Goal: Information Seeking & Learning: Check status

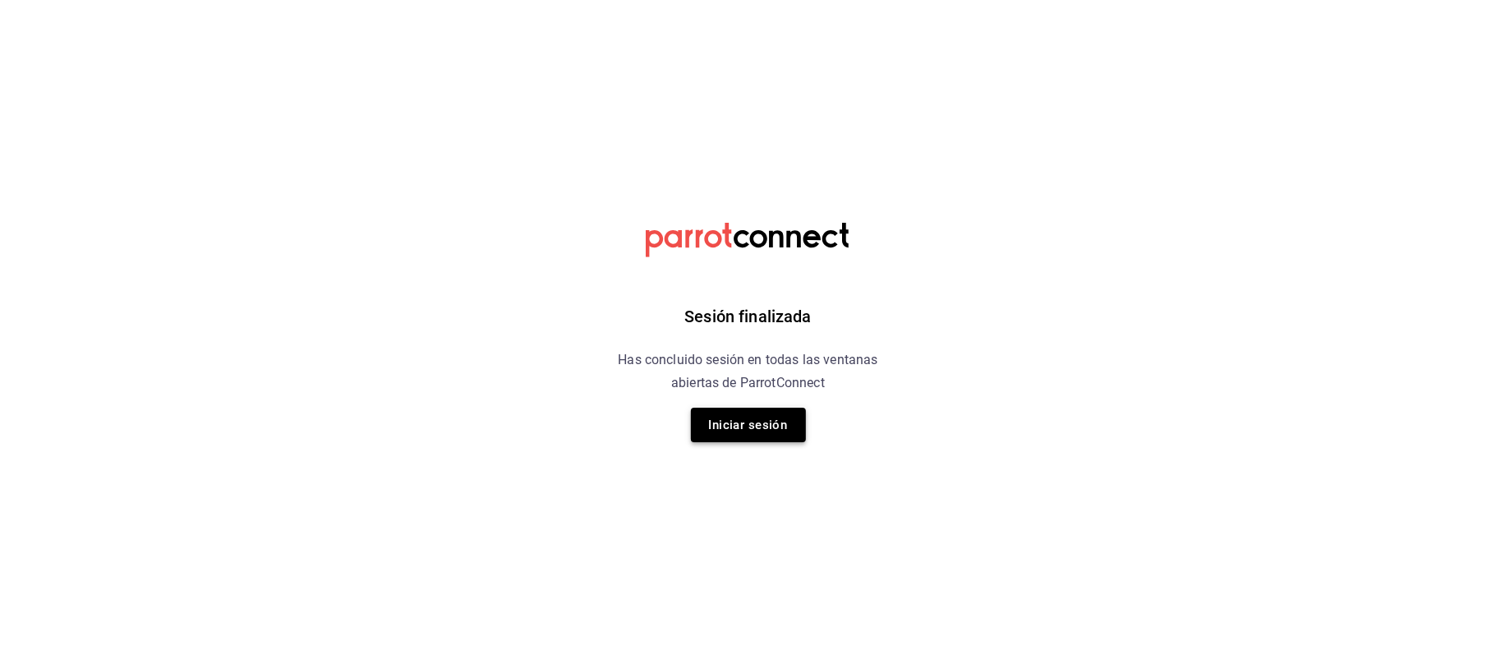
click at [701, 417] on button "Iniciar sesión" at bounding box center [748, 424] width 115 height 35
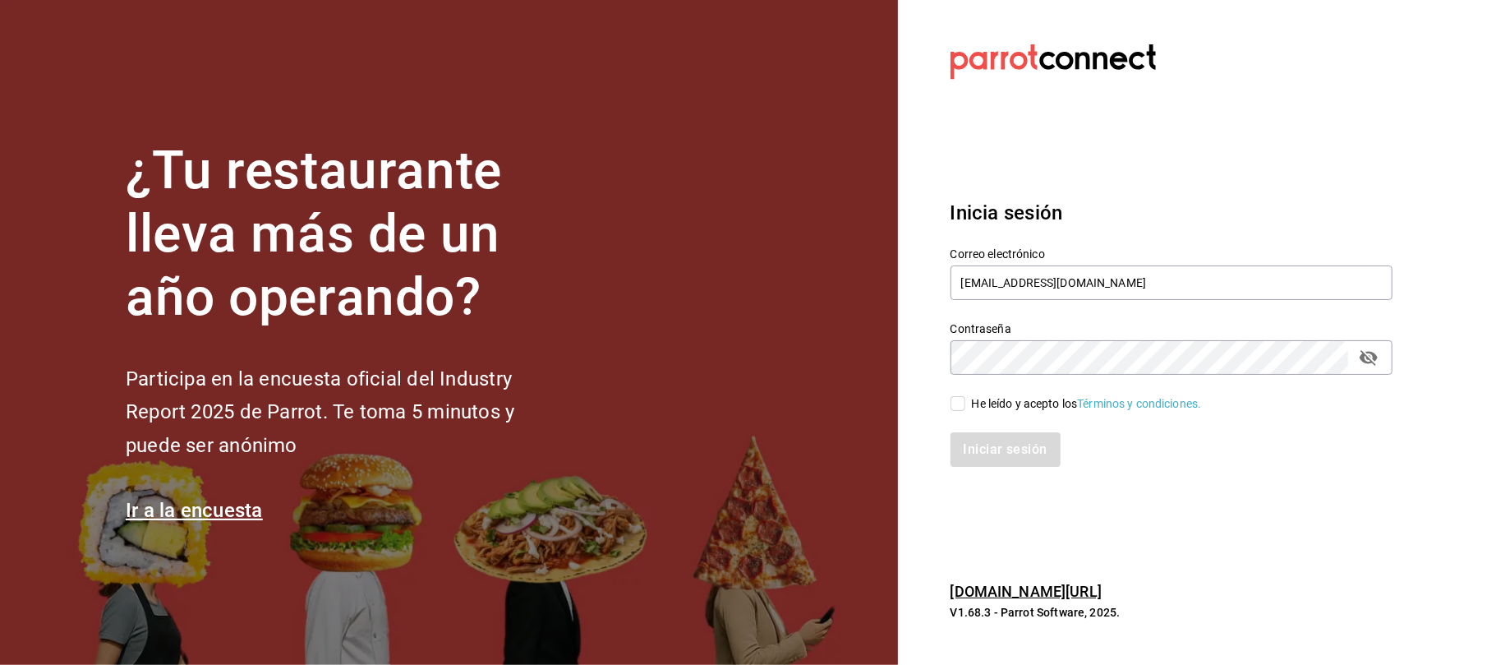
click at [956, 402] on input "He leído y acepto los Términos y condiciones." at bounding box center [958, 403] width 15 height 15
checkbox input "true"
click at [996, 465] on button "Iniciar sesión" at bounding box center [1007, 449] width 112 height 35
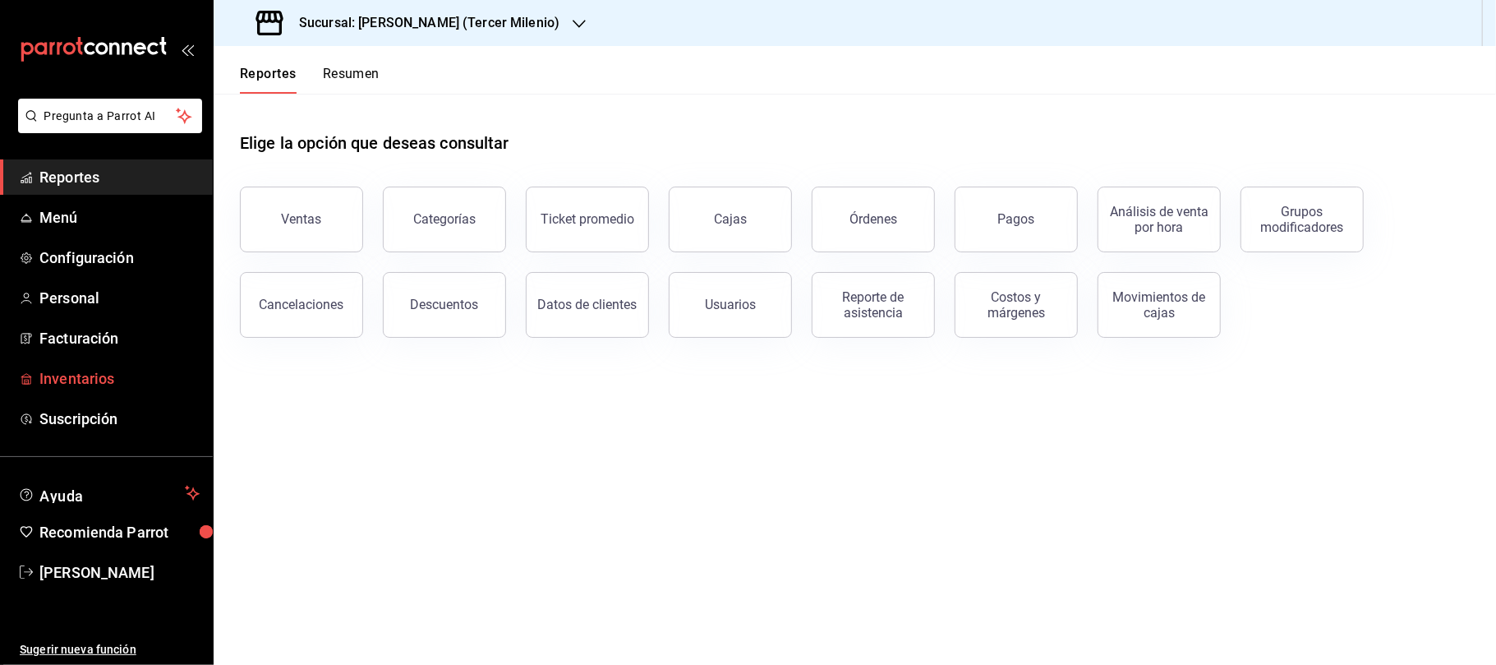
click at [123, 375] on span "Inventarios" at bounding box center [119, 378] width 160 height 22
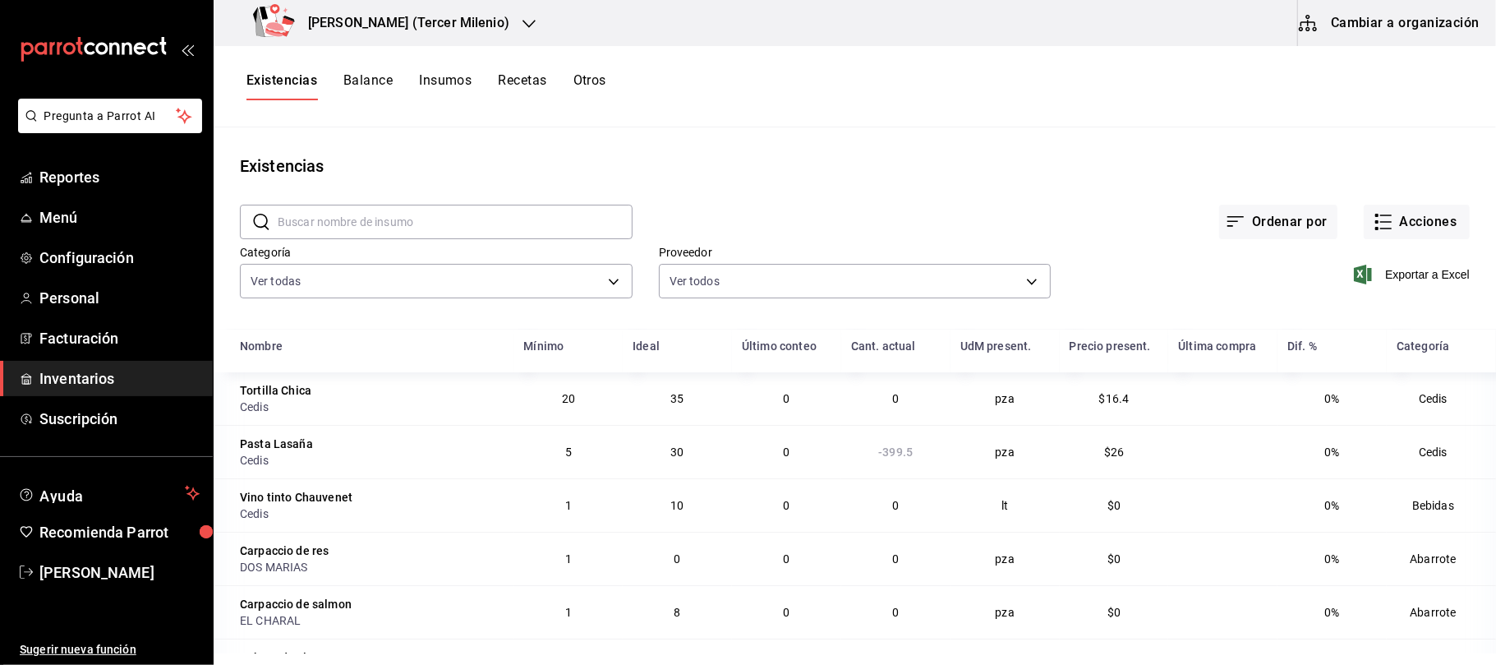
click at [572, 84] on div "Existencias Balance Insumos Recetas Otros" at bounding box center [426, 86] width 360 height 28
click at [587, 77] on button "Otros" at bounding box center [589, 86] width 33 height 28
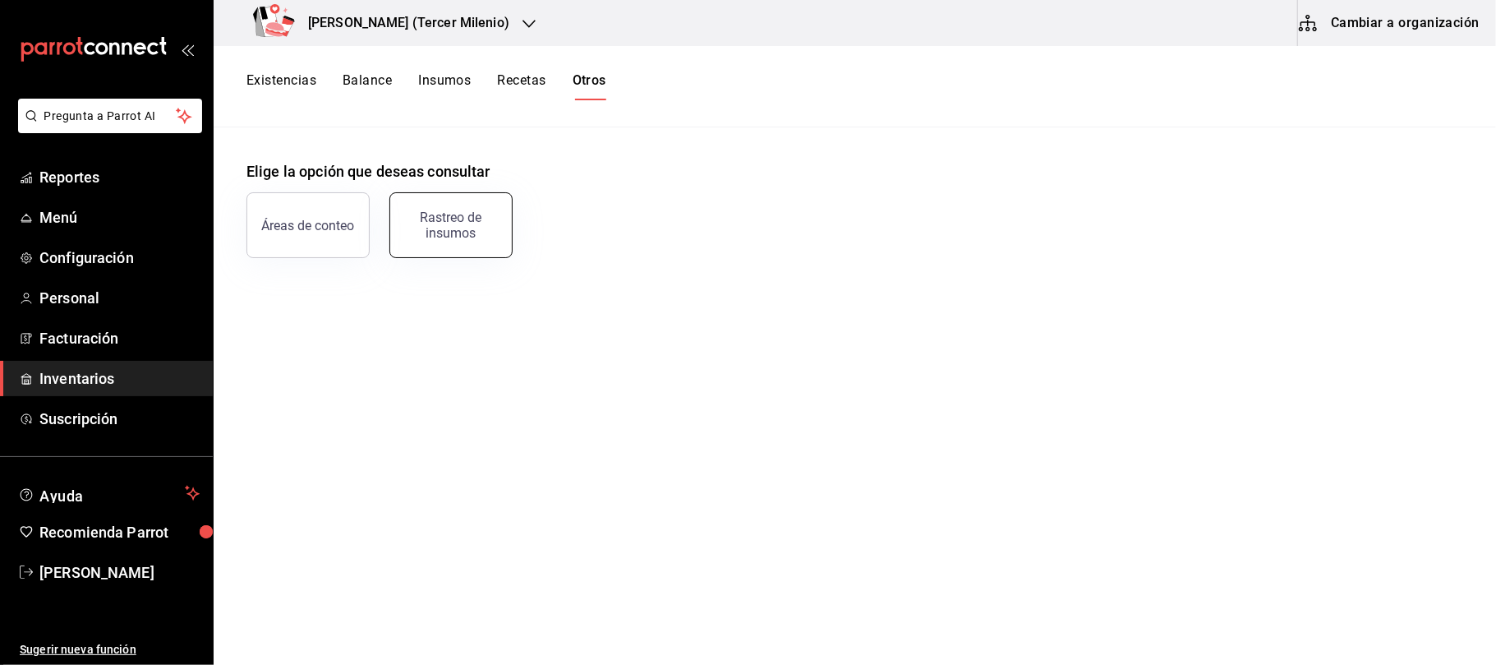
click at [445, 205] on button "Rastreo de insumos" at bounding box center [450, 225] width 123 height 66
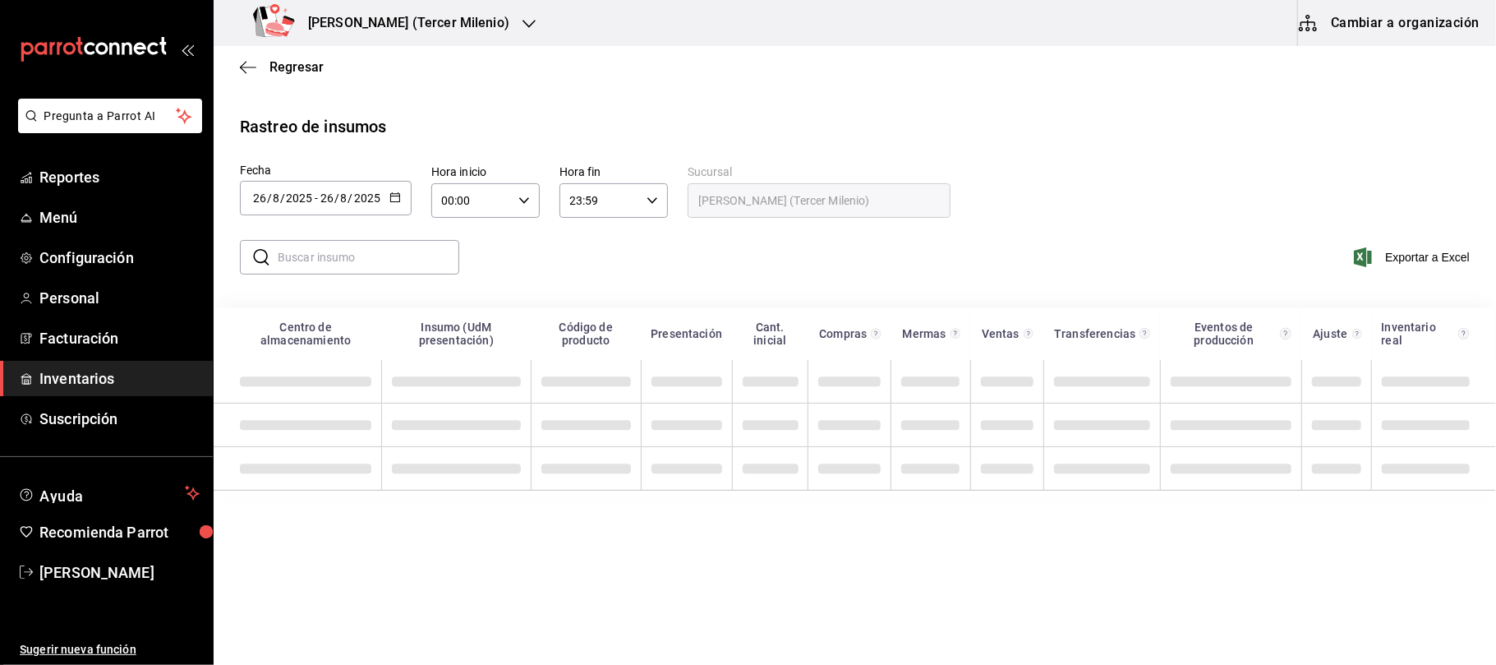
click at [402, 202] on div "2025-08-26 26 / 8 / 2025 - 2025-08-26 26 / 8 / 2025" at bounding box center [326, 198] width 172 height 35
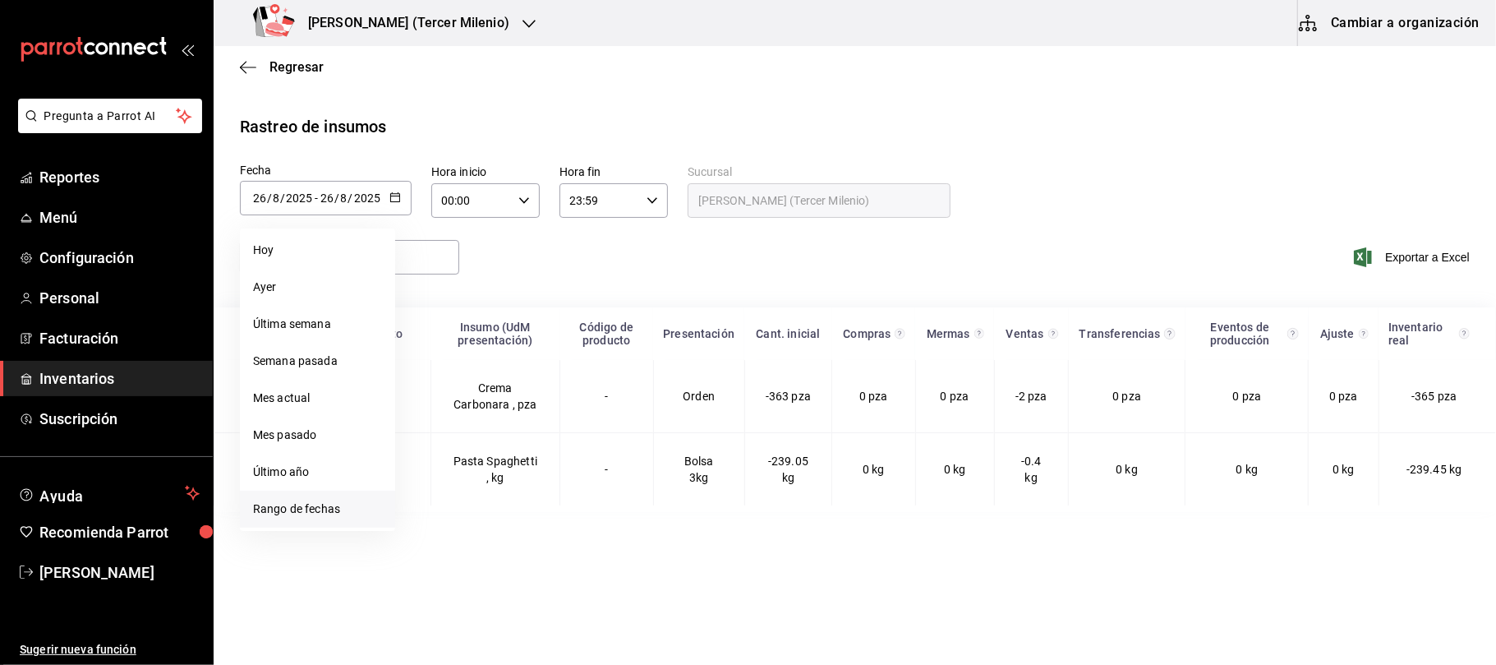
click at [339, 500] on li "Rango de fechas" at bounding box center [317, 508] width 155 height 37
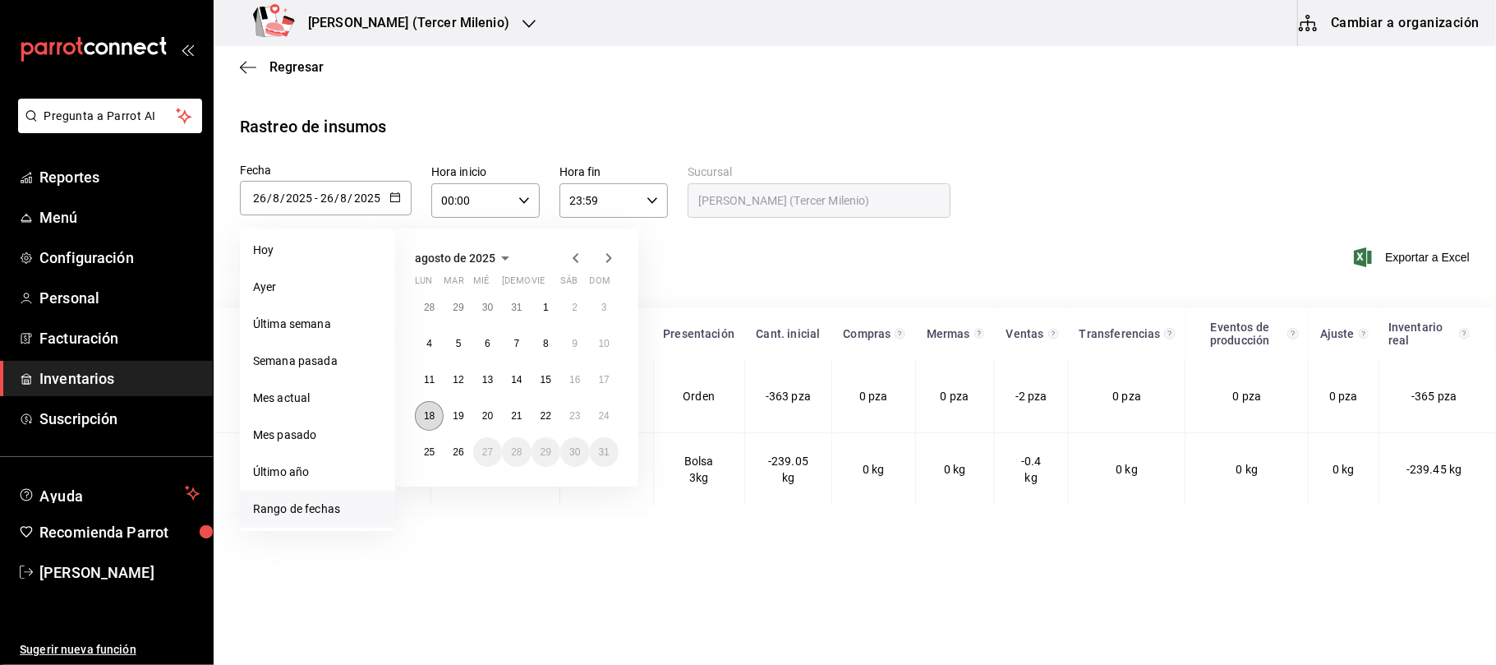
click at [430, 408] on button "18" at bounding box center [429, 416] width 29 height 30
click at [600, 415] on abbr "24" at bounding box center [604, 416] width 11 height 12
type input "[DATE]"
type input "18"
type input "[DATE]"
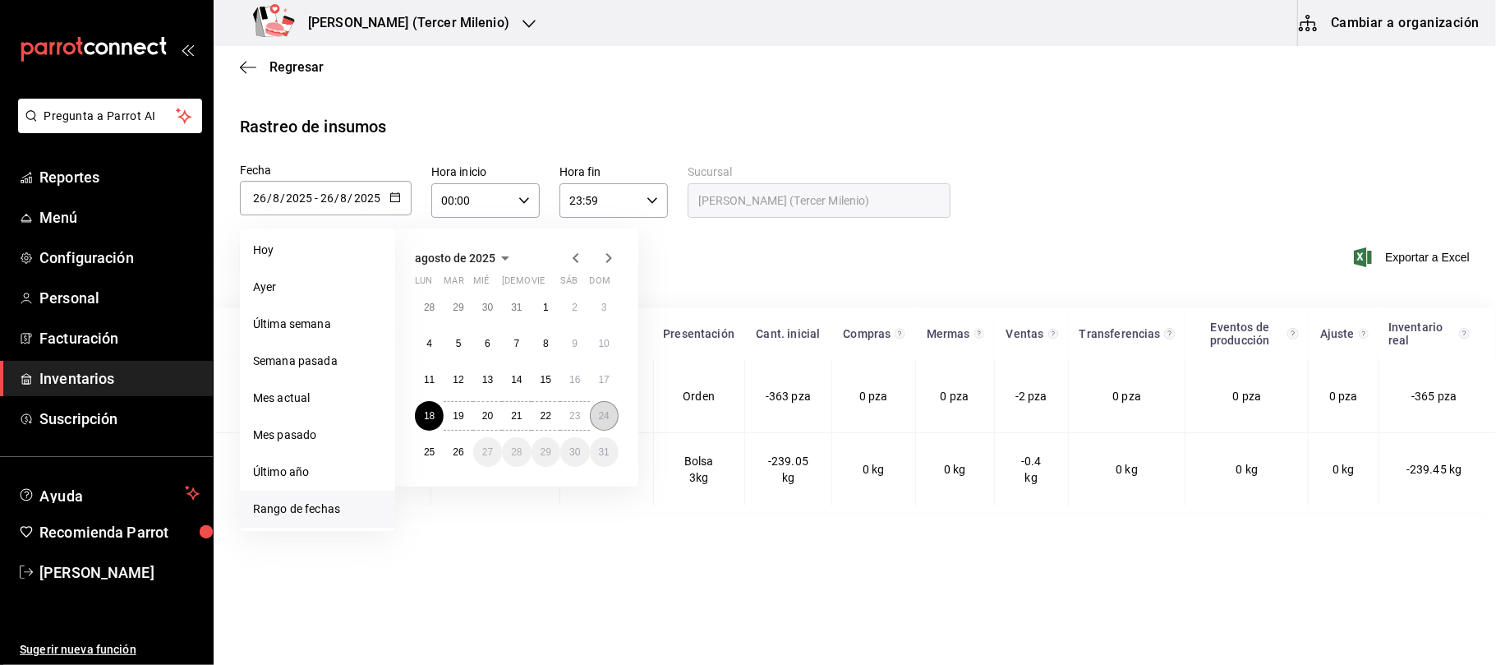
type input "24"
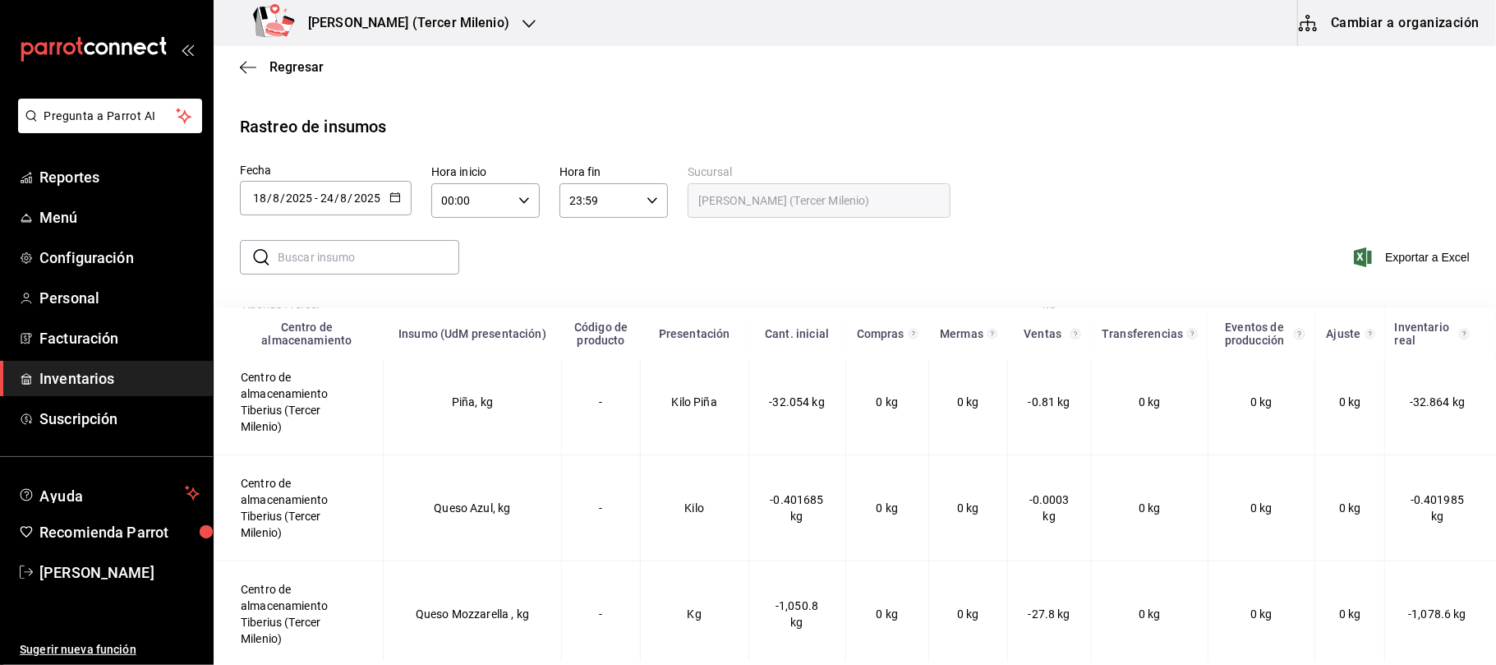
scroll to position [3067, 0]
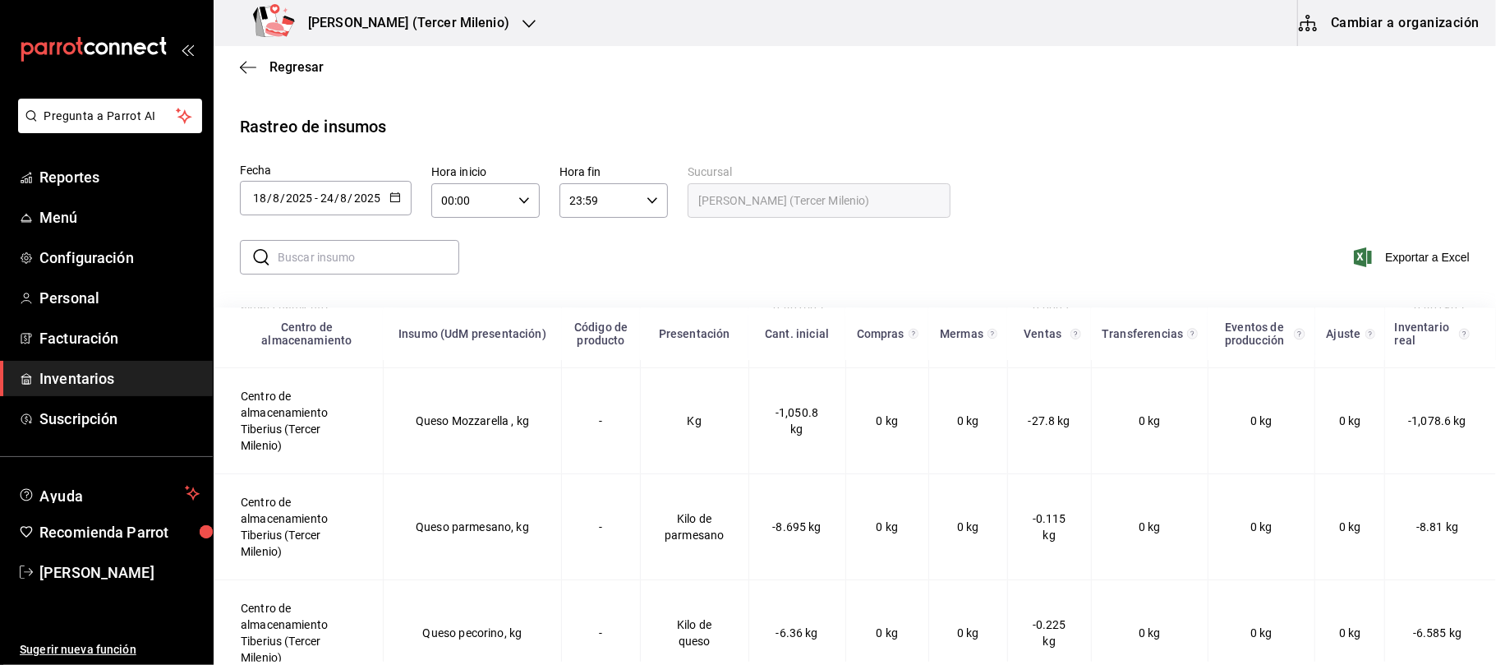
click at [465, 46] on div "Regresar" at bounding box center [855, 67] width 1282 height 42
click at [451, 30] on h3 "[PERSON_NAME] (Tercer Milenio)" at bounding box center [402, 23] width 214 height 20
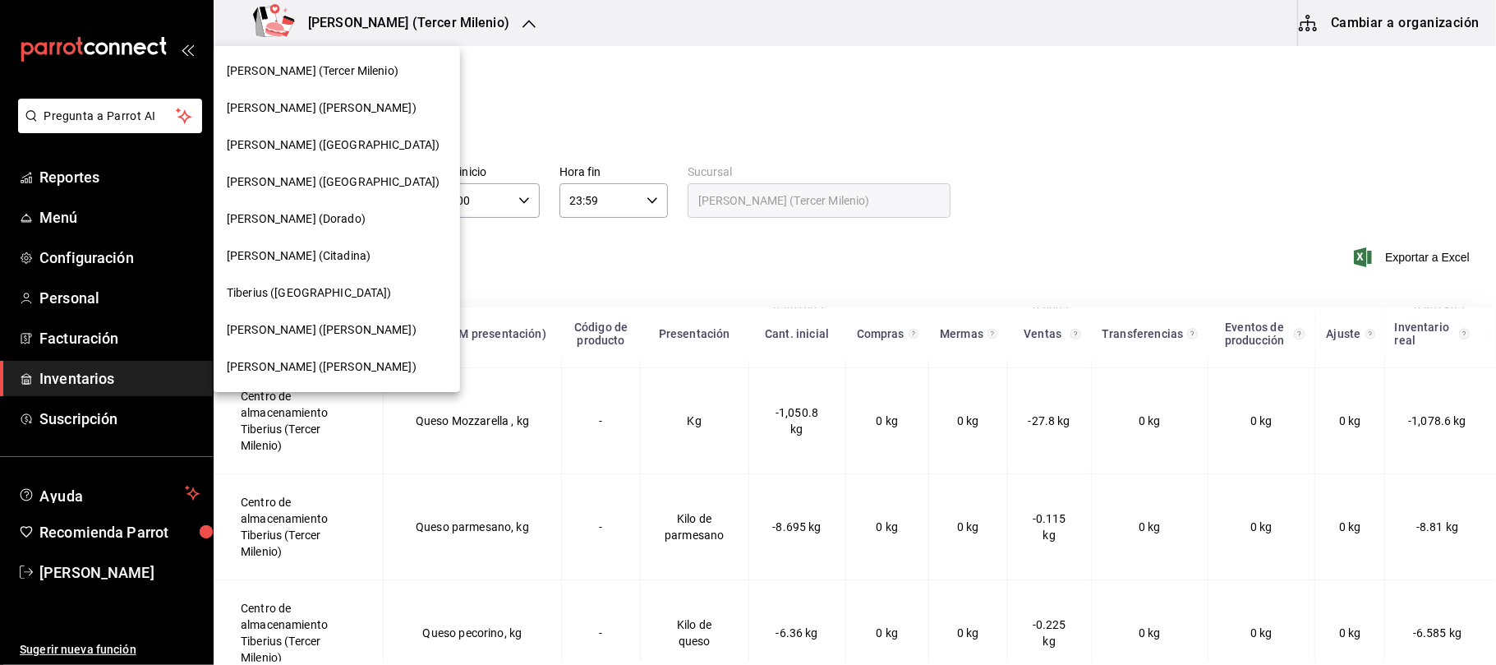
click at [357, 125] on div "[PERSON_NAME] ([PERSON_NAME])" at bounding box center [337, 108] width 246 height 37
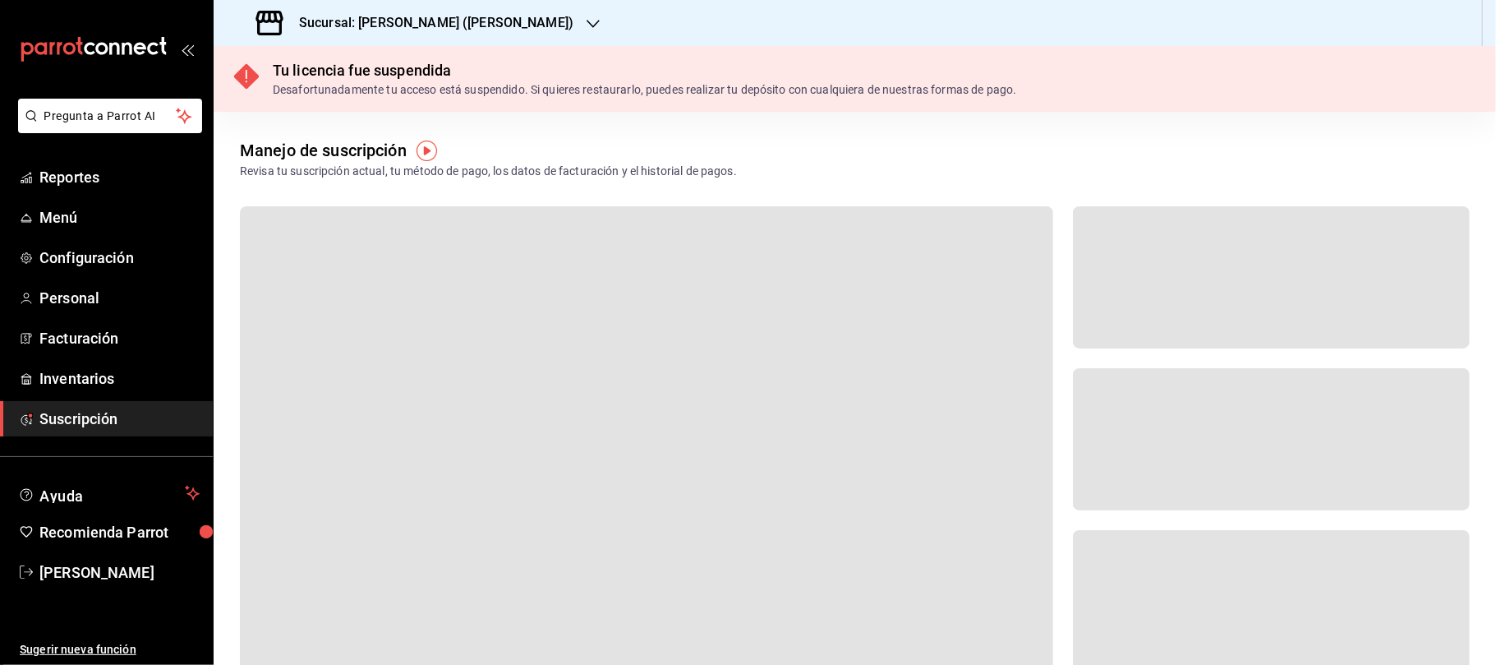
click at [386, 30] on h3 "Sucursal: Tiberius (Albino)" at bounding box center [430, 23] width 288 height 20
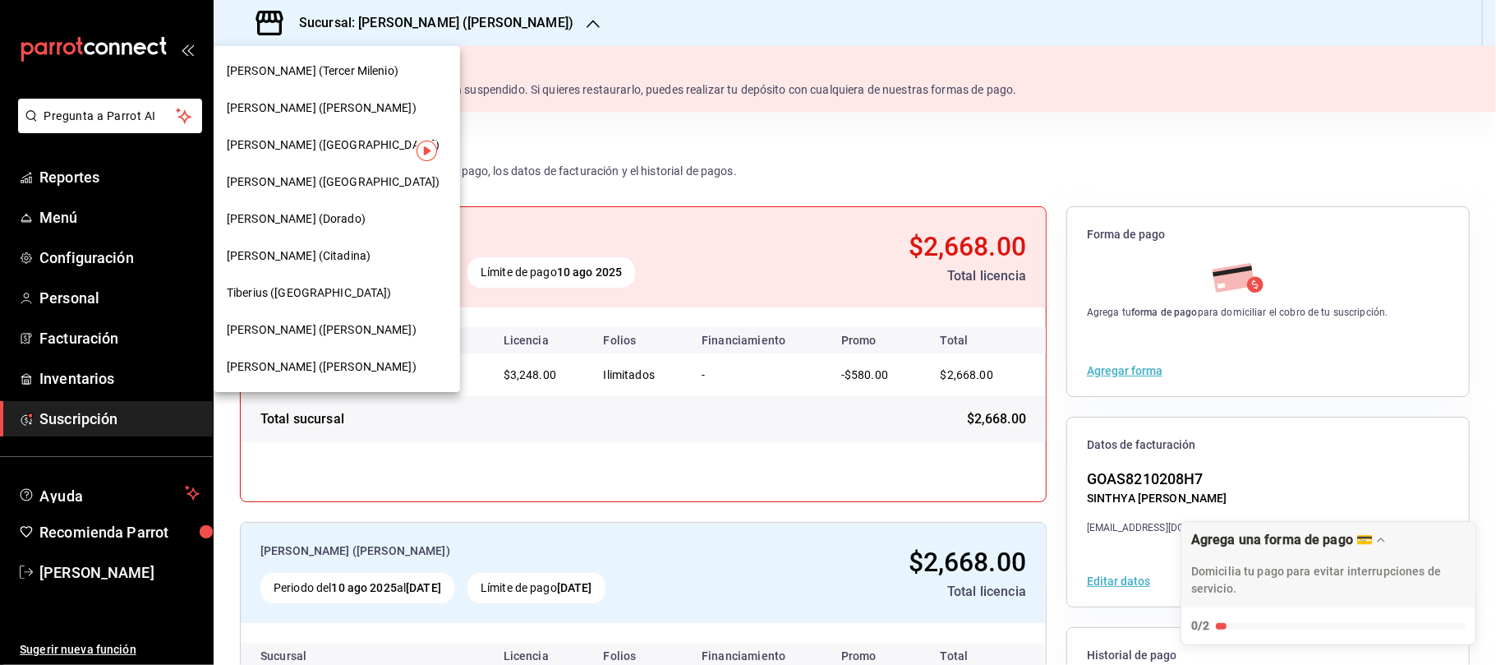
click at [313, 148] on div "Tiberius (Morín)" at bounding box center [337, 144] width 220 height 17
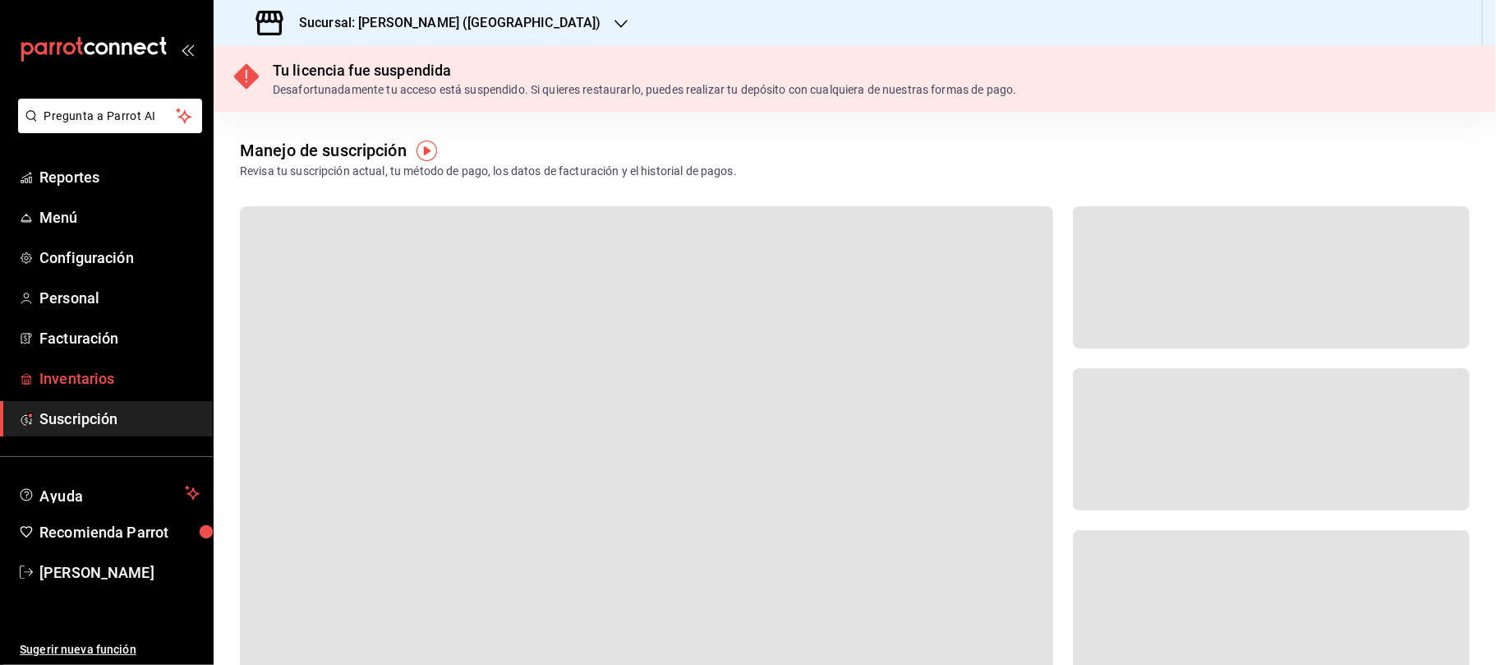
click at [106, 372] on span "Inventarios" at bounding box center [119, 378] width 160 height 22
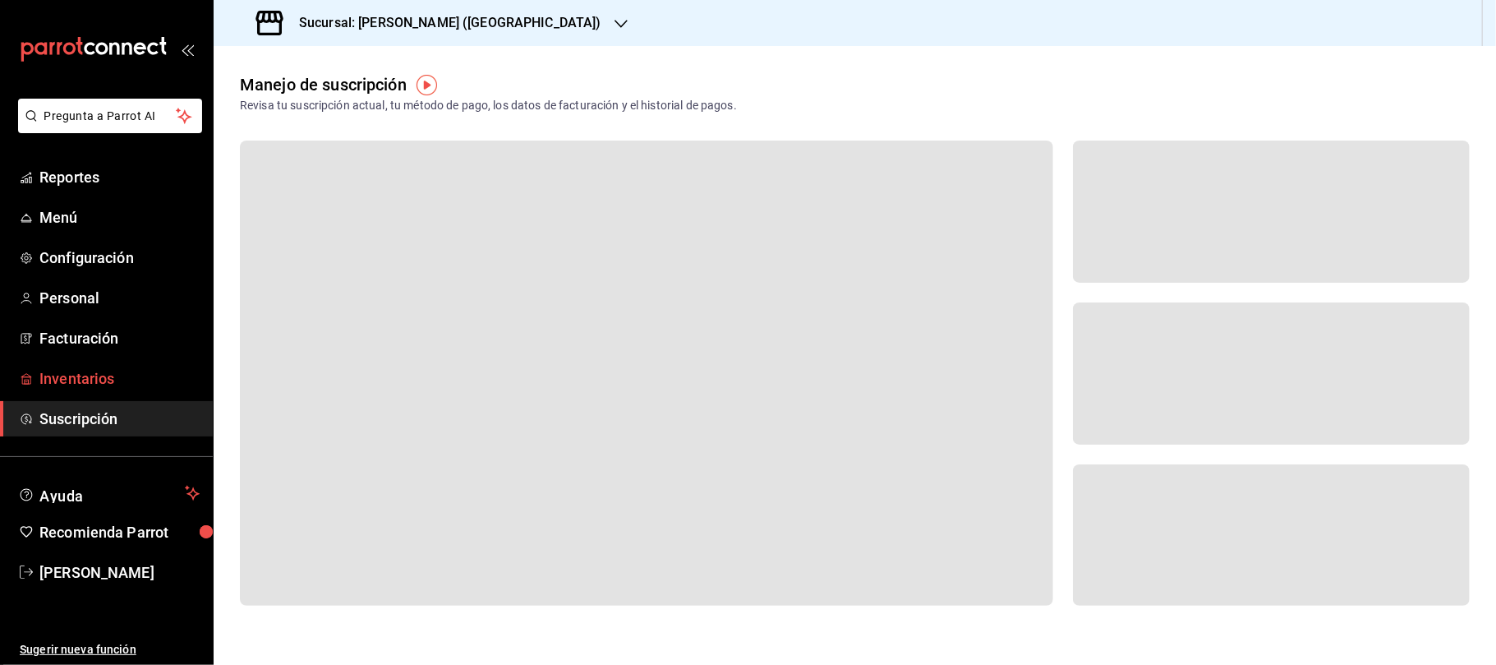
click at [61, 381] on span "Inventarios" at bounding box center [119, 378] width 160 height 22
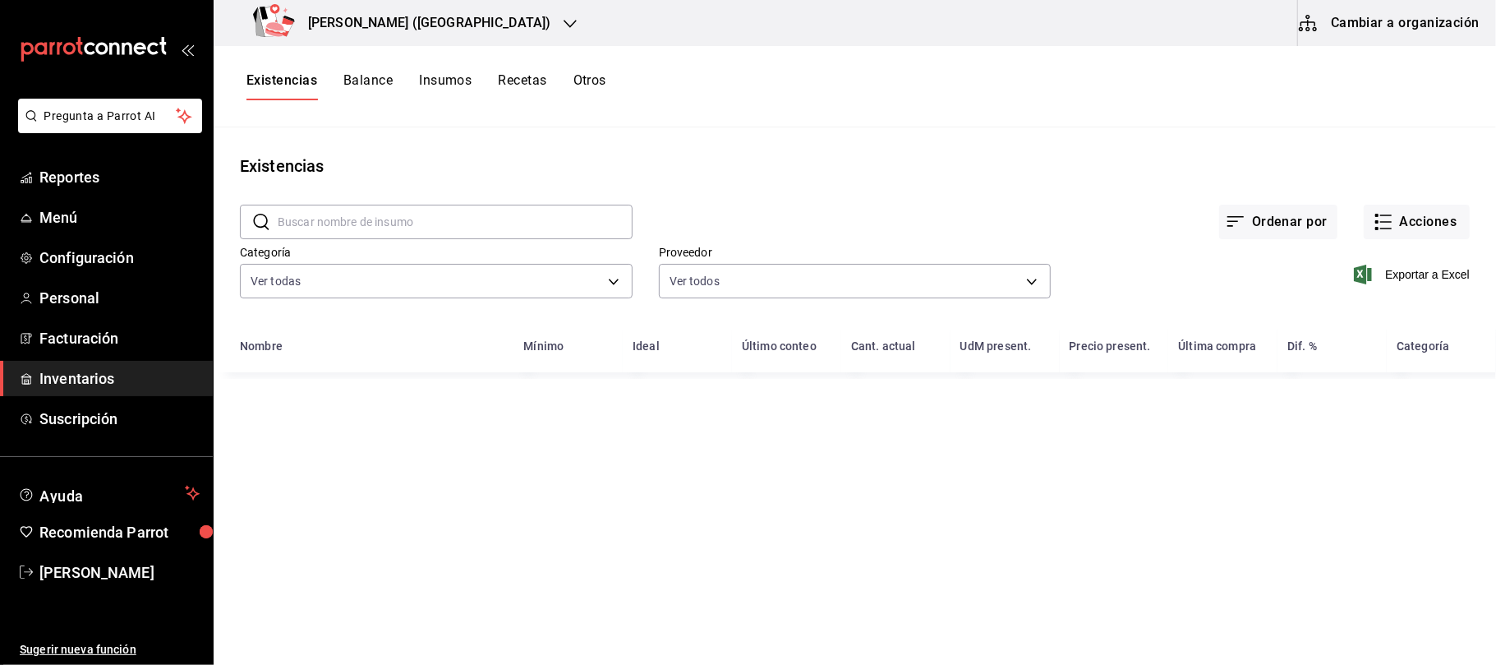
click at [573, 79] on div "Existencias Balance Insumos Recetas Otros" at bounding box center [426, 86] width 360 height 28
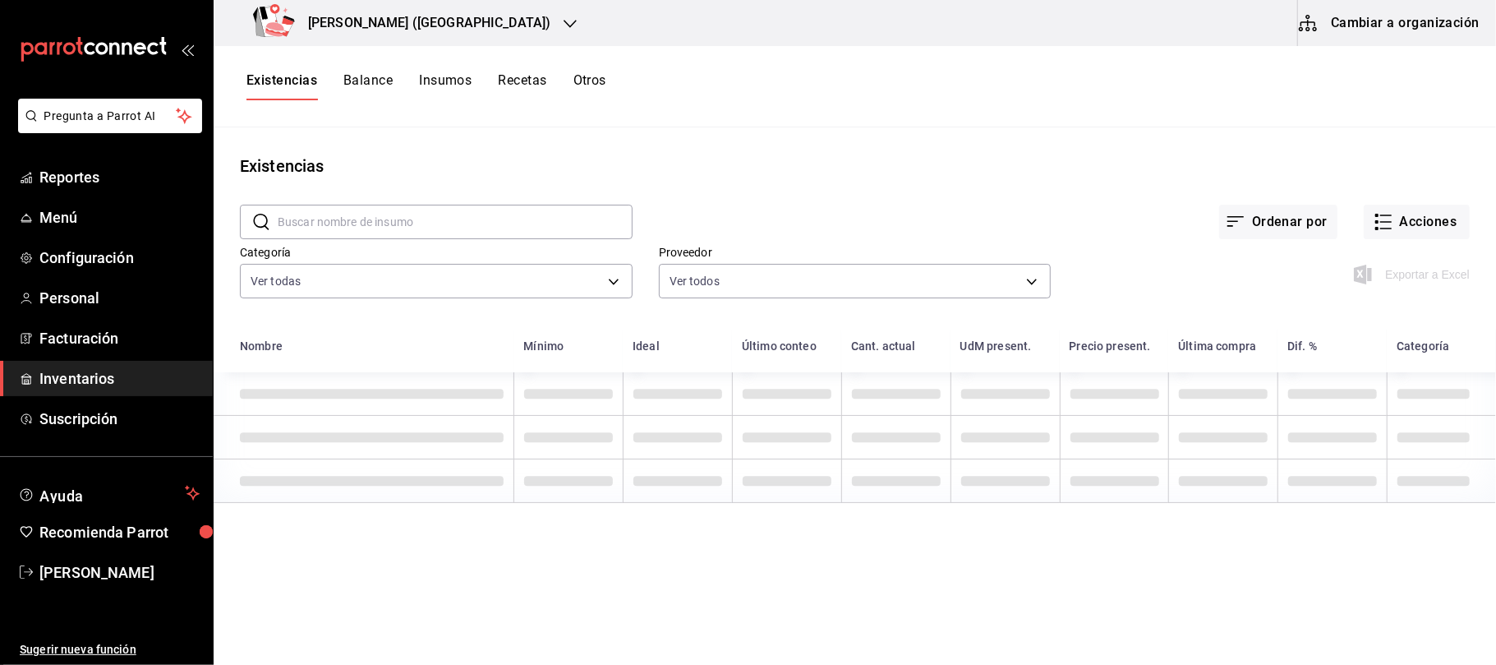
click at [588, 81] on button "Otros" at bounding box center [589, 86] width 33 height 28
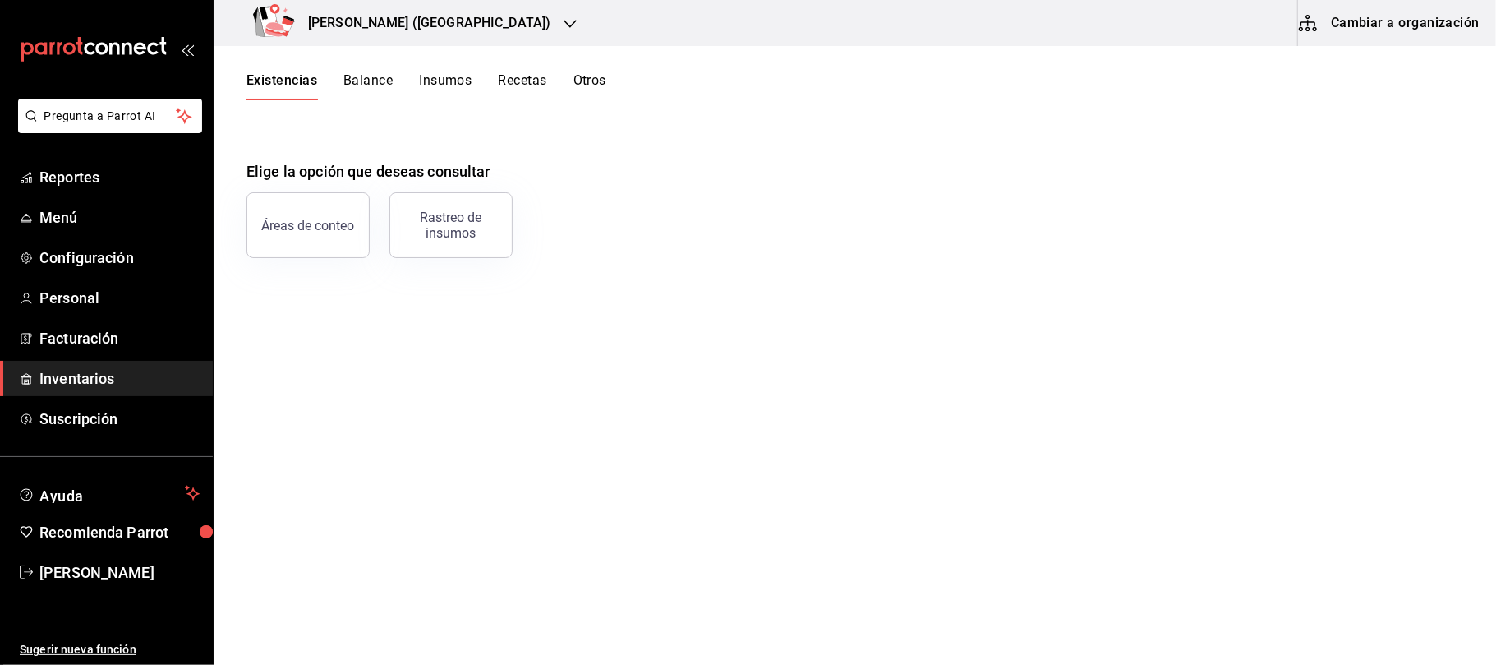
click at [588, 85] on button "Otros" at bounding box center [589, 86] width 33 height 28
click at [461, 211] on div "Rastreo de insumos" at bounding box center [451, 224] width 102 height 31
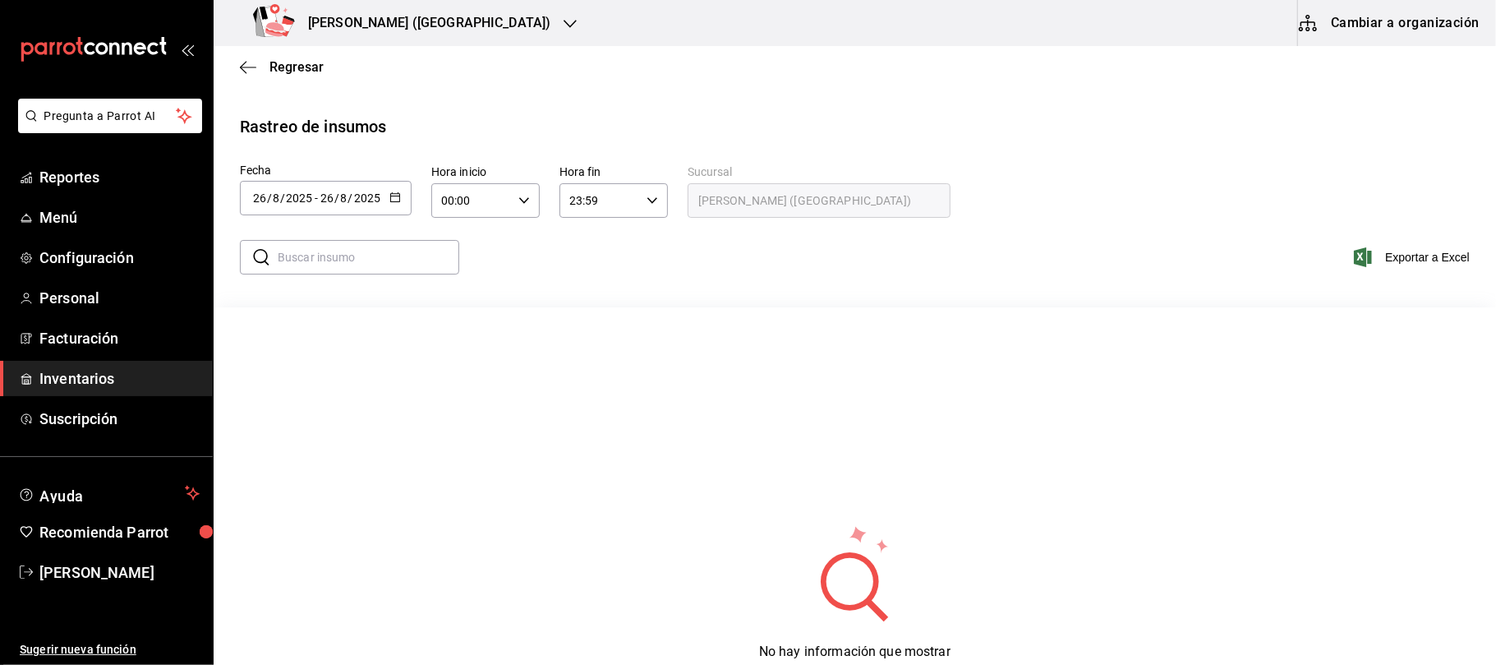
click at [398, 192] on \(Stroke\) "button" at bounding box center [398, 192] width 1 height 1
click at [291, 501] on li "Rango de fechas" at bounding box center [317, 508] width 155 height 37
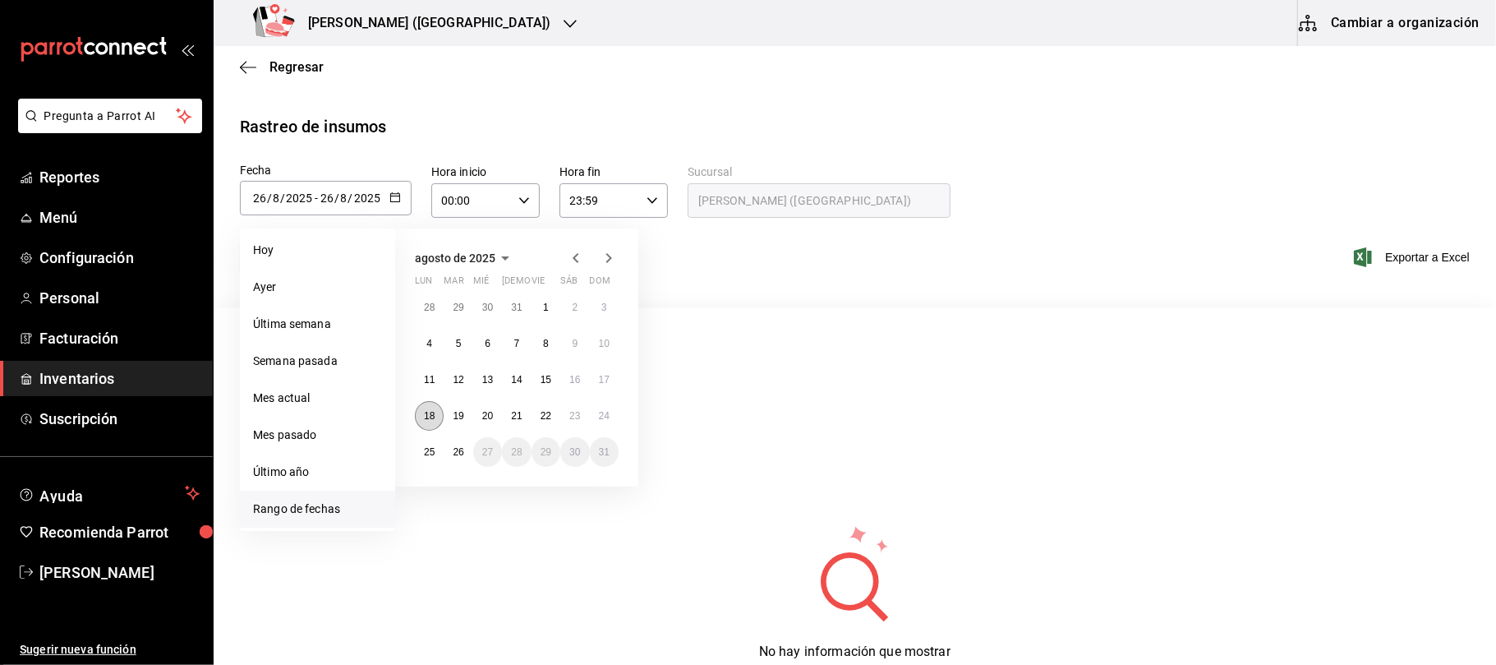
click at [417, 405] on button "18" at bounding box center [429, 416] width 29 height 30
click at [599, 412] on abbr "24" at bounding box center [604, 416] width 11 height 12
type input "2025-08-18"
type input "18"
type input "2025-08-24"
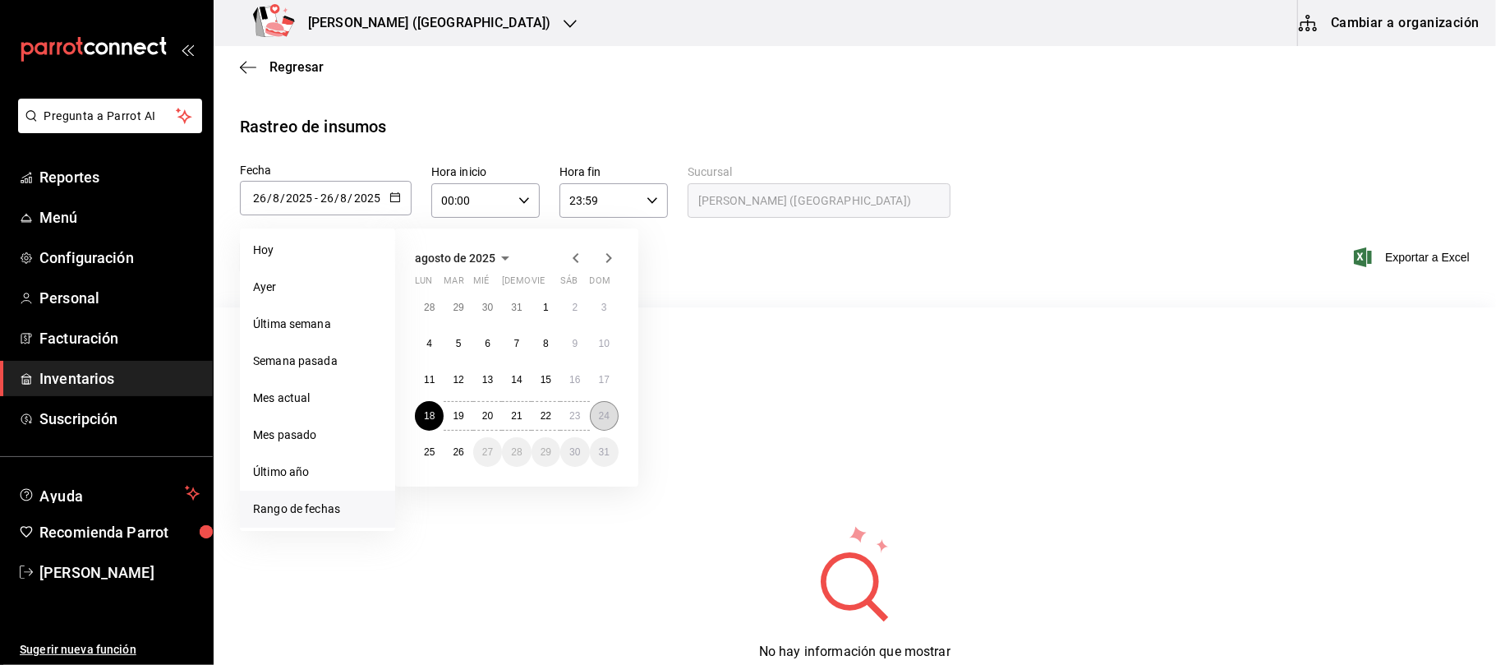
type input "24"
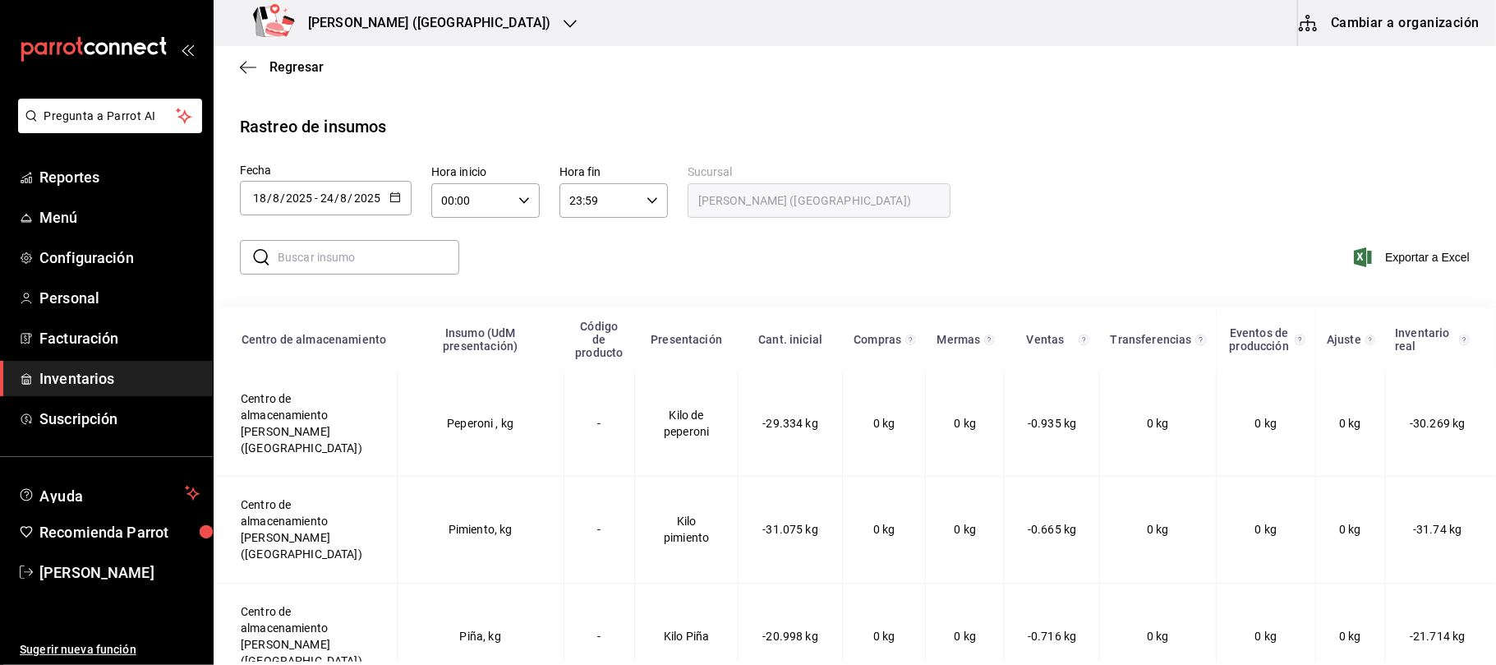
scroll to position [2300, 0]
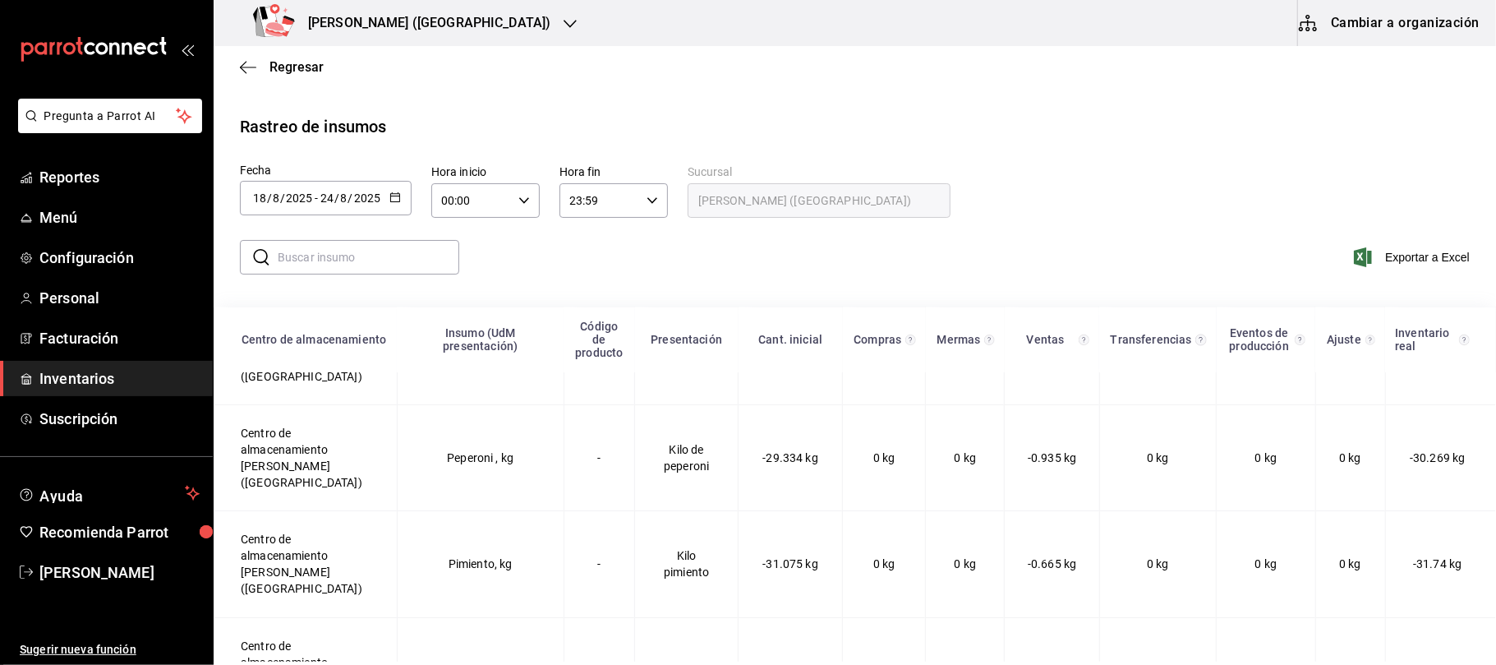
click at [405, 25] on div "[PERSON_NAME] ([GEOGRAPHIC_DATA])" at bounding box center [405, 23] width 357 height 46
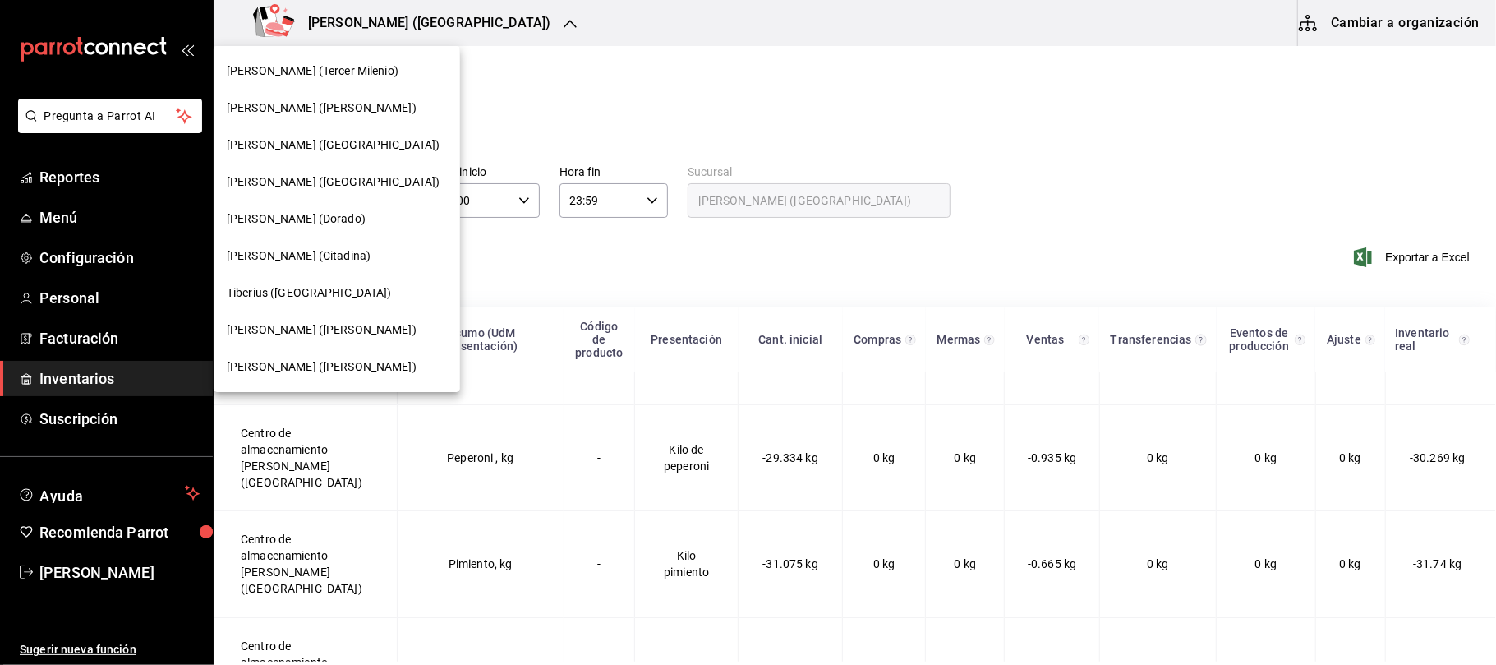
click at [334, 169] on div "[PERSON_NAME] ([GEOGRAPHIC_DATA])" at bounding box center [337, 181] width 246 height 37
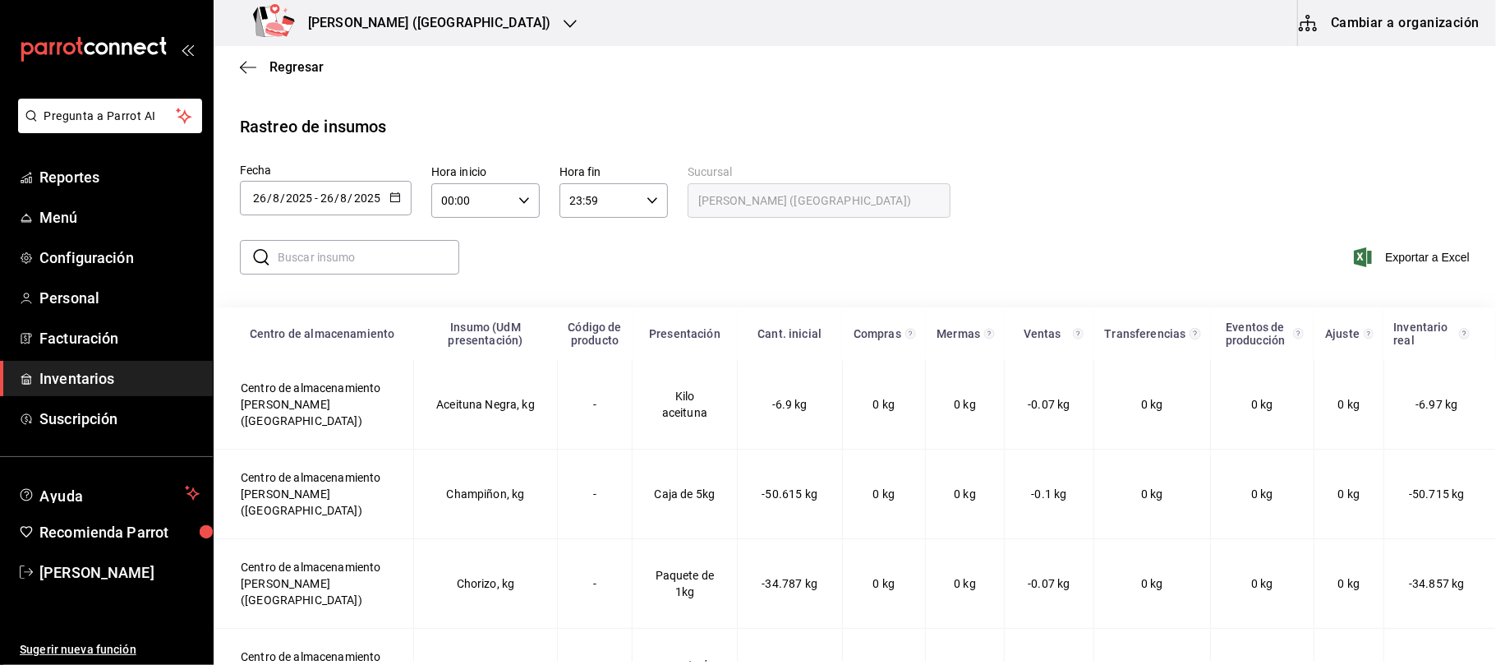
click at [401, 189] on div "2025-08-26 26 / 8 / 2025 - 2025-08-26 26 / 8 / 2025" at bounding box center [326, 198] width 172 height 35
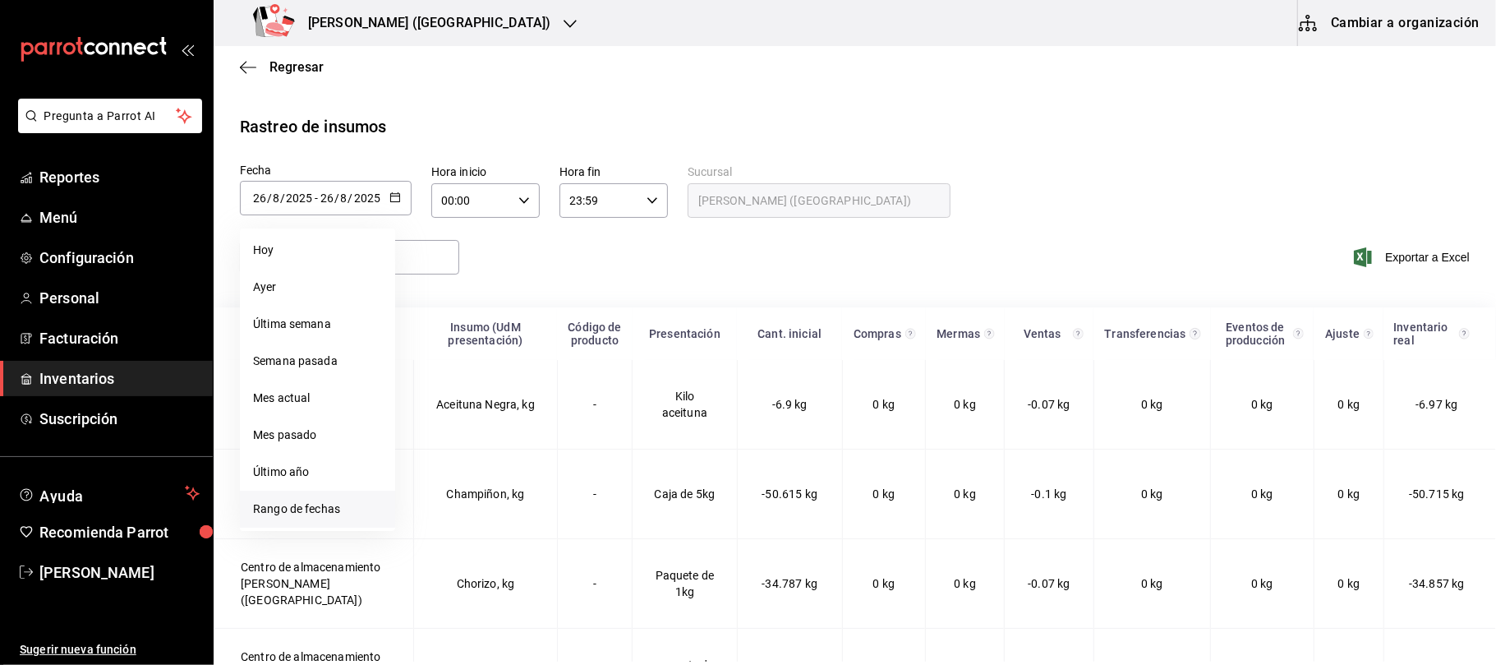
click at [346, 506] on li "Rango de fechas" at bounding box center [317, 508] width 155 height 37
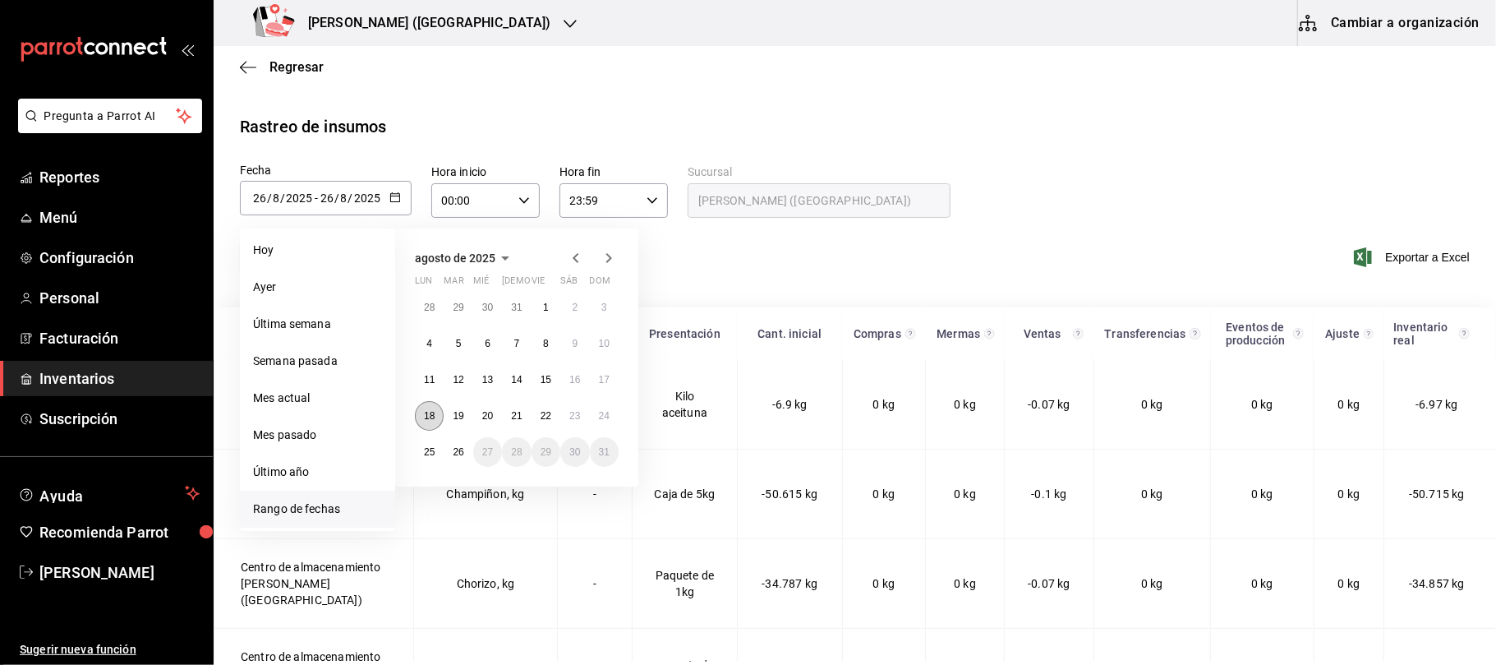
click at [429, 424] on button "18" at bounding box center [429, 416] width 29 height 30
click at [603, 411] on abbr "24" at bounding box center [604, 416] width 11 height 12
type input "2025-08-18"
type input "18"
type input "2025-08-24"
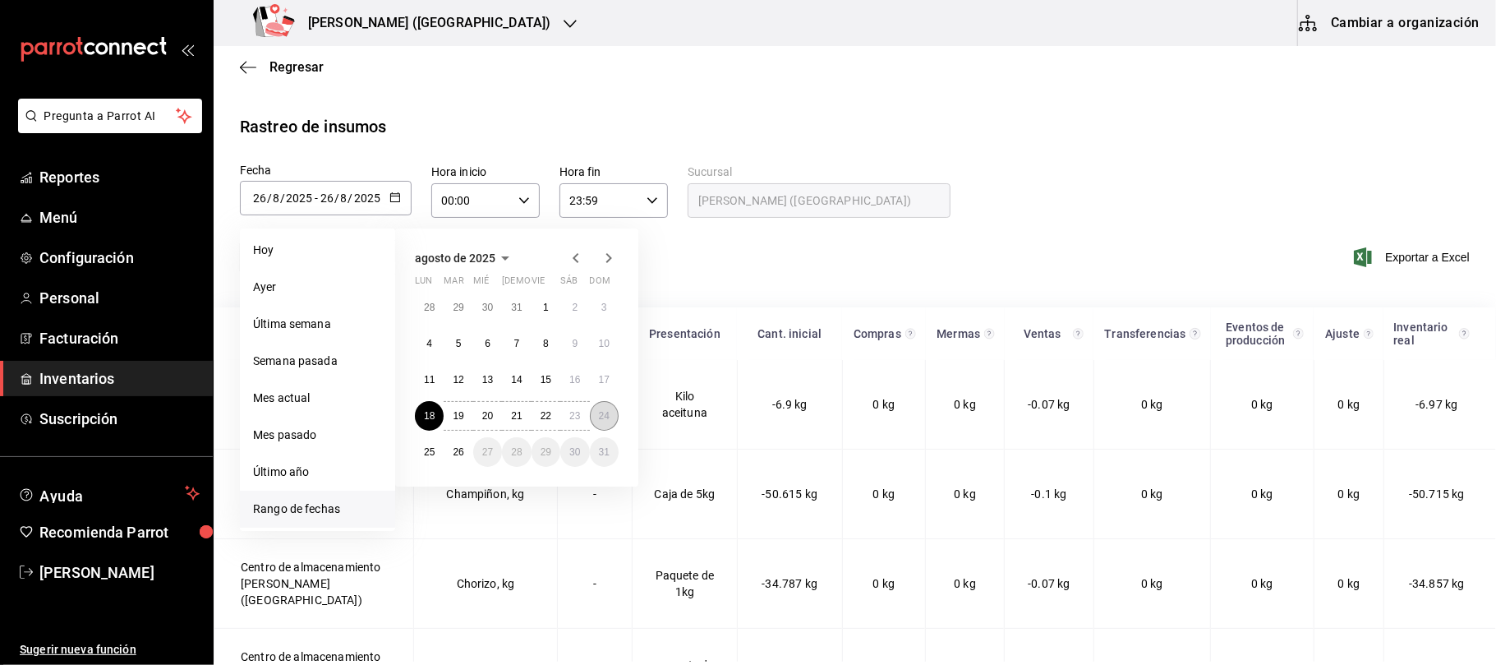
type input "24"
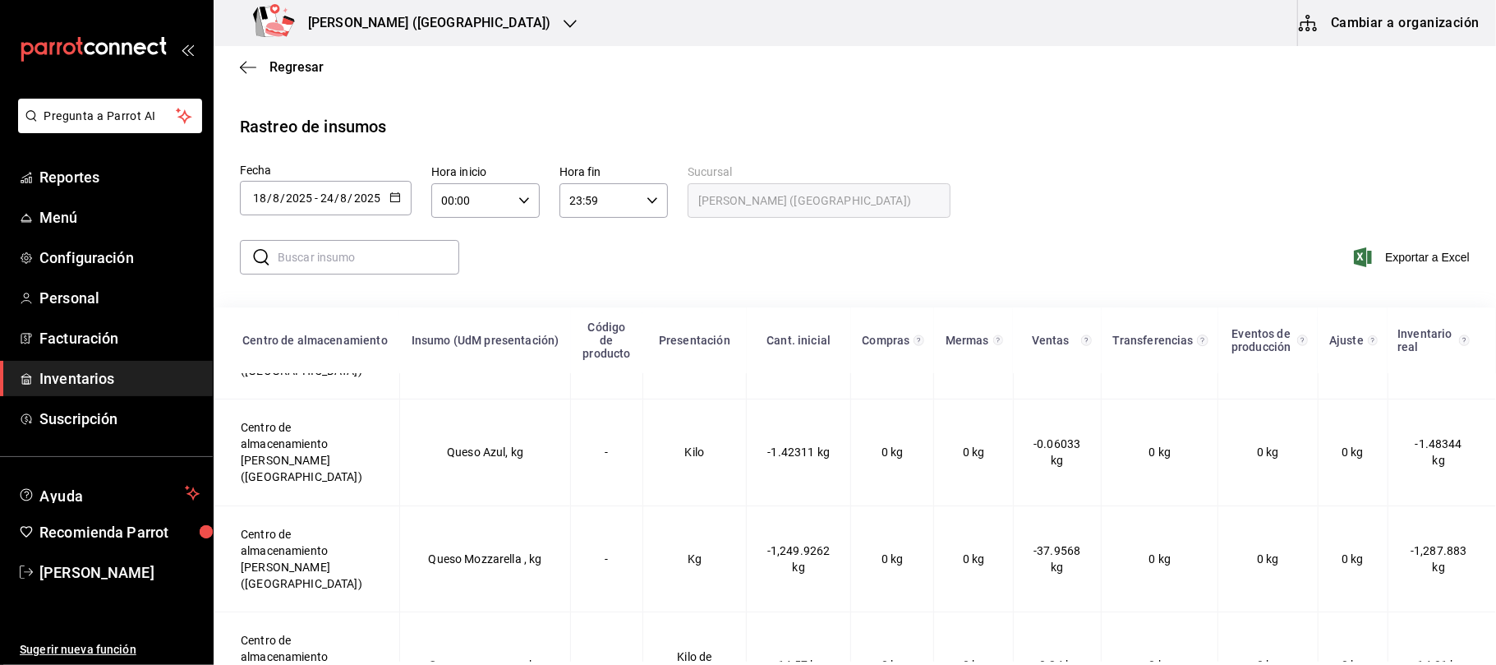
scroll to position [4162, 0]
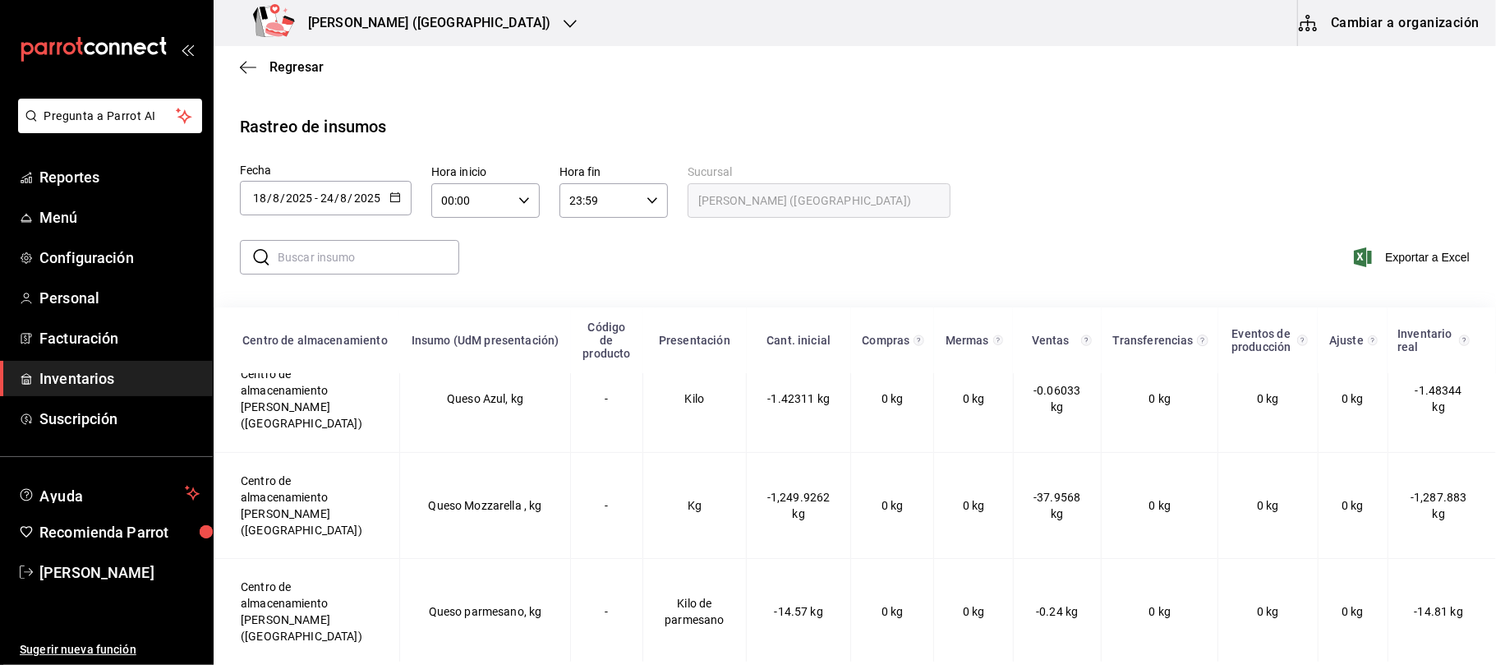
click at [418, 28] on h3 "Tiberius (Tangamanga)" at bounding box center [423, 23] width 256 height 20
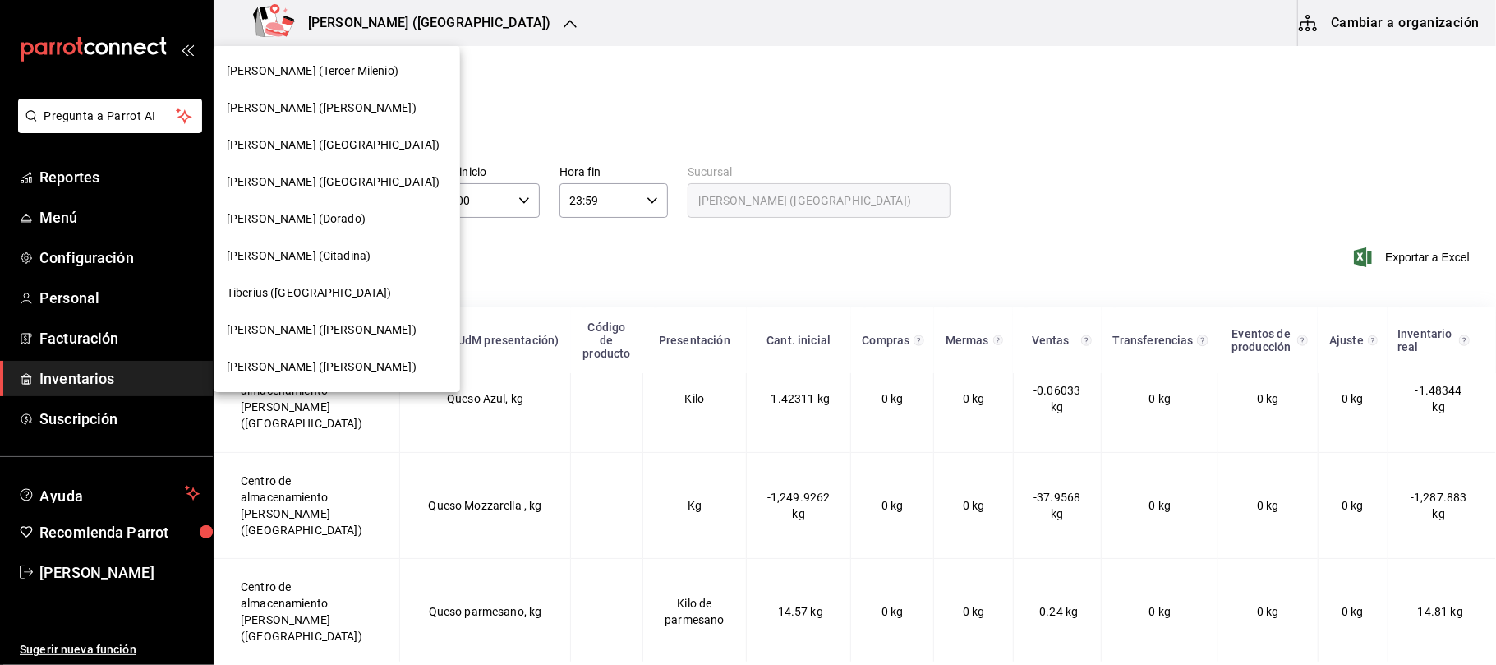
click at [348, 287] on div "Tiberius (Palmas)" at bounding box center [337, 292] width 220 height 17
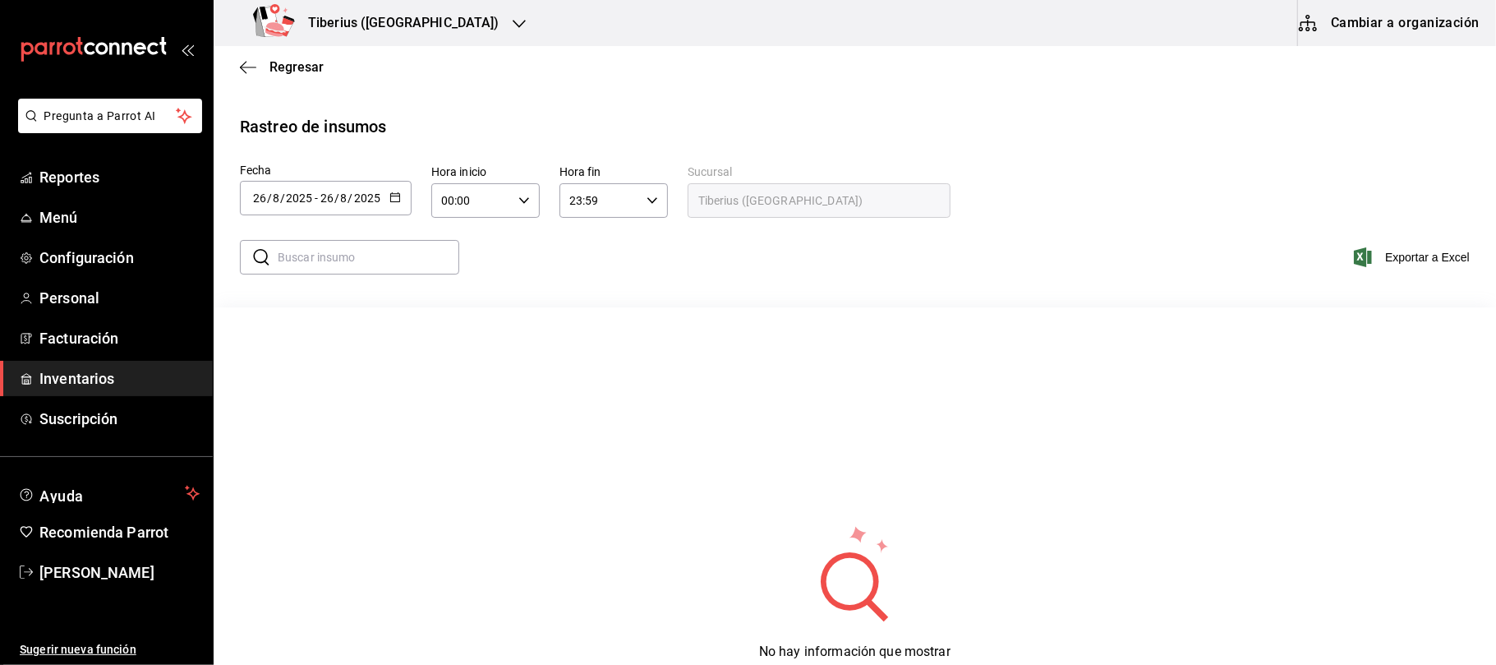
click at [392, 197] on icon "button" at bounding box center [395, 197] width 12 height 12
click at [327, 508] on li "Rango de fechas" at bounding box center [317, 508] width 155 height 37
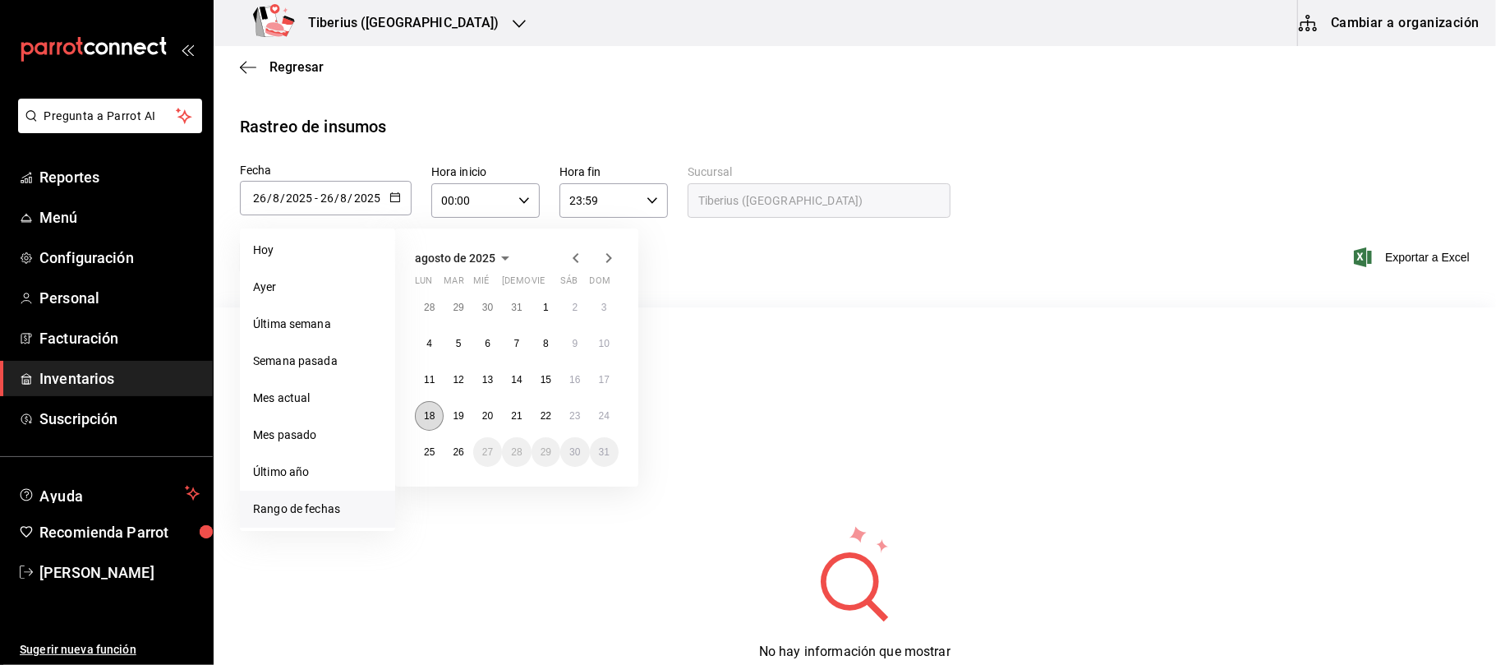
click at [418, 425] on button "18" at bounding box center [429, 416] width 29 height 30
click at [616, 406] on div "28 29 30 31 1 2 3 4 5 6 7 8 9 10 11 12 13 14 15 16 17 18 19 20 21 22 23 24 25 2…" at bounding box center [517, 379] width 204 height 174
click at [603, 412] on abbr "24" at bounding box center [604, 416] width 11 height 12
type input "[DATE]"
type input "18"
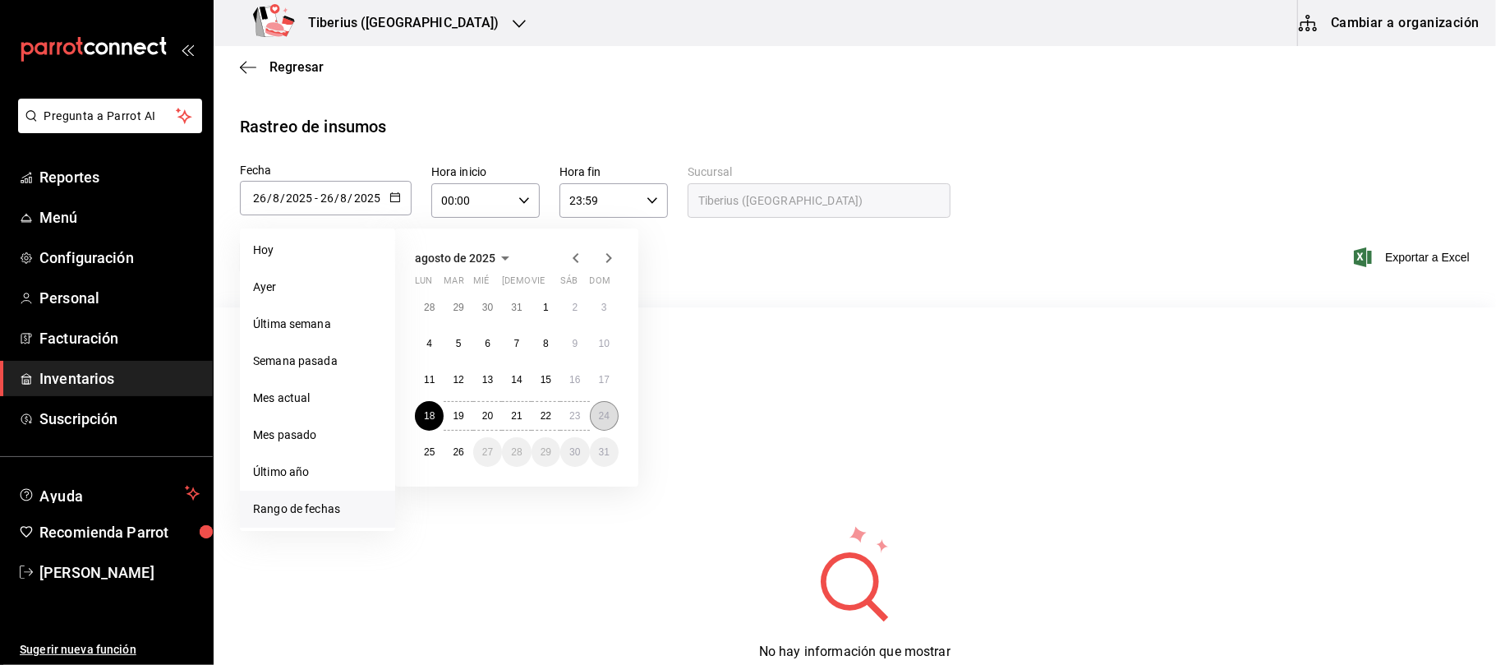
type input "[DATE]"
type input "24"
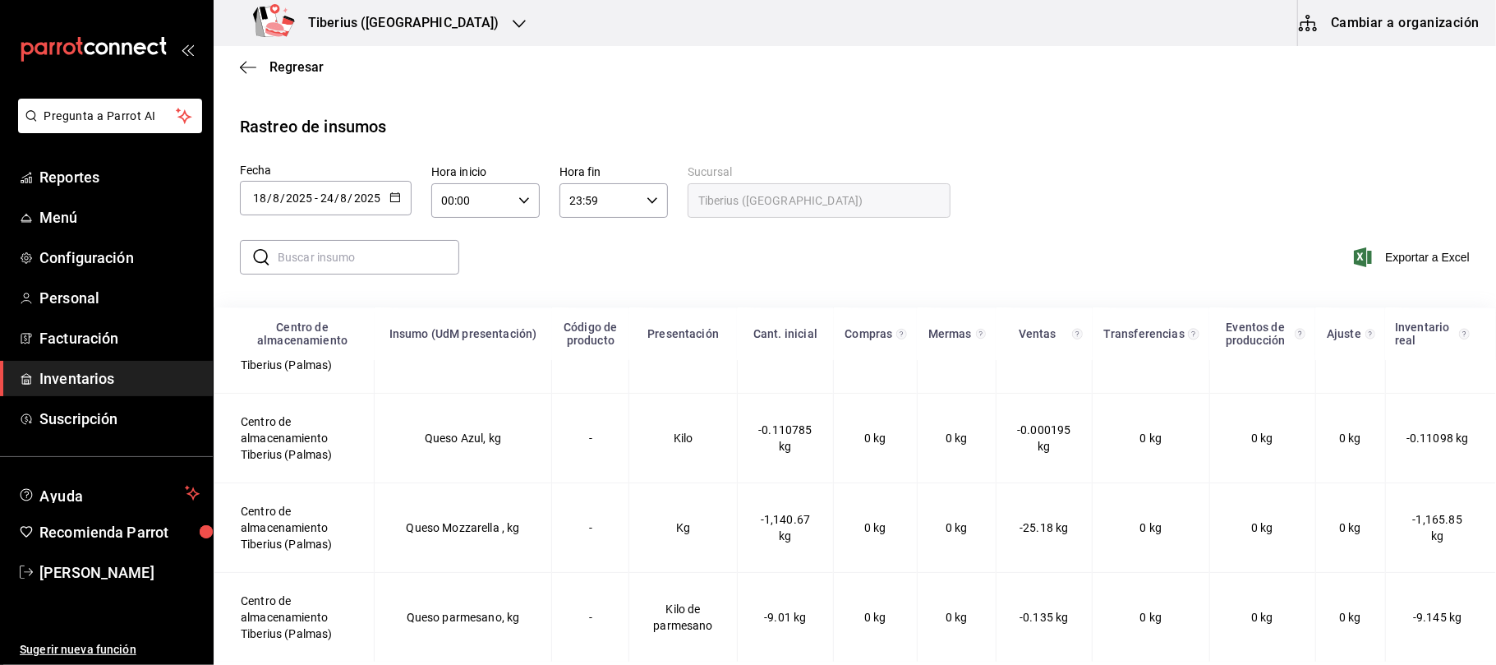
scroll to position [2958, 0]
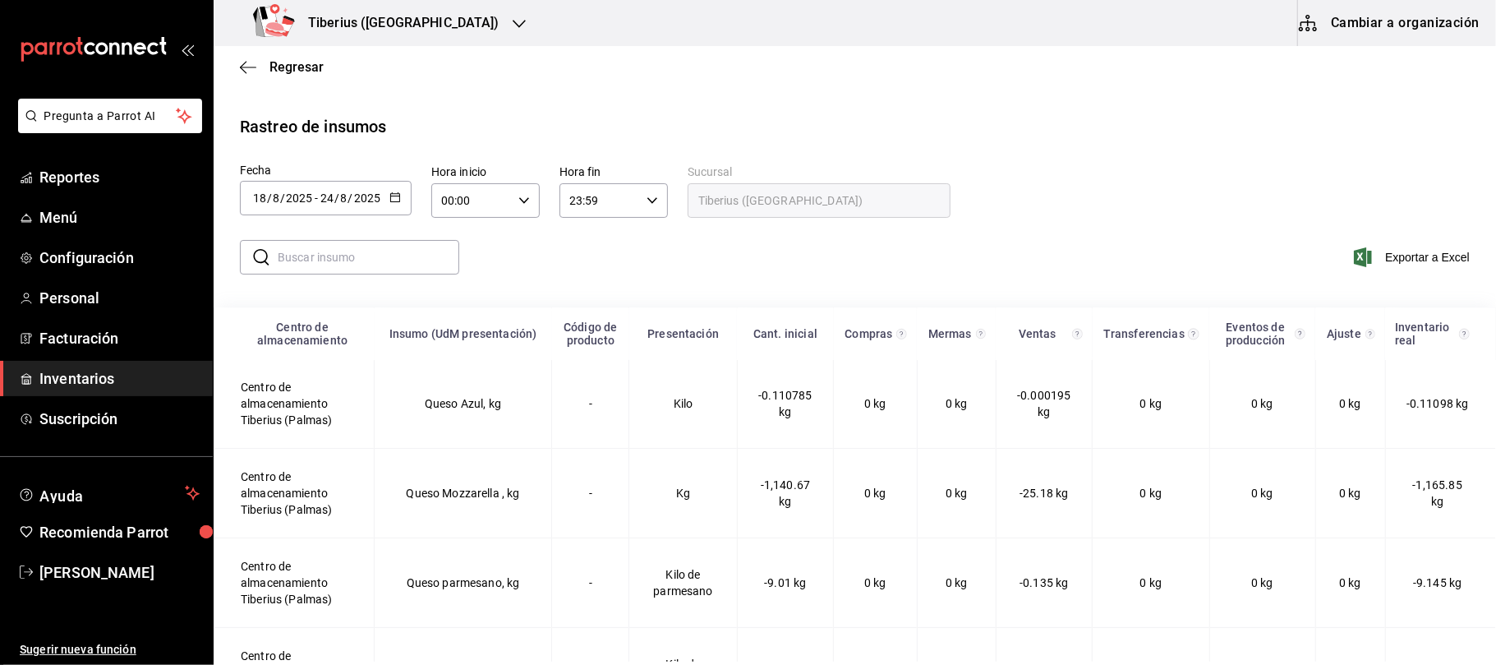
click at [401, 24] on h3 "Tiberius ([GEOGRAPHIC_DATA])" at bounding box center [397, 23] width 205 height 20
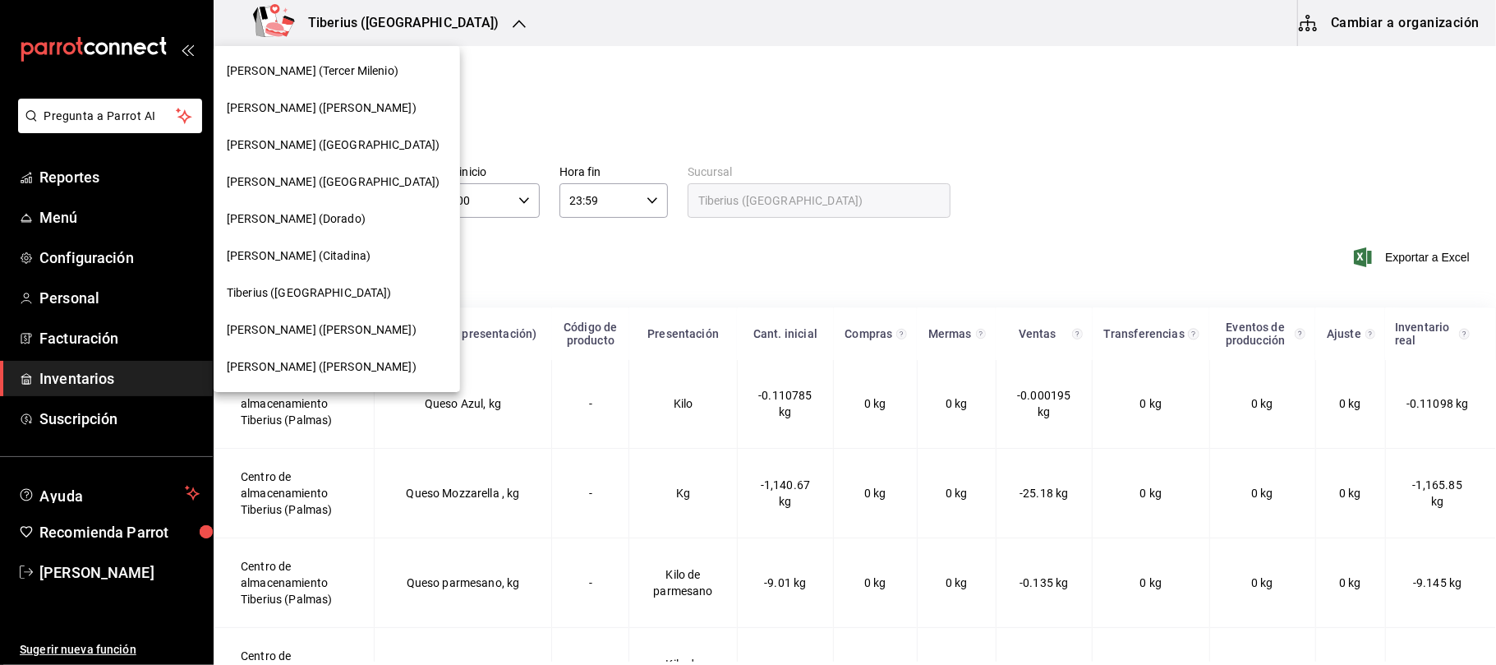
click at [303, 322] on span "[PERSON_NAME] ([PERSON_NAME])" at bounding box center [322, 329] width 190 height 17
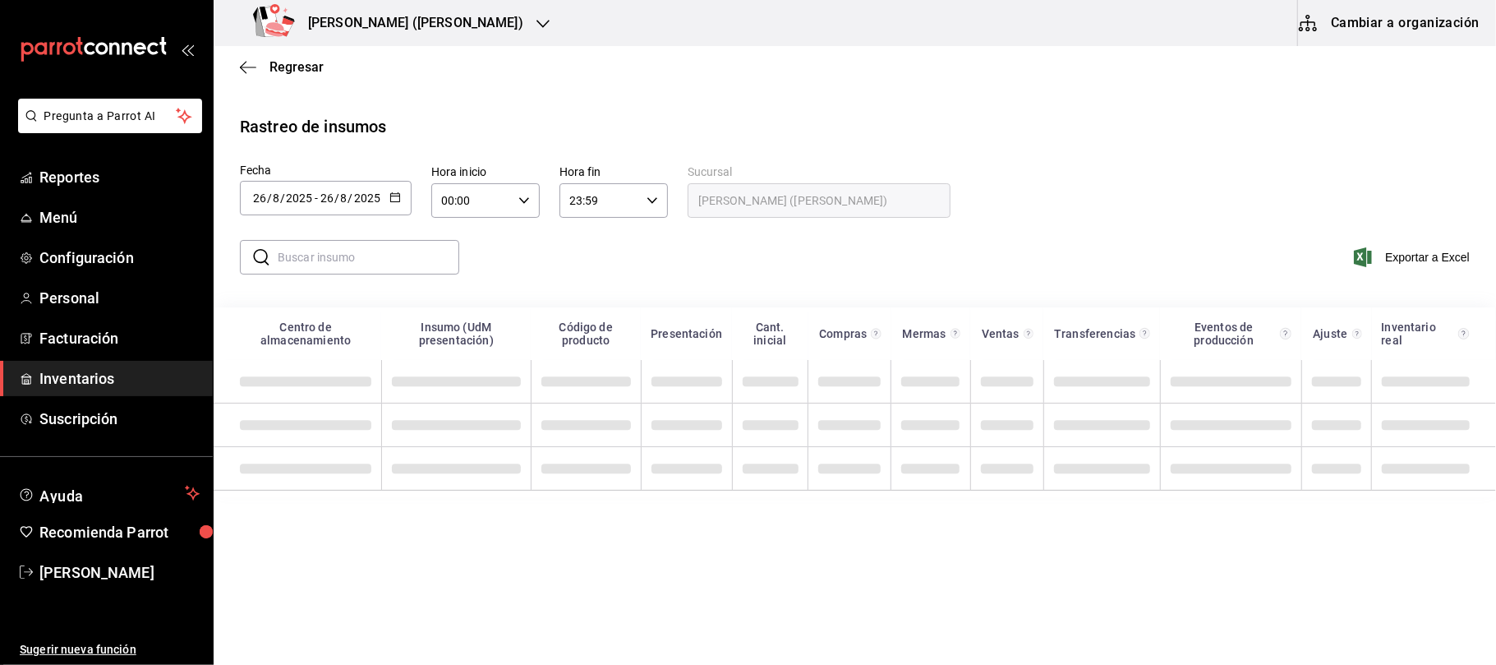
click at [399, 192] on icon "button" at bounding box center [395, 197] width 12 height 12
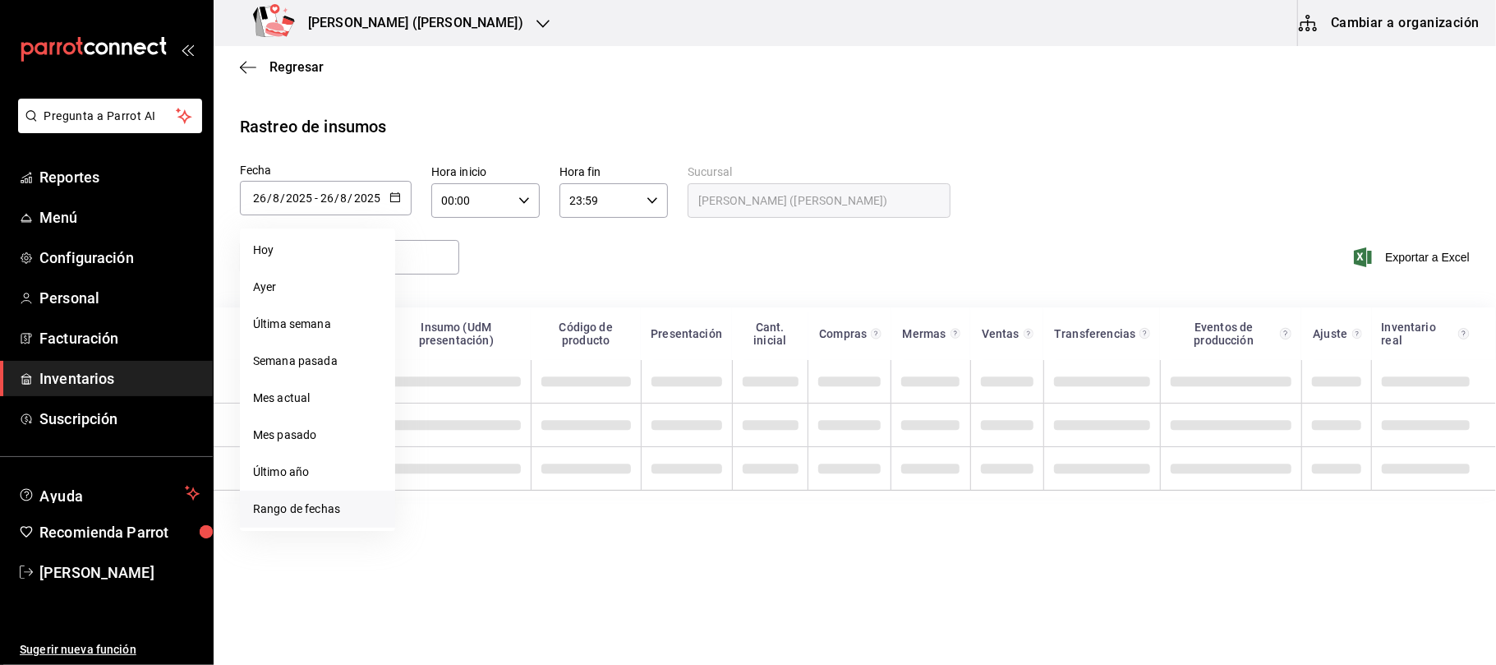
click at [311, 504] on li "Rango de fechas" at bounding box center [317, 508] width 155 height 37
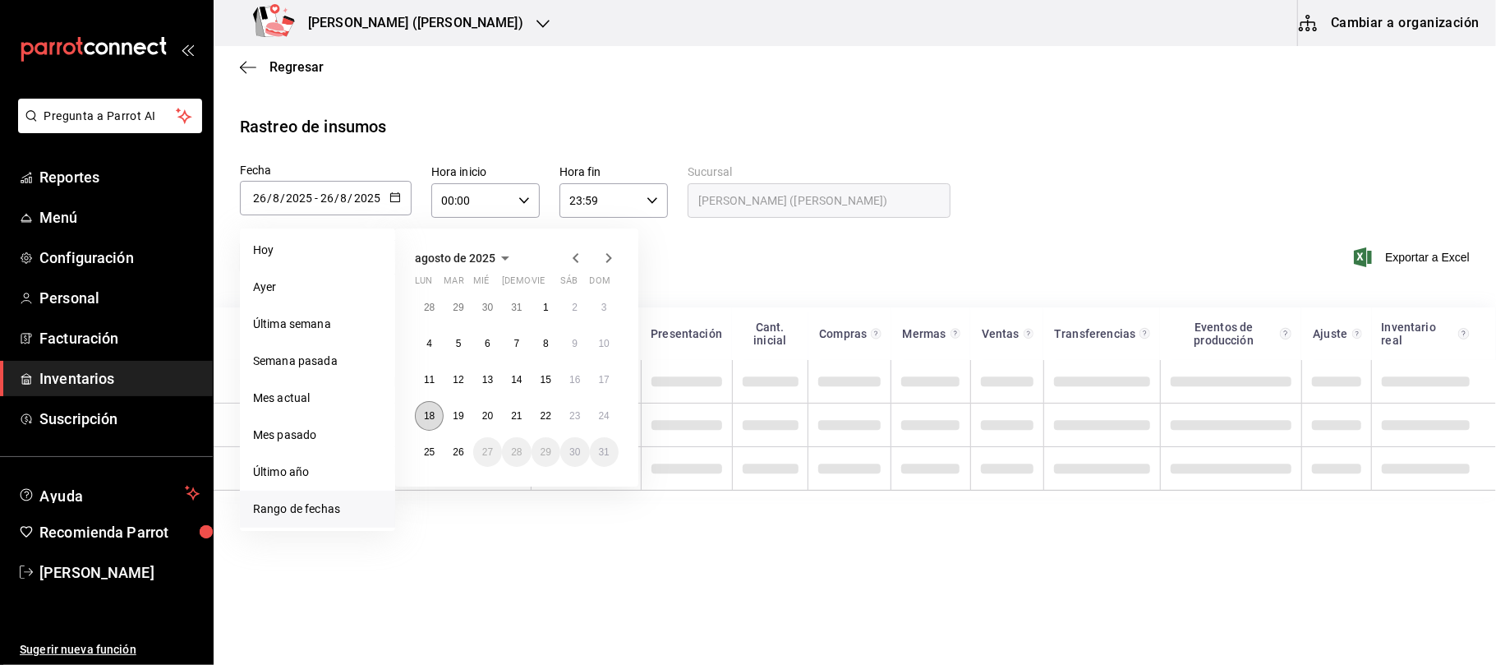
click at [432, 402] on button "18" at bounding box center [429, 416] width 29 height 30
click at [599, 418] on abbr "24" at bounding box center [604, 416] width 11 height 12
type input "[DATE]"
type input "18"
type input "[DATE]"
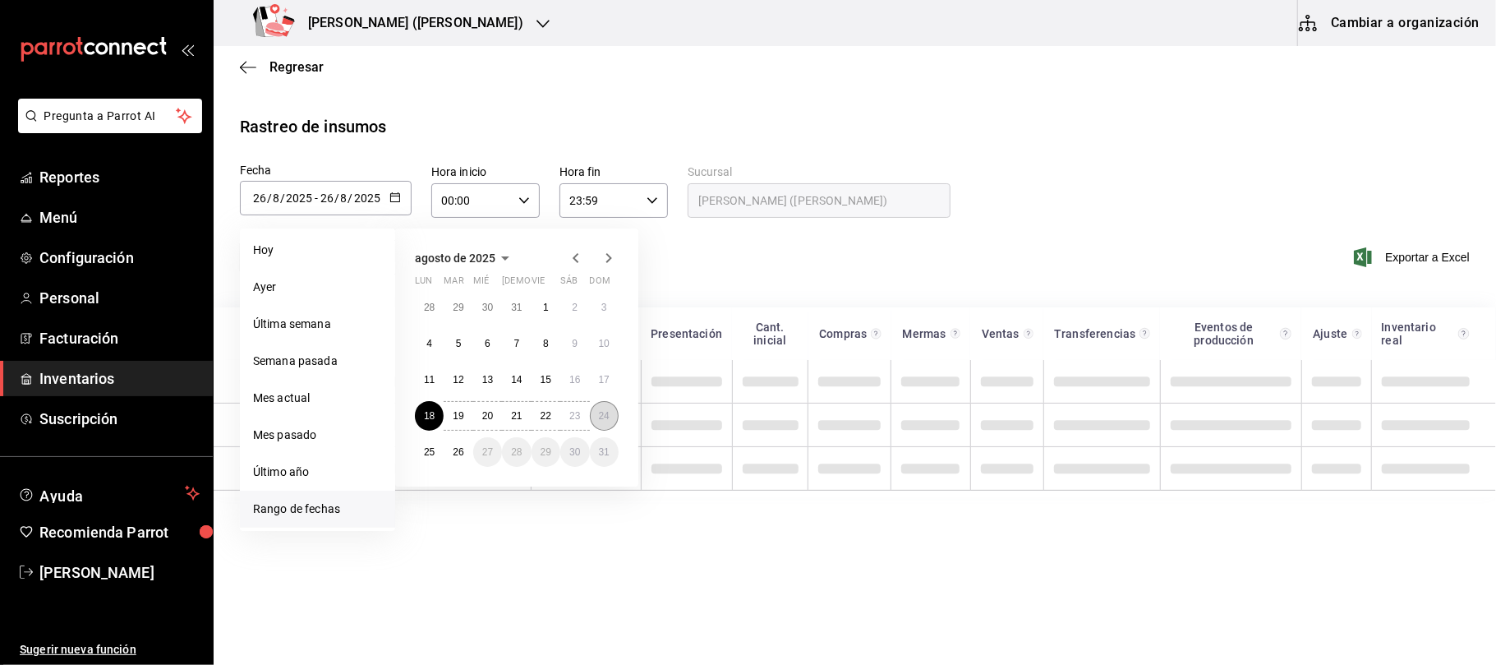
type input "24"
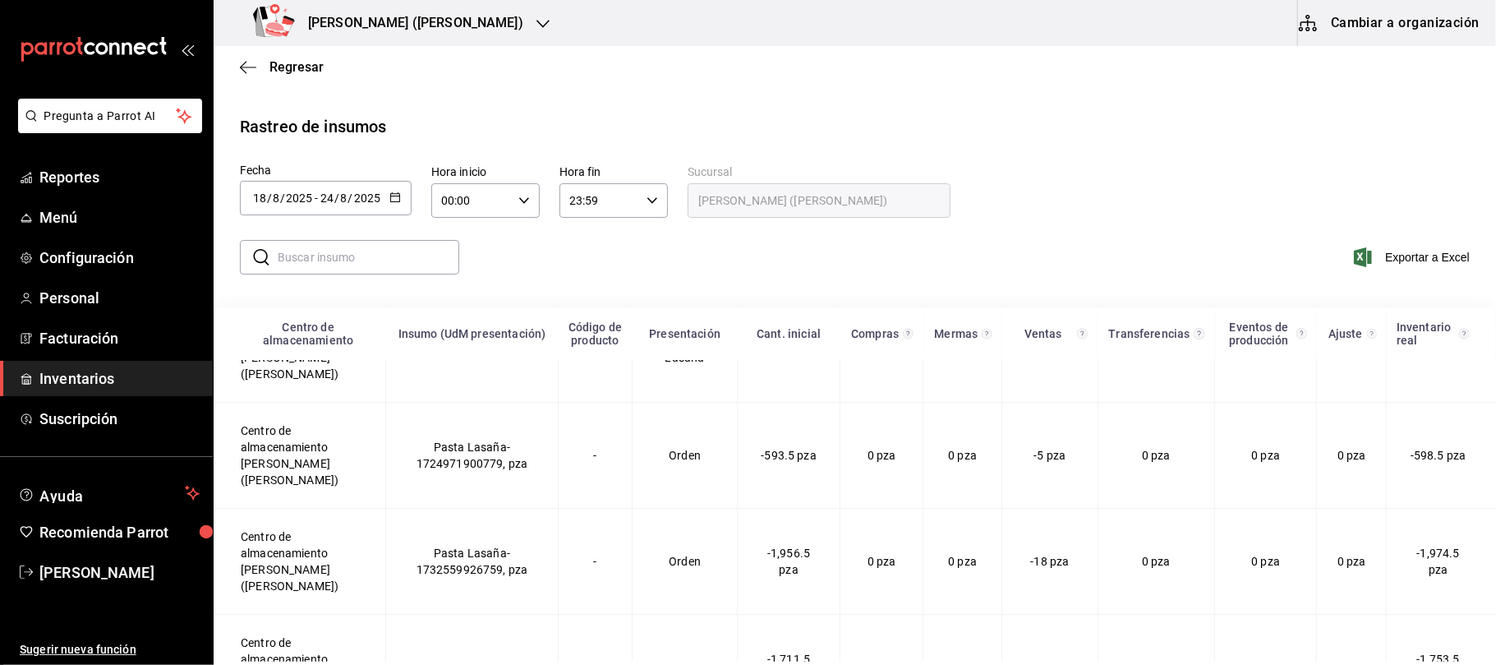
scroll to position [4601, 0]
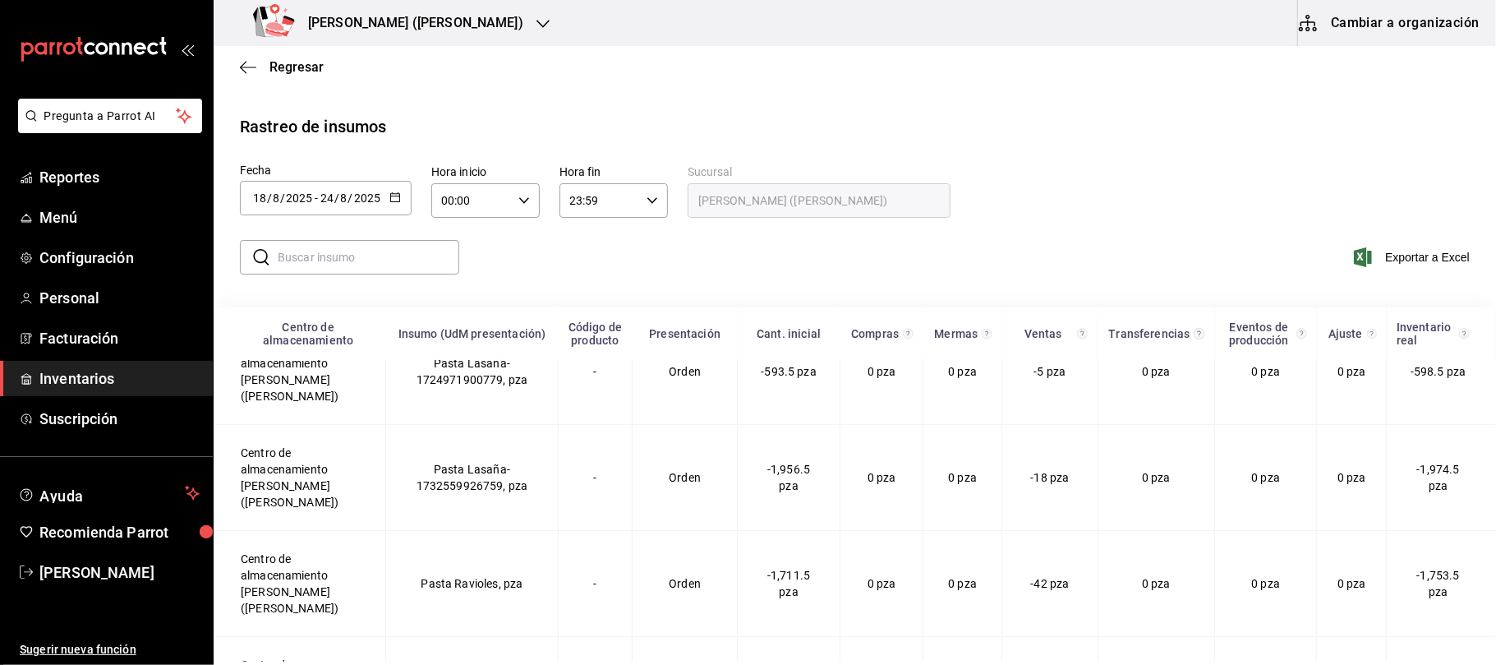
click at [445, 34] on div "[PERSON_NAME] ([PERSON_NAME])" at bounding box center [391, 23] width 329 height 46
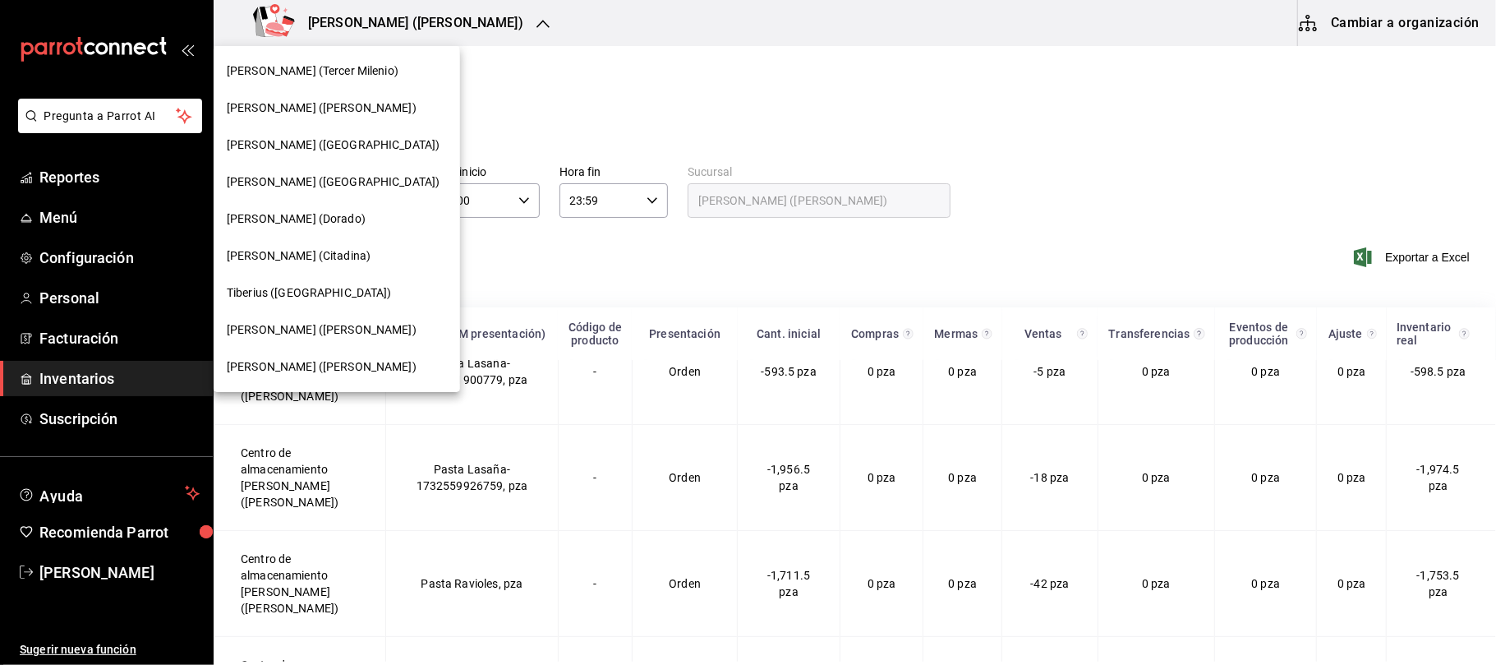
click at [320, 361] on span "[PERSON_NAME] ([PERSON_NAME])" at bounding box center [322, 366] width 190 height 17
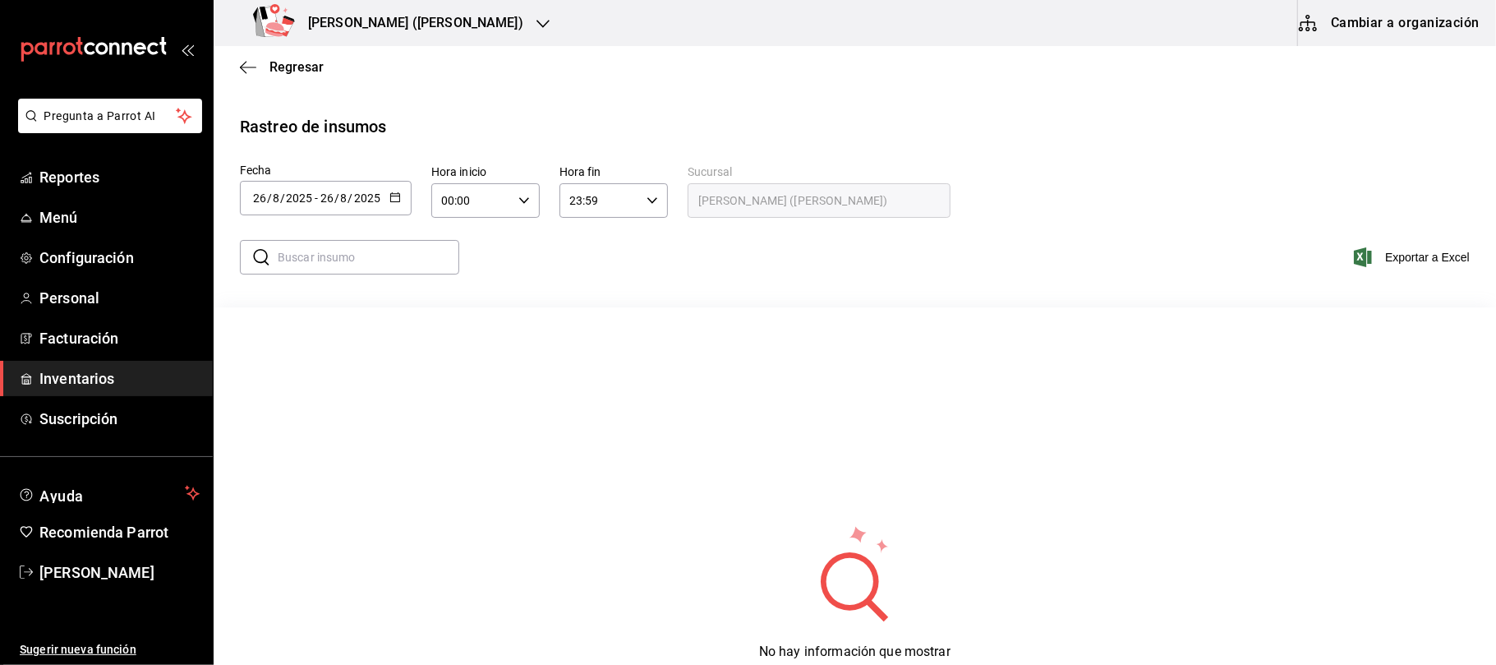
click at [398, 194] on \(Stroke\) "button" at bounding box center [395, 197] width 10 height 9
click at [346, 520] on li "Rango de fechas" at bounding box center [317, 508] width 155 height 37
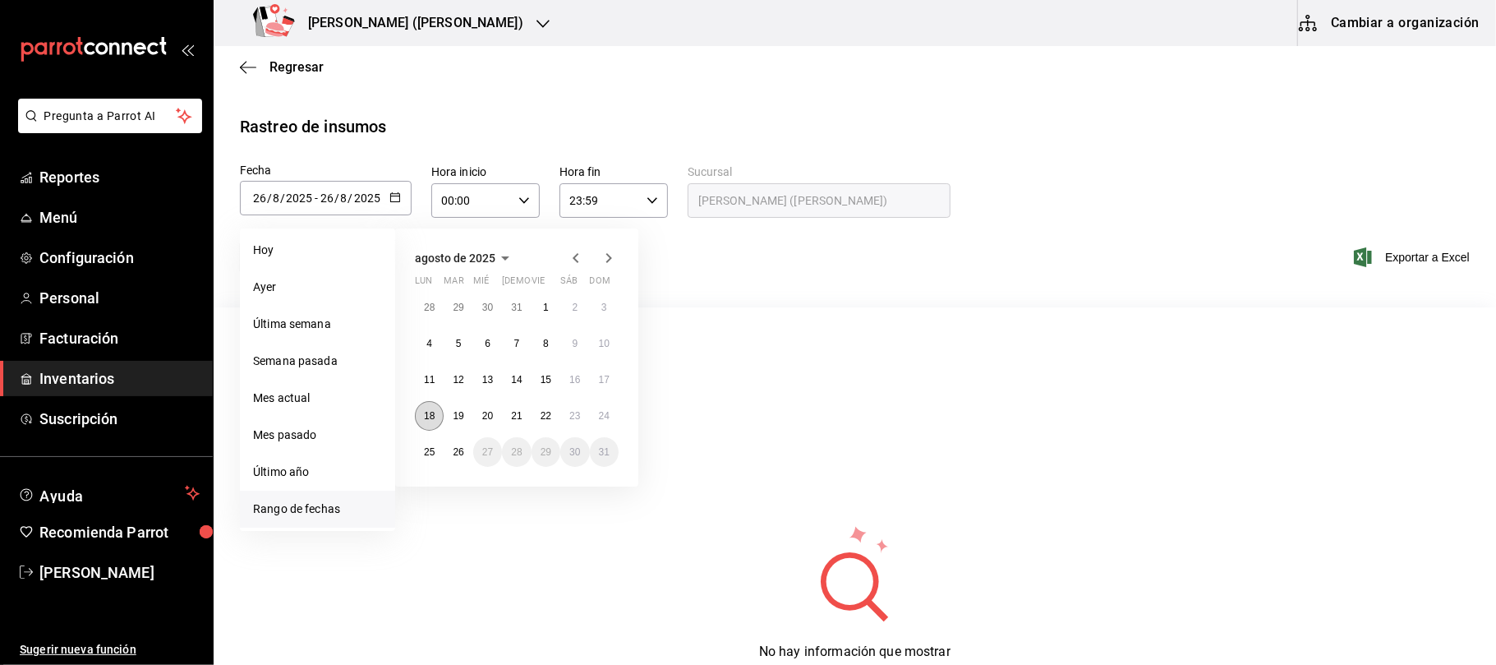
click at [421, 412] on button "18" at bounding box center [429, 416] width 29 height 30
click at [592, 406] on button "24" at bounding box center [604, 416] width 29 height 30
type input "[DATE]"
type input "18"
type input "[DATE]"
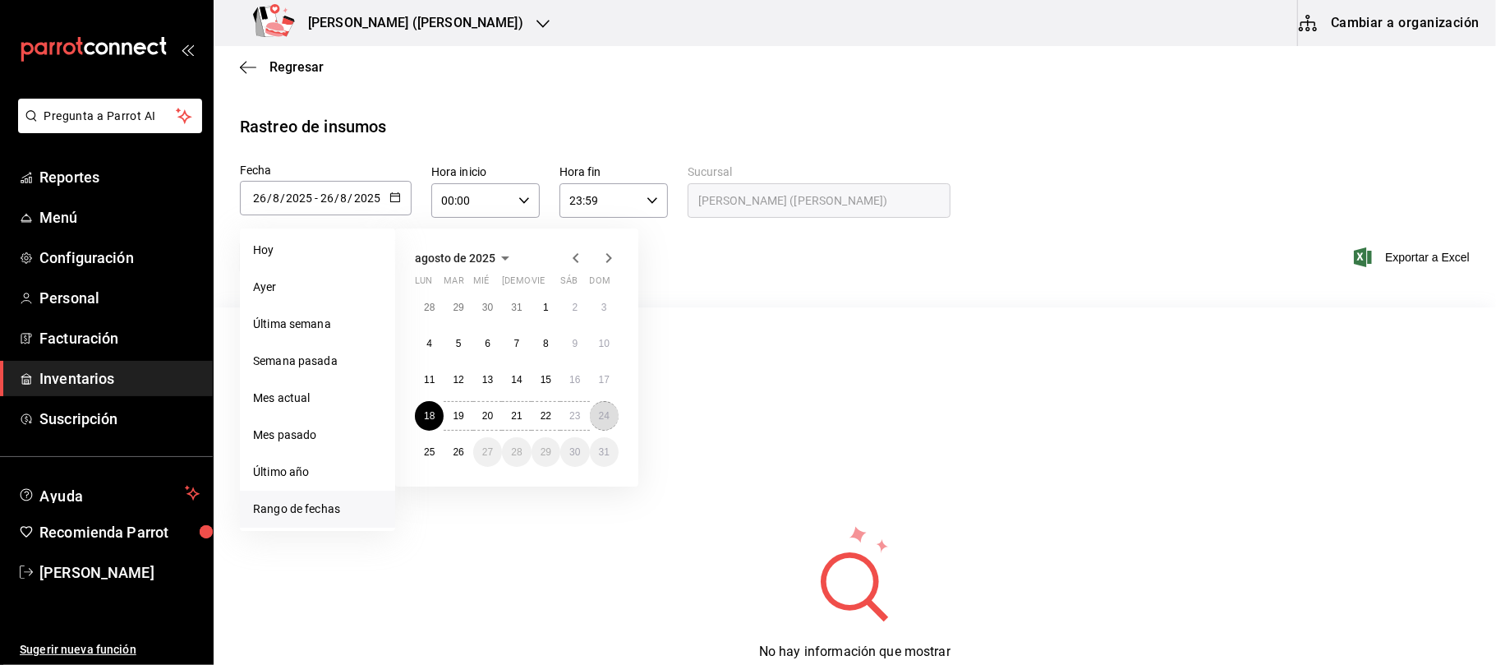
type input "24"
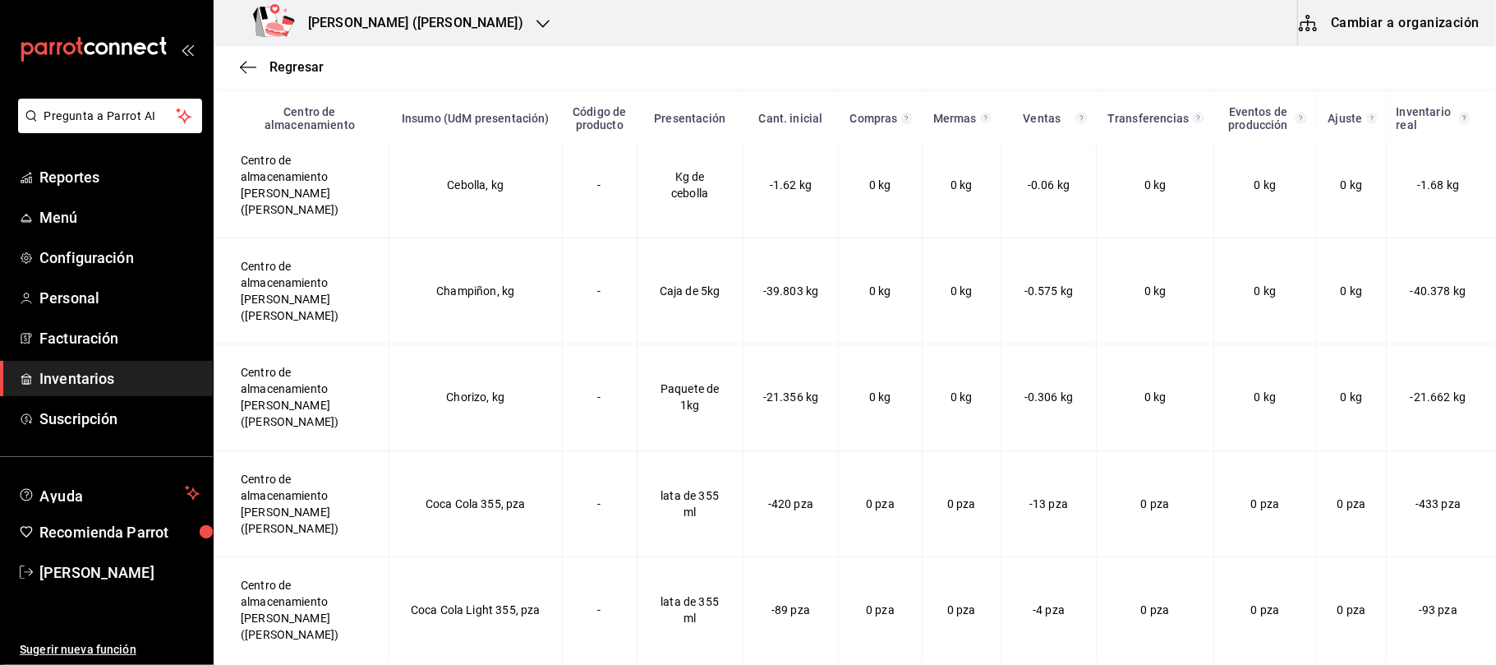
scroll to position [329, 0]
click at [117, 158] on li "Pregunta a Parrot AI" at bounding box center [107, 129] width 200 height 61
click at [115, 163] on link "Reportes" at bounding box center [106, 176] width 213 height 35
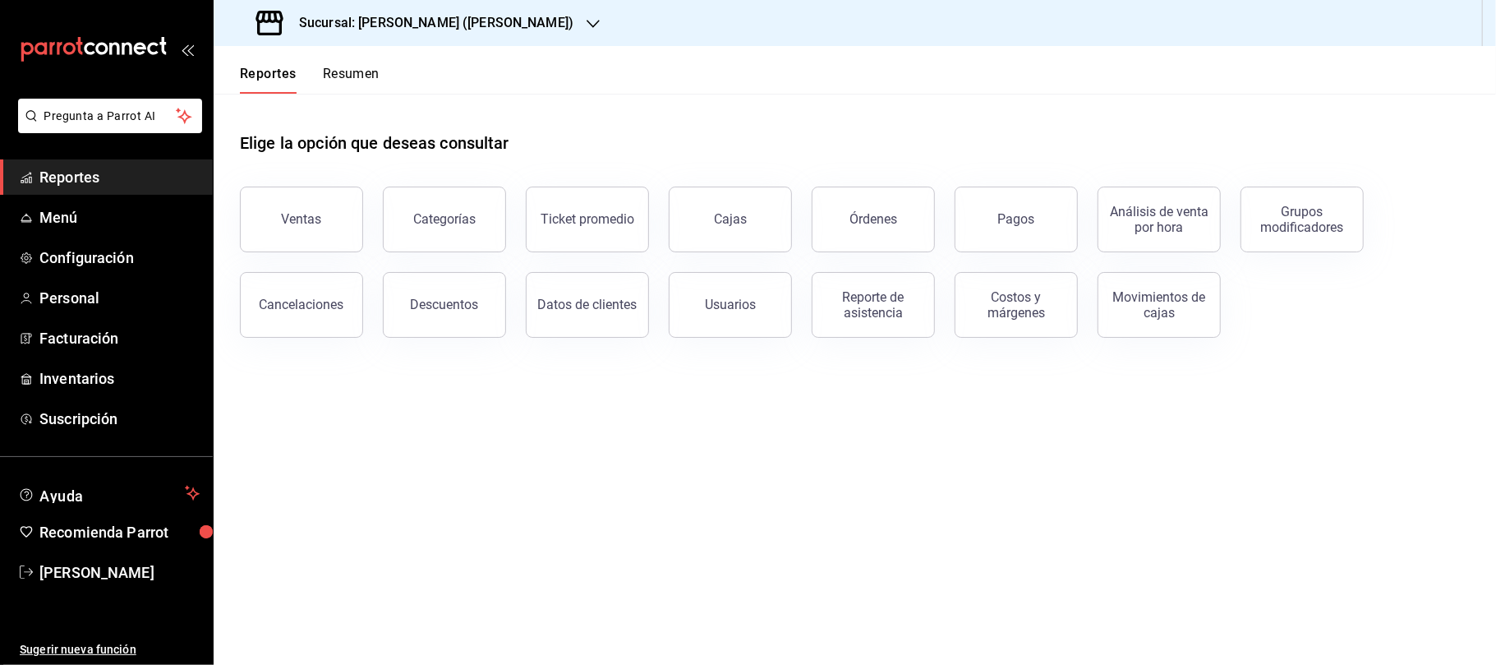
click at [429, 24] on h3 "Sucursal: [PERSON_NAME] ([PERSON_NAME])" at bounding box center [430, 23] width 288 height 20
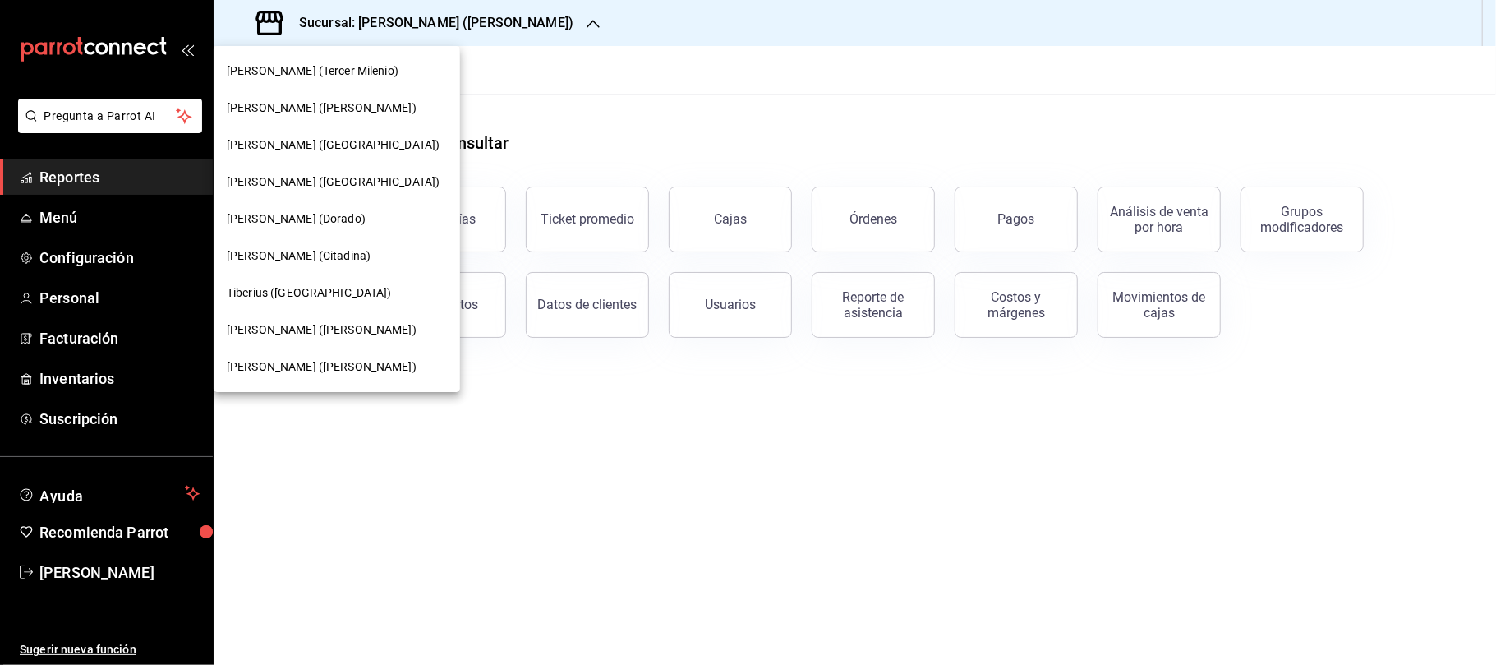
click at [334, 90] on div "[PERSON_NAME] ([PERSON_NAME])" at bounding box center [337, 108] width 246 height 37
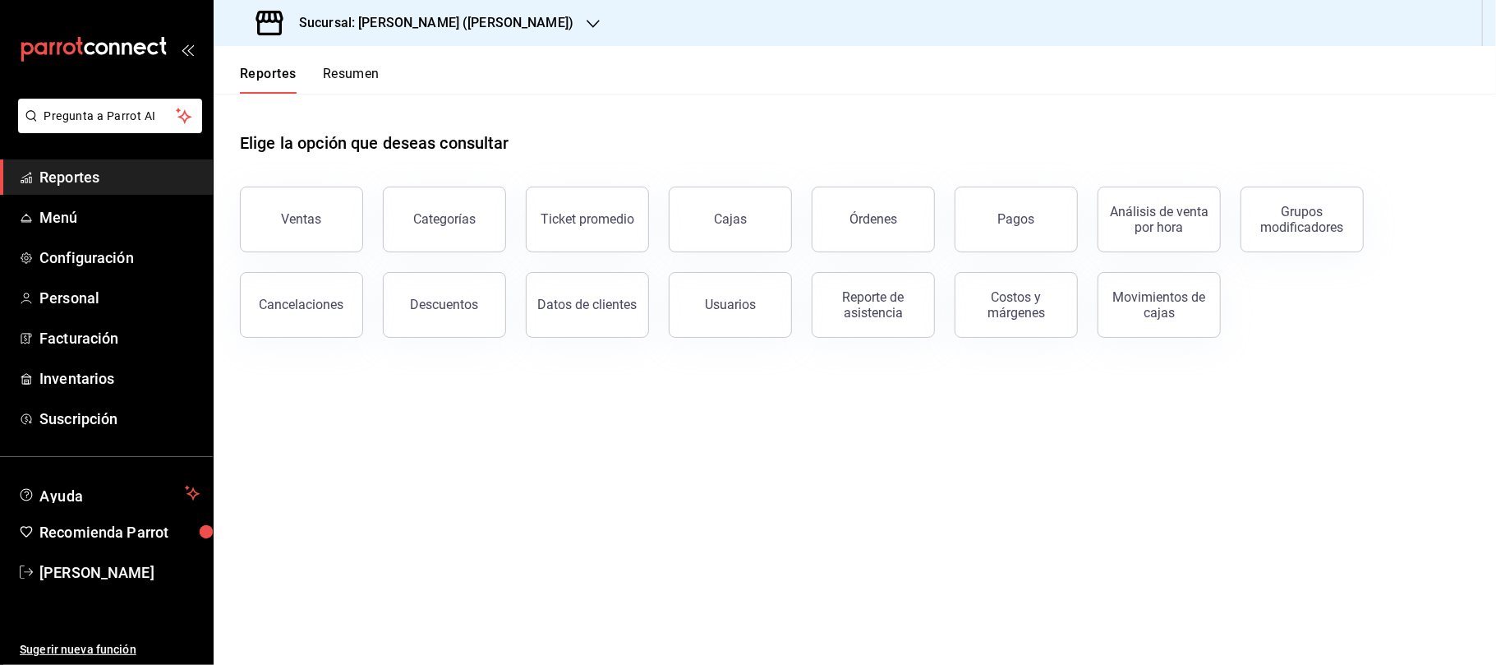
click at [421, 31] on h3 "Sucursal: [PERSON_NAME] ([PERSON_NAME])" at bounding box center [430, 23] width 288 height 20
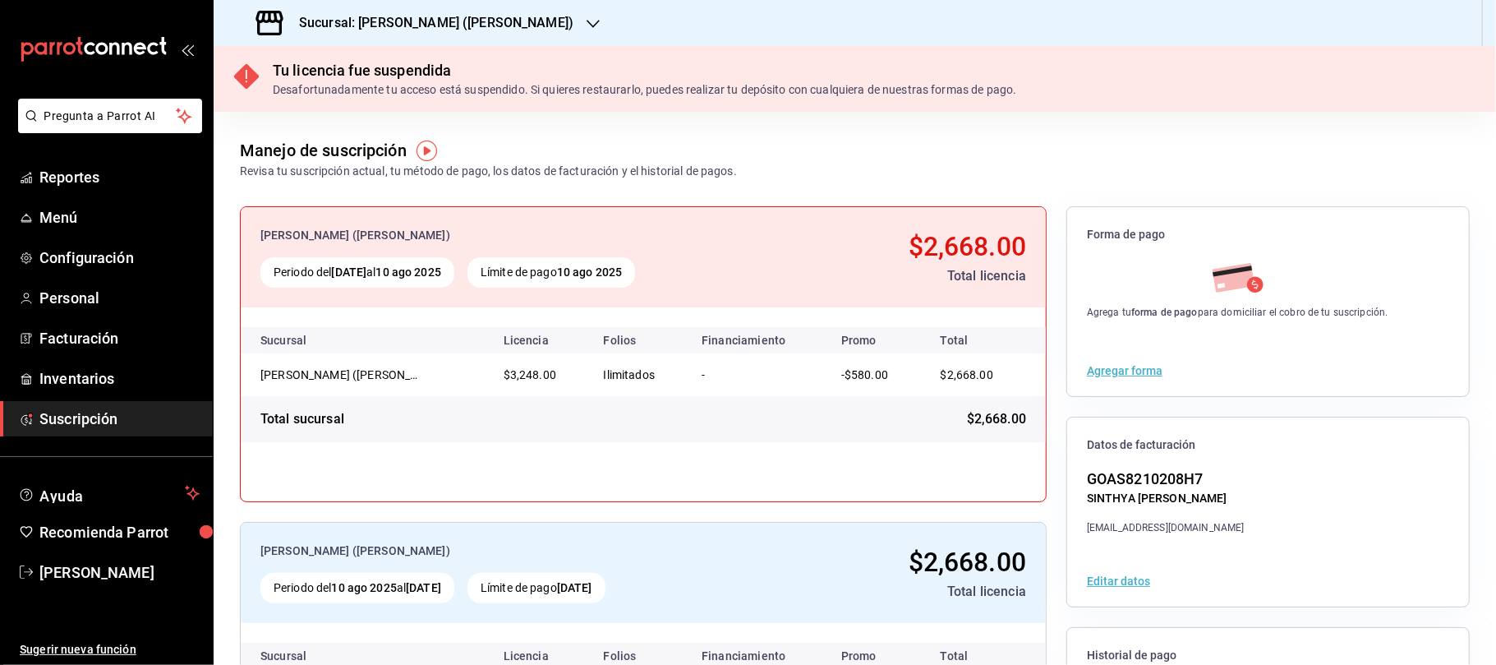
click at [587, 28] on icon "button" at bounding box center [593, 23] width 13 height 13
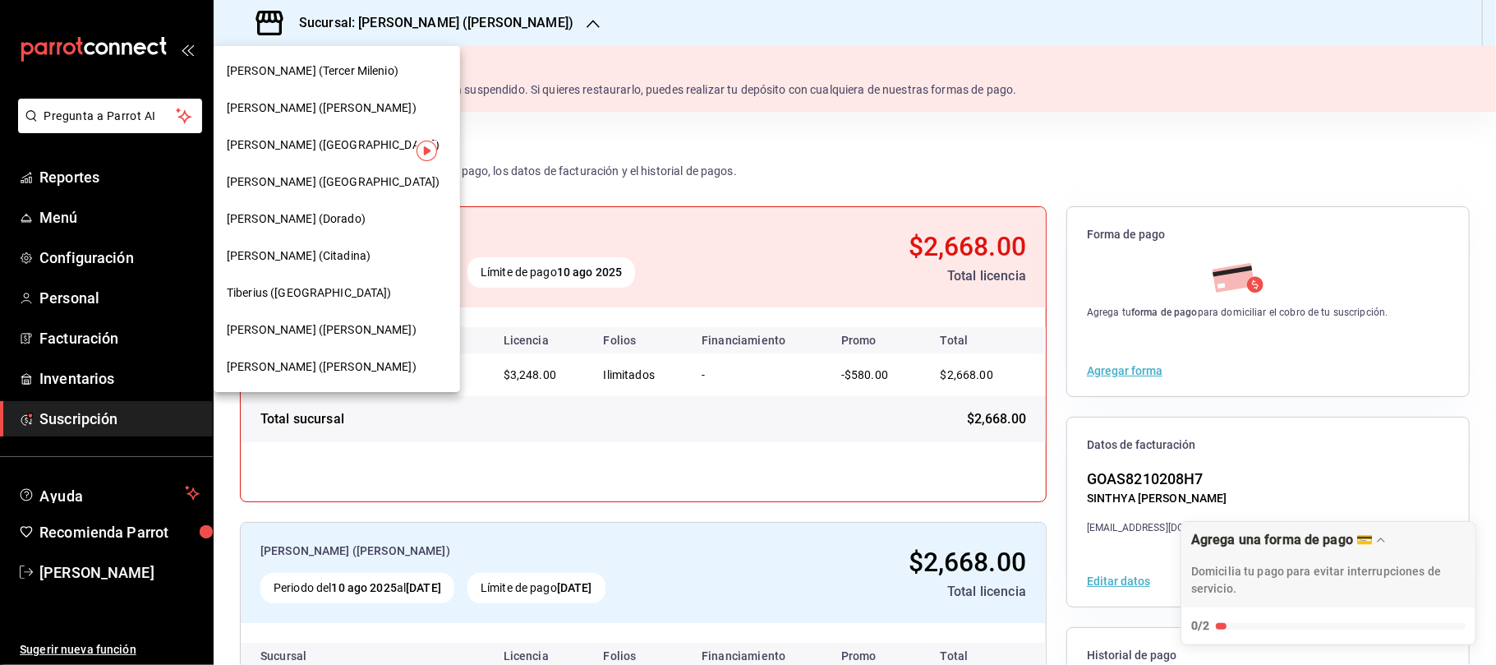
click at [380, 64] on div "[PERSON_NAME] (Tercer Milenio)" at bounding box center [337, 70] width 220 height 17
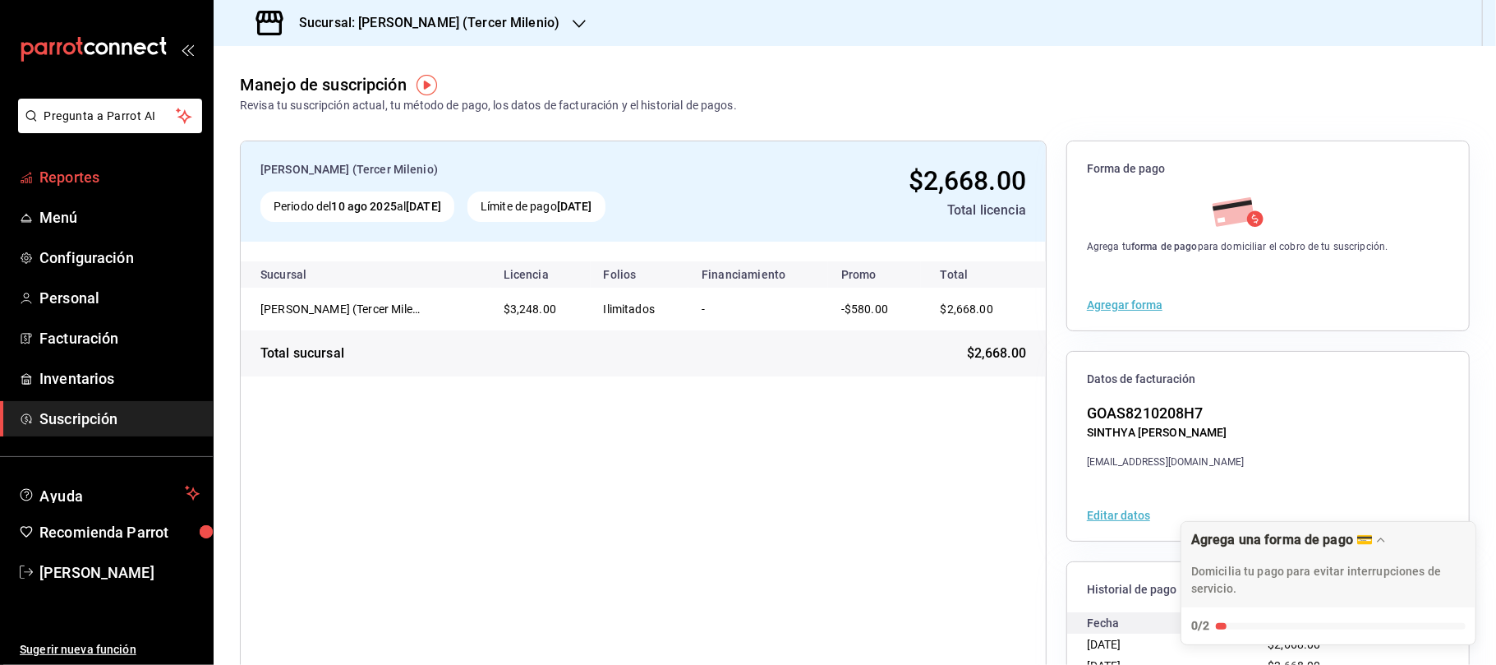
click at [139, 182] on span "Reportes" at bounding box center [119, 177] width 160 height 22
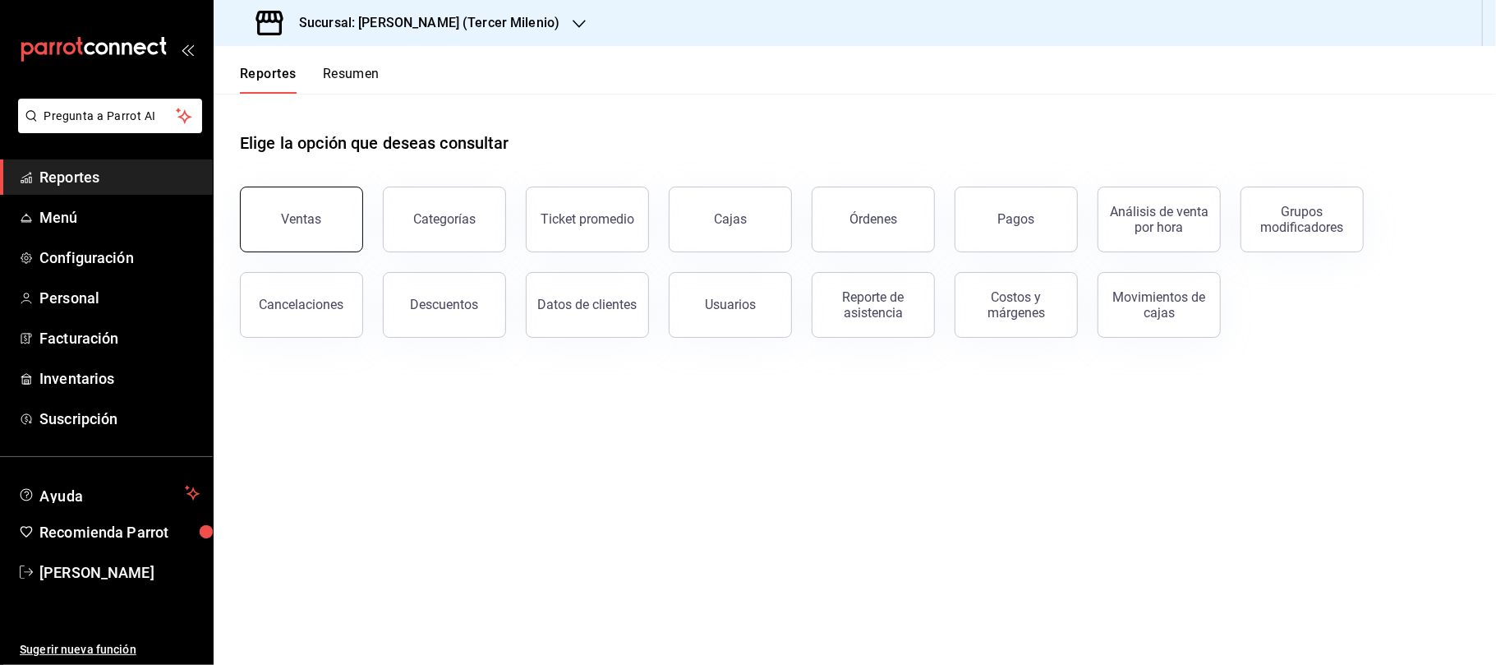
click at [324, 227] on button "Ventas" at bounding box center [301, 219] width 123 height 66
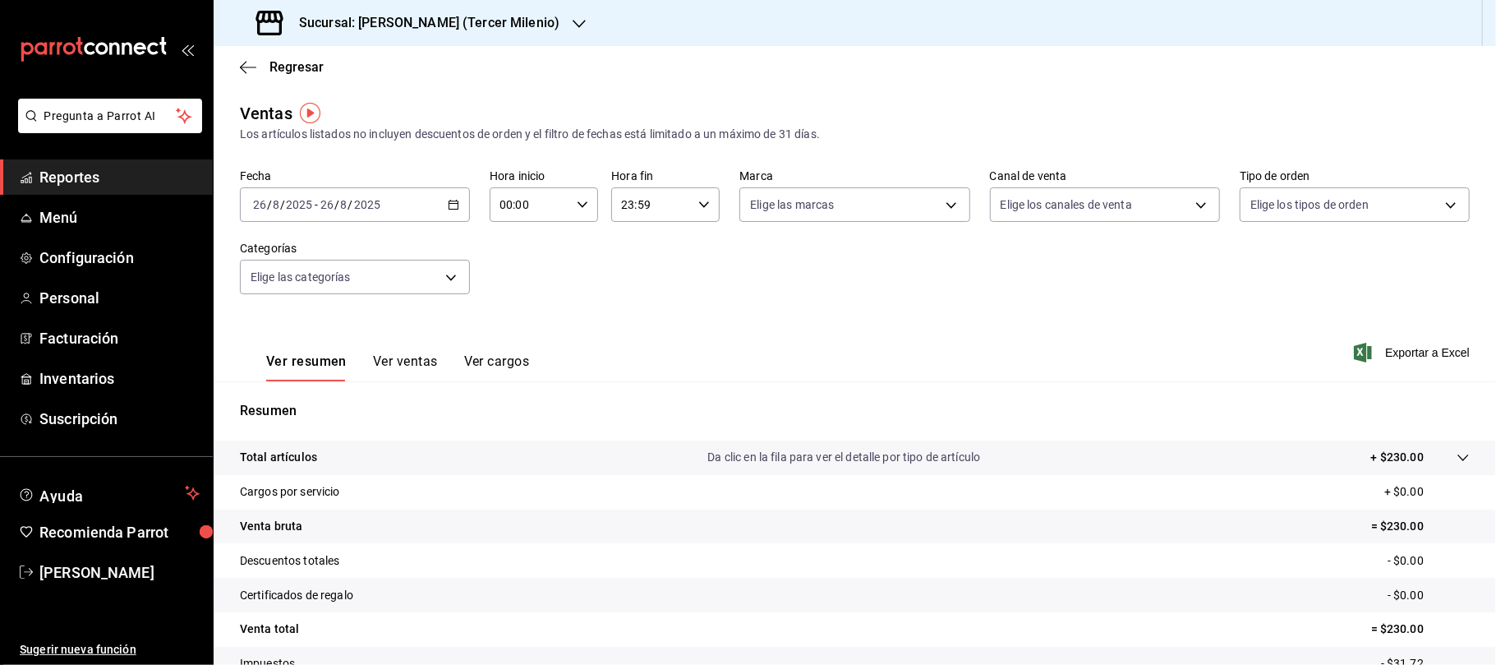
click at [460, 202] on div "[DATE] [DATE] - [DATE] [DATE]" at bounding box center [355, 204] width 230 height 35
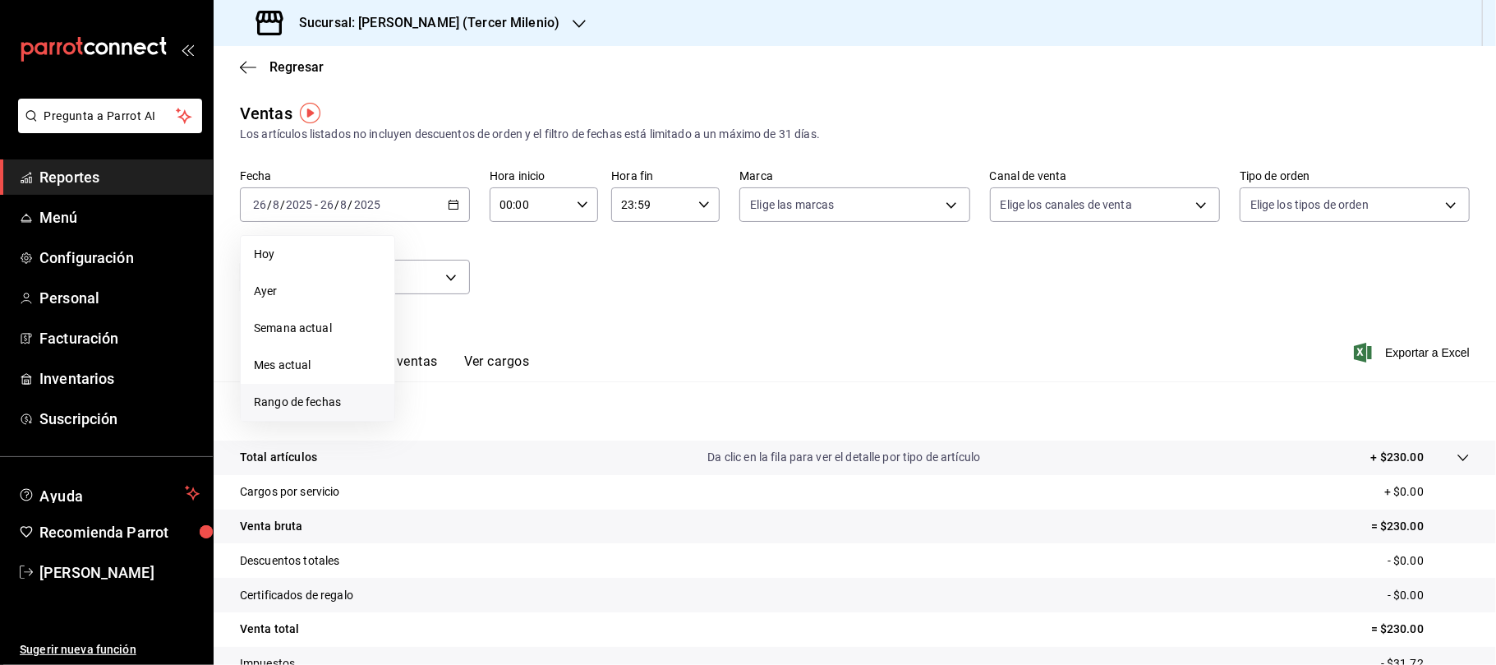
click at [317, 404] on span "Rango de fechas" at bounding box center [317, 402] width 127 height 17
click at [424, 417] on abbr "18" at bounding box center [429, 423] width 11 height 12
click at [589, 415] on div "28 29 30 31 1 2 3 4 5 6 7 8 9 10 11 12 13 14 15 16 17 18 19 20 21 22 23 24 25 2…" at bounding box center [517, 386] width 204 height 174
click at [600, 419] on abbr "24" at bounding box center [604, 423] width 11 height 12
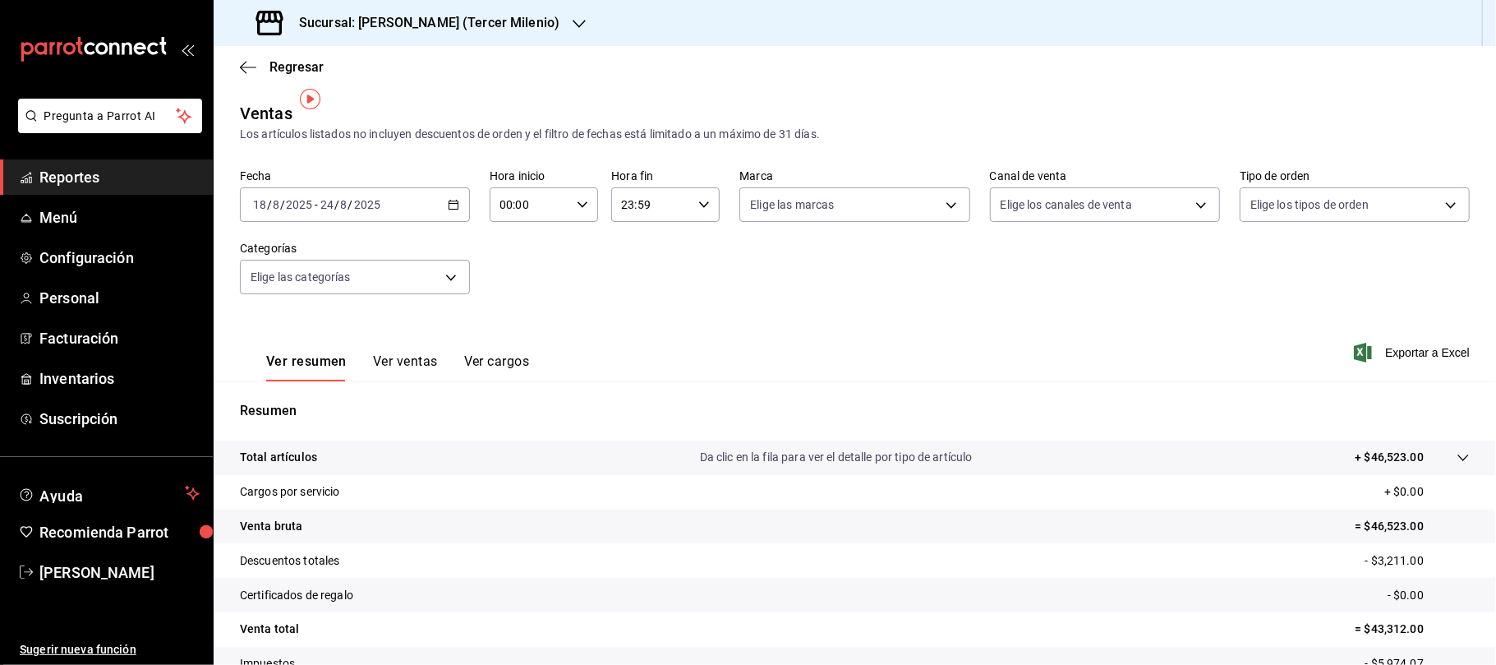
scroll to position [109, 0]
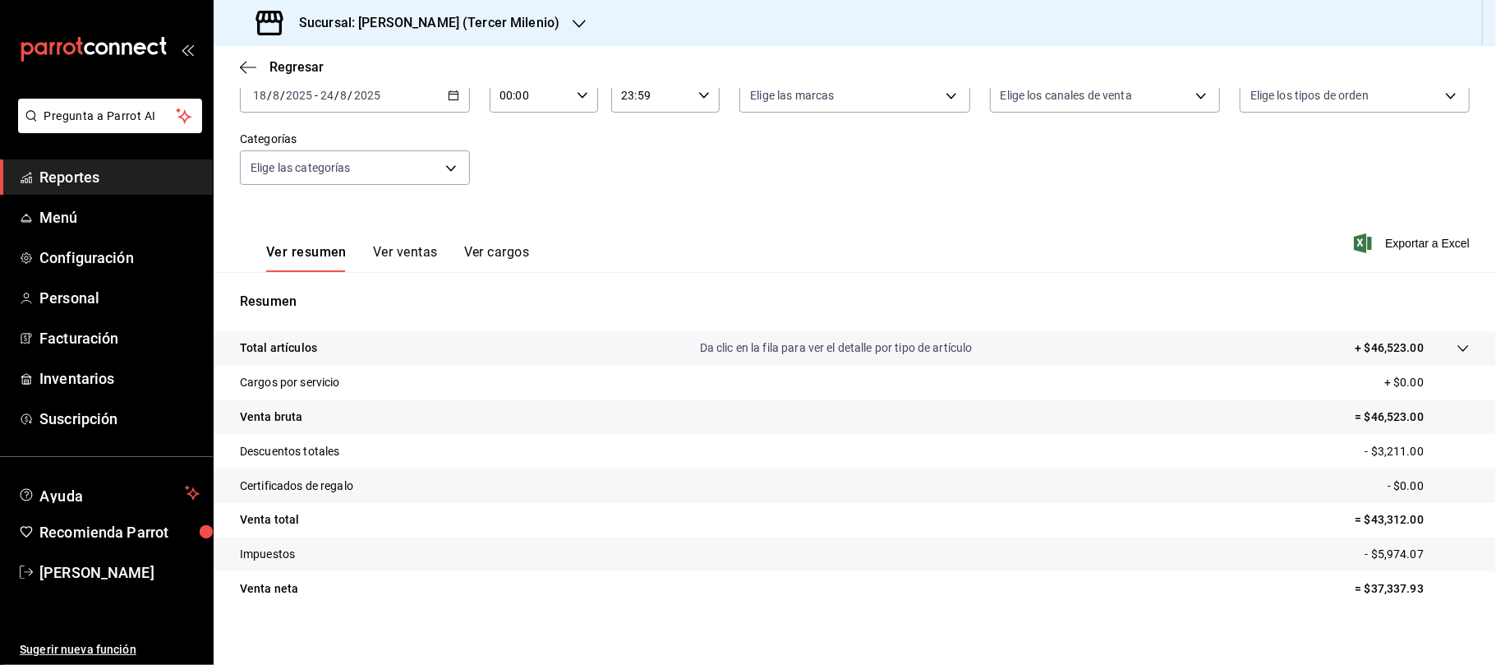
click at [484, 27] on h3 "Sucursal: [PERSON_NAME] (Tercer Milenio)" at bounding box center [423, 23] width 274 height 20
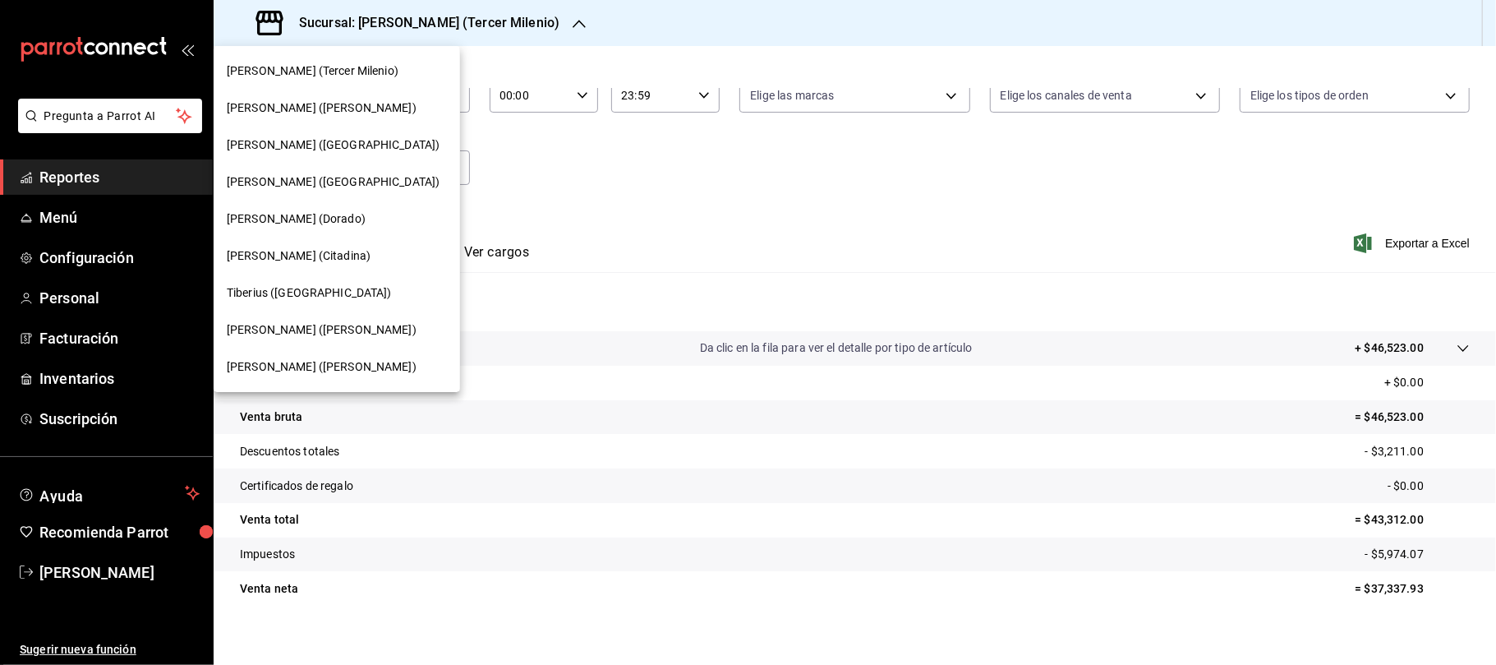
click at [306, 102] on span "[PERSON_NAME] ([PERSON_NAME])" at bounding box center [322, 107] width 190 height 17
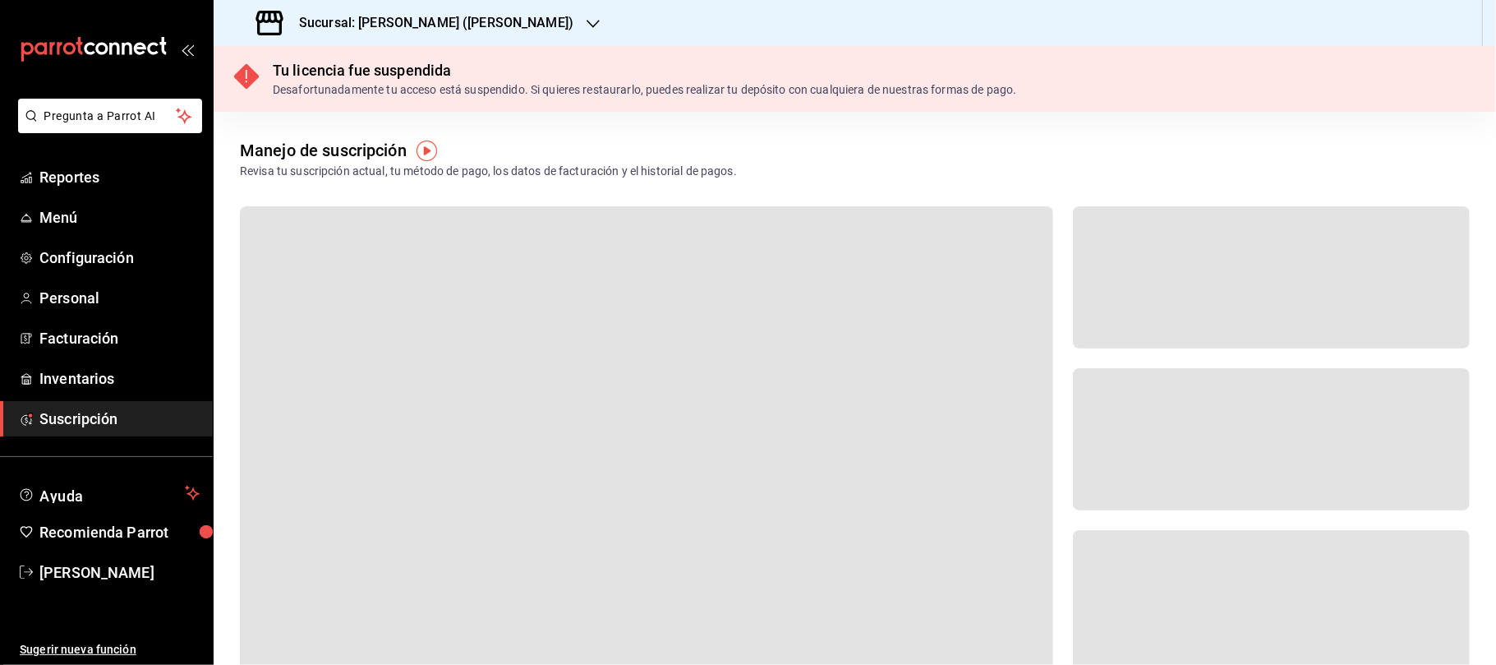
click at [428, 23] on h3 "Sucursal: [PERSON_NAME] ([PERSON_NAME])" at bounding box center [430, 23] width 288 height 20
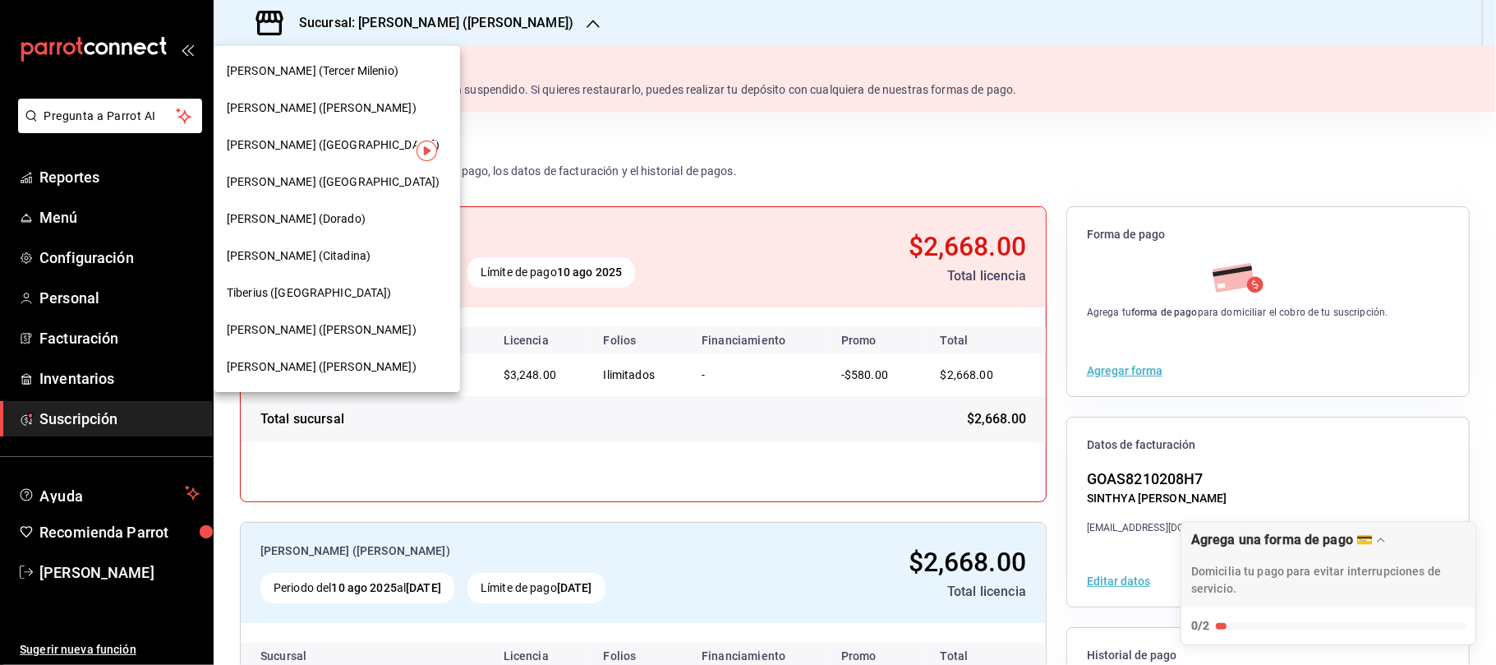
click at [314, 143] on div "[PERSON_NAME] ([GEOGRAPHIC_DATA])" at bounding box center [337, 144] width 220 height 17
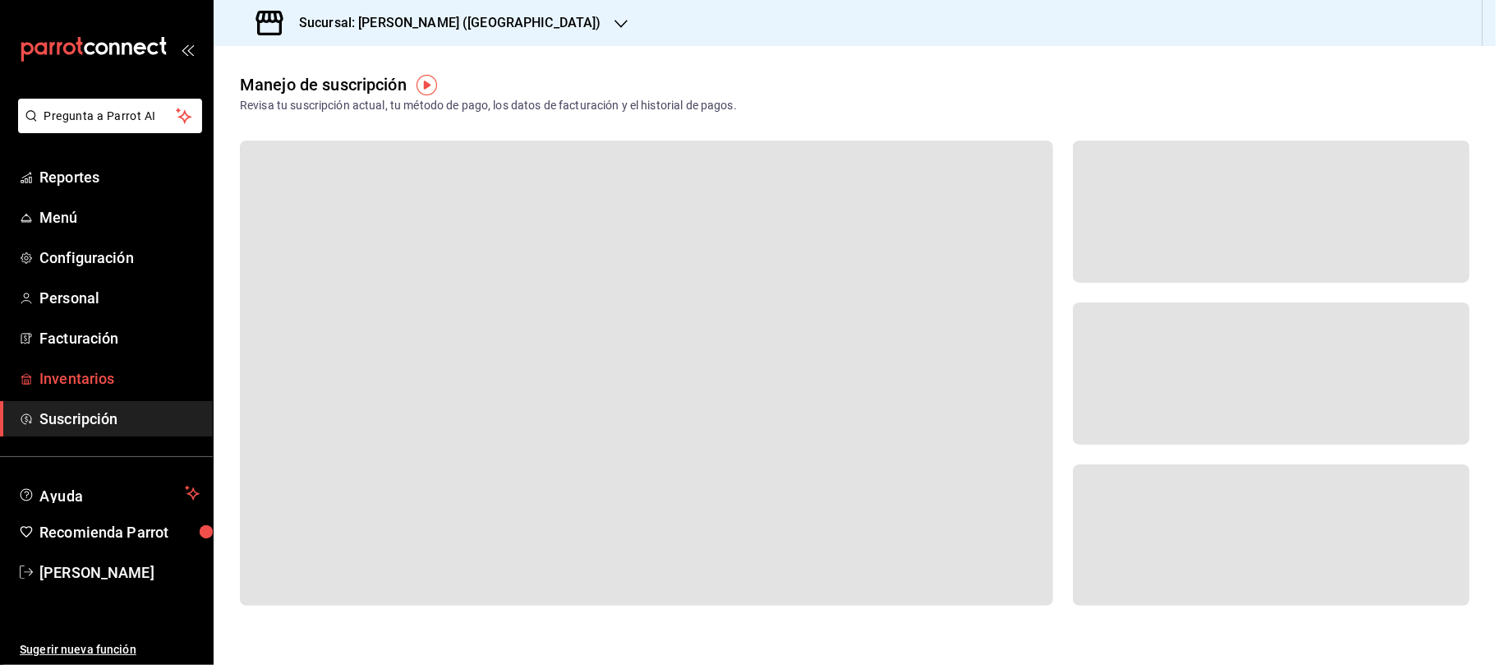
click at [106, 378] on span "Inventarios" at bounding box center [119, 378] width 160 height 22
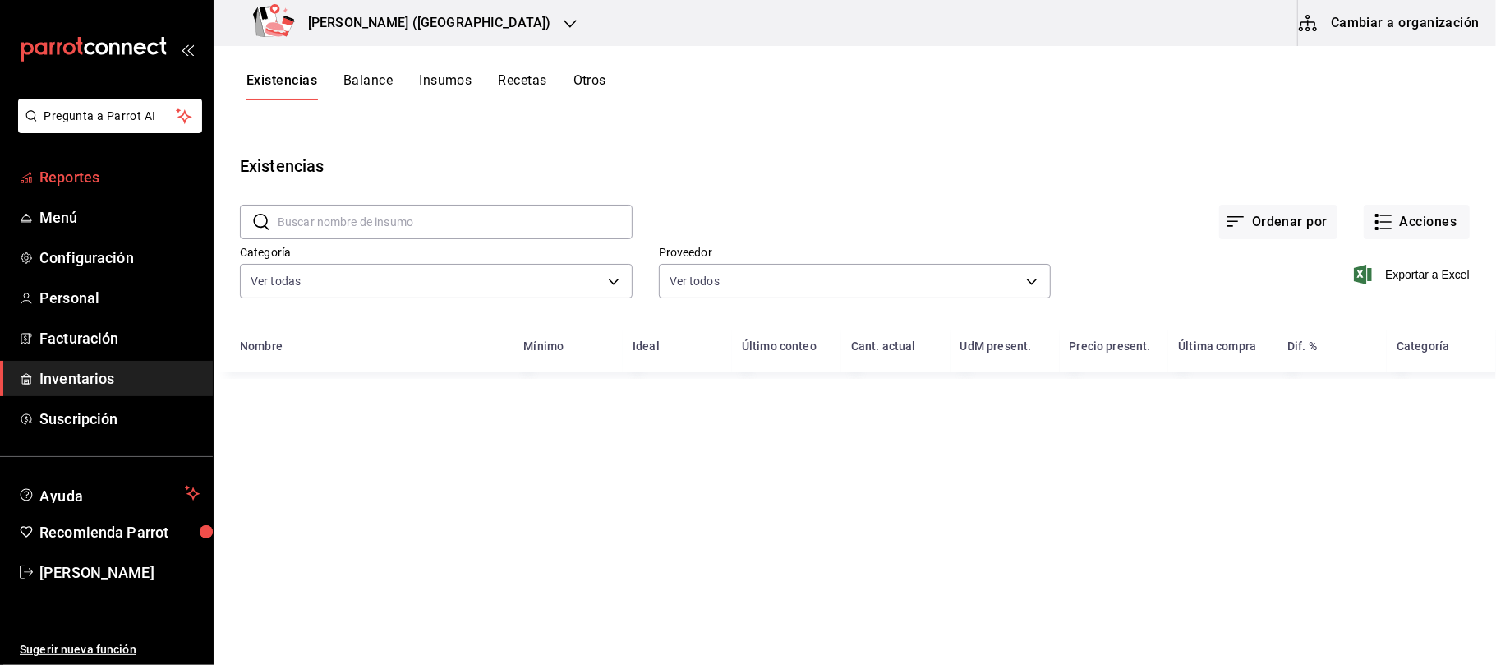
click at [90, 175] on span "Reportes" at bounding box center [119, 177] width 160 height 22
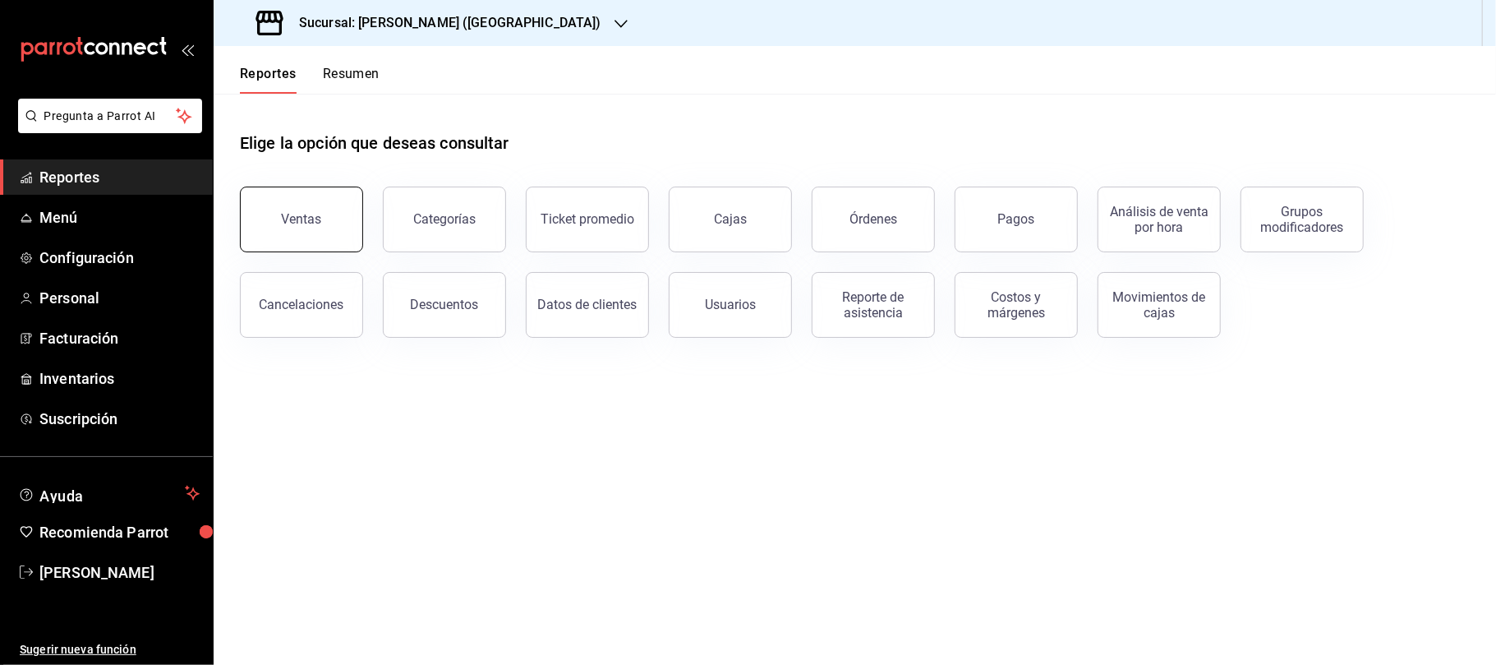
click at [324, 238] on button "Ventas" at bounding box center [301, 219] width 123 height 66
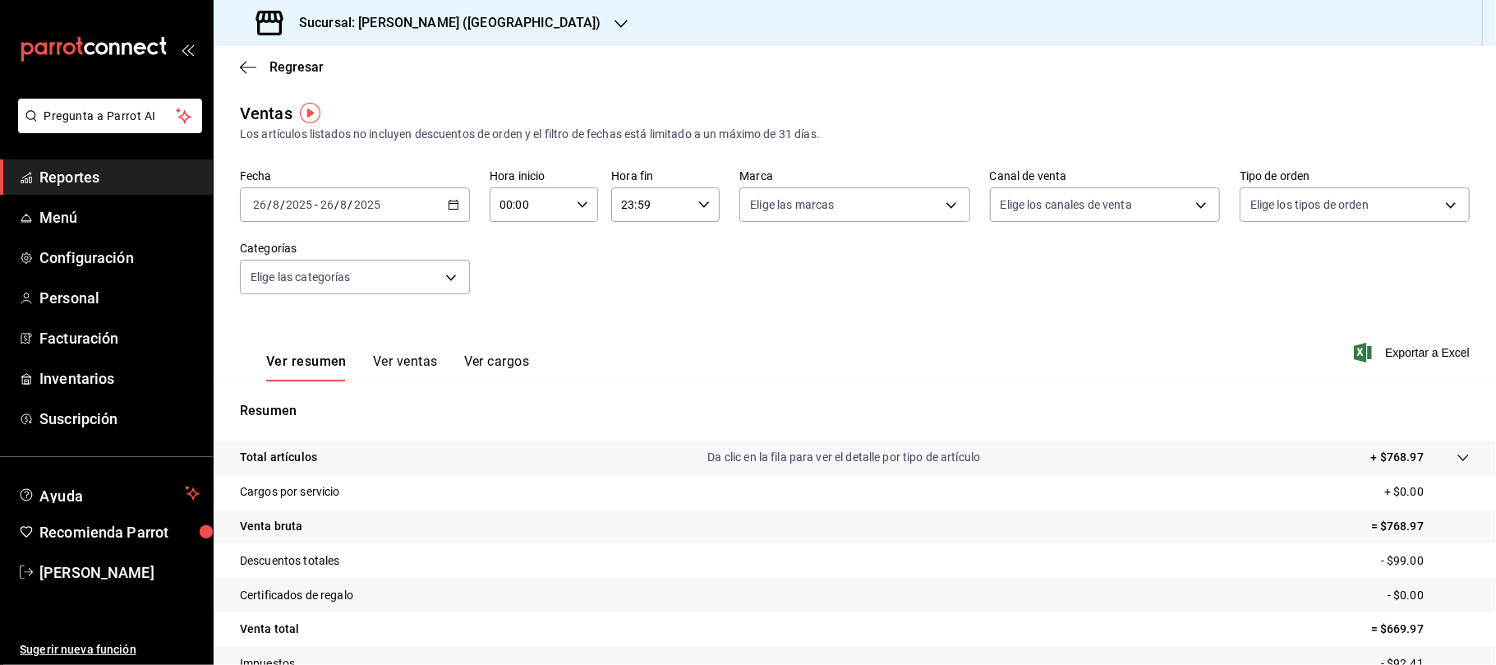
click at [458, 208] on div "[DATE] [DATE] - [DATE] [DATE]" at bounding box center [355, 204] width 230 height 35
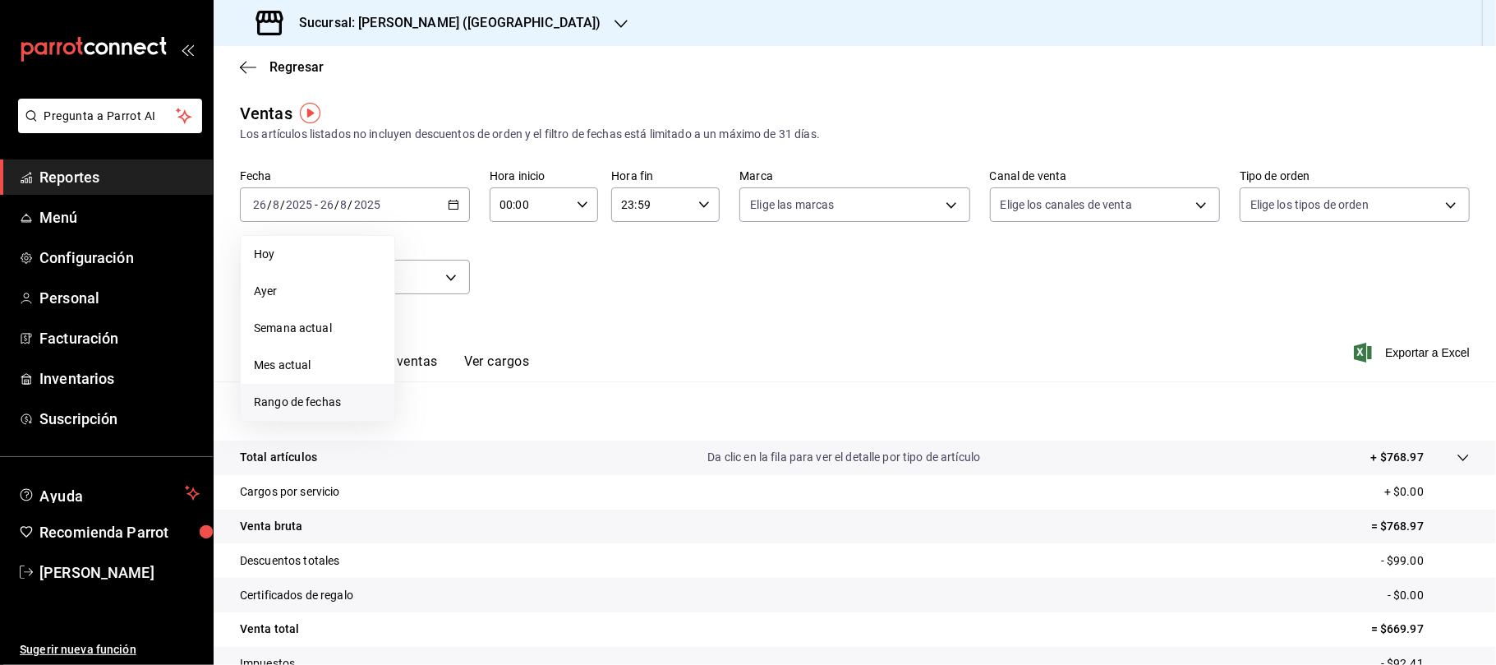
click at [360, 399] on span "Rango de fechas" at bounding box center [317, 402] width 127 height 17
click at [430, 426] on abbr "18" at bounding box center [429, 423] width 11 height 12
click at [605, 421] on abbr "24" at bounding box center [604, 423] width 11 height 12
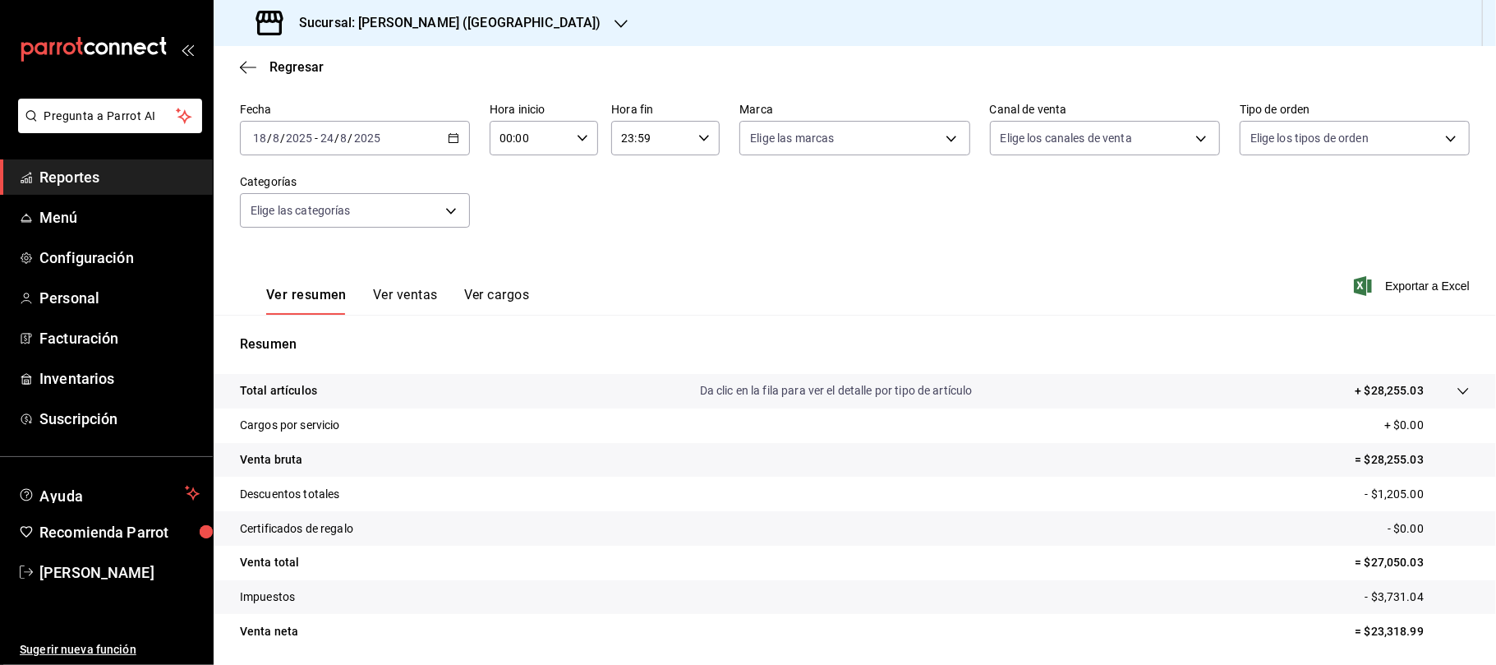
scroll to position [13, 0]
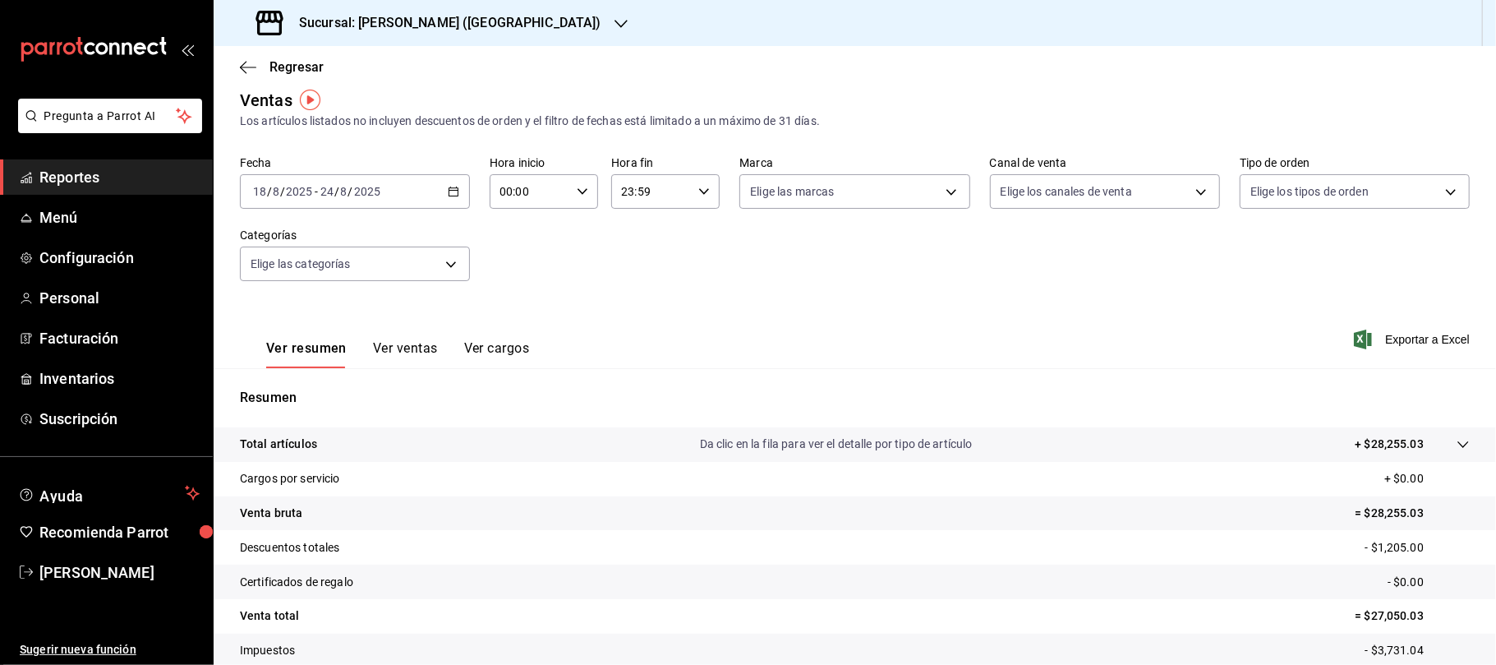
click at [458, 194] on div "[DATE] [DATE] - [DATE] [DATE]" at bounding box center [355, 191] width 230 height 35
click at [467, 35] on div "Sucursal: [PERSON_NAME] ([GEOGRAPHIC_DATA])" at bounding box center [430, 23] width 407 height 46
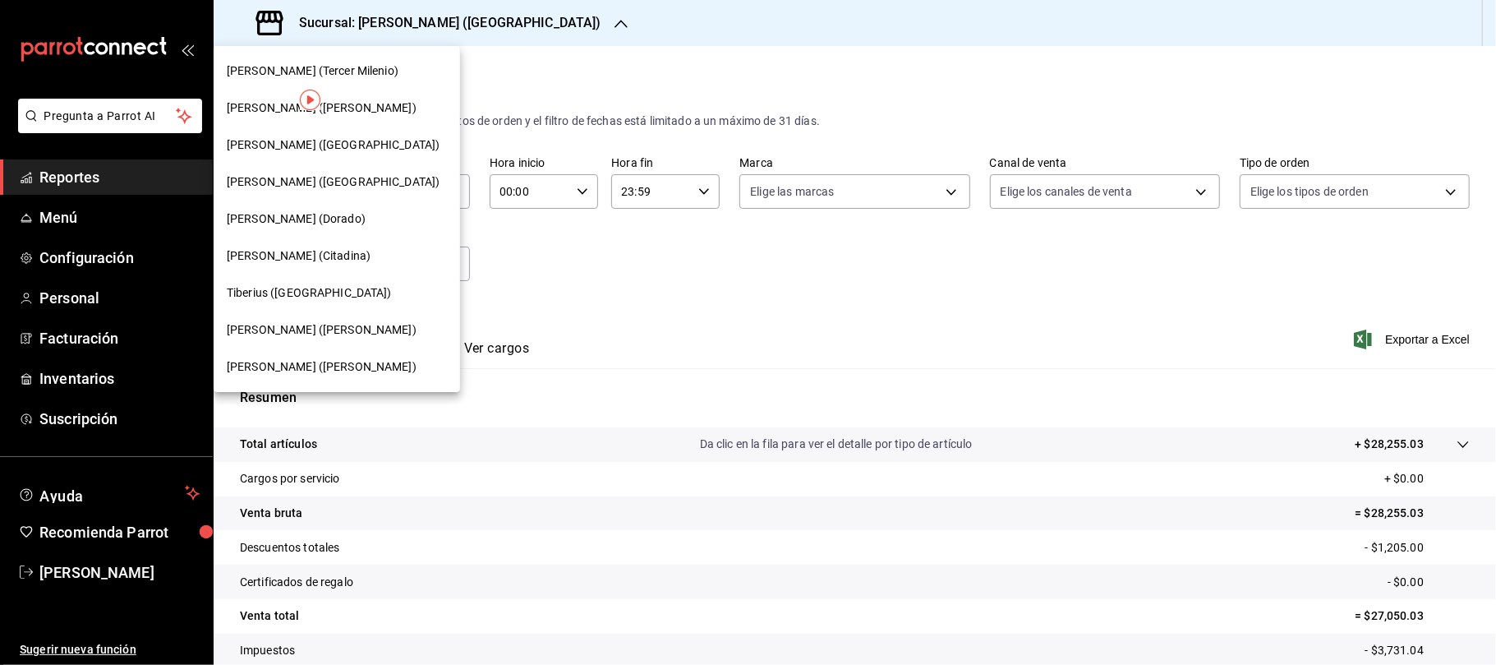
click at [360, 189] on div "[PERSON_NAME] ([GEOGRAPHIC_DATA])" at bounding box center [337, 181] width 220 height 17
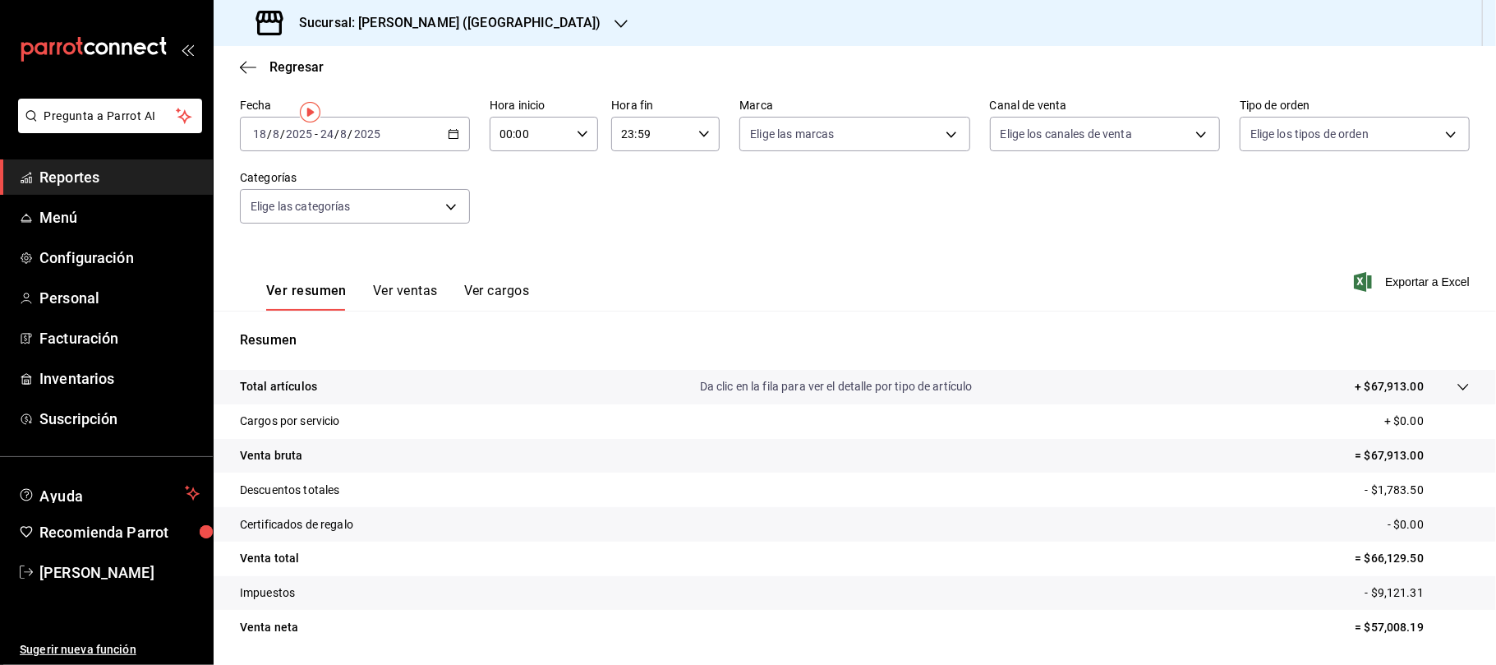
scroll to position [109, 0]
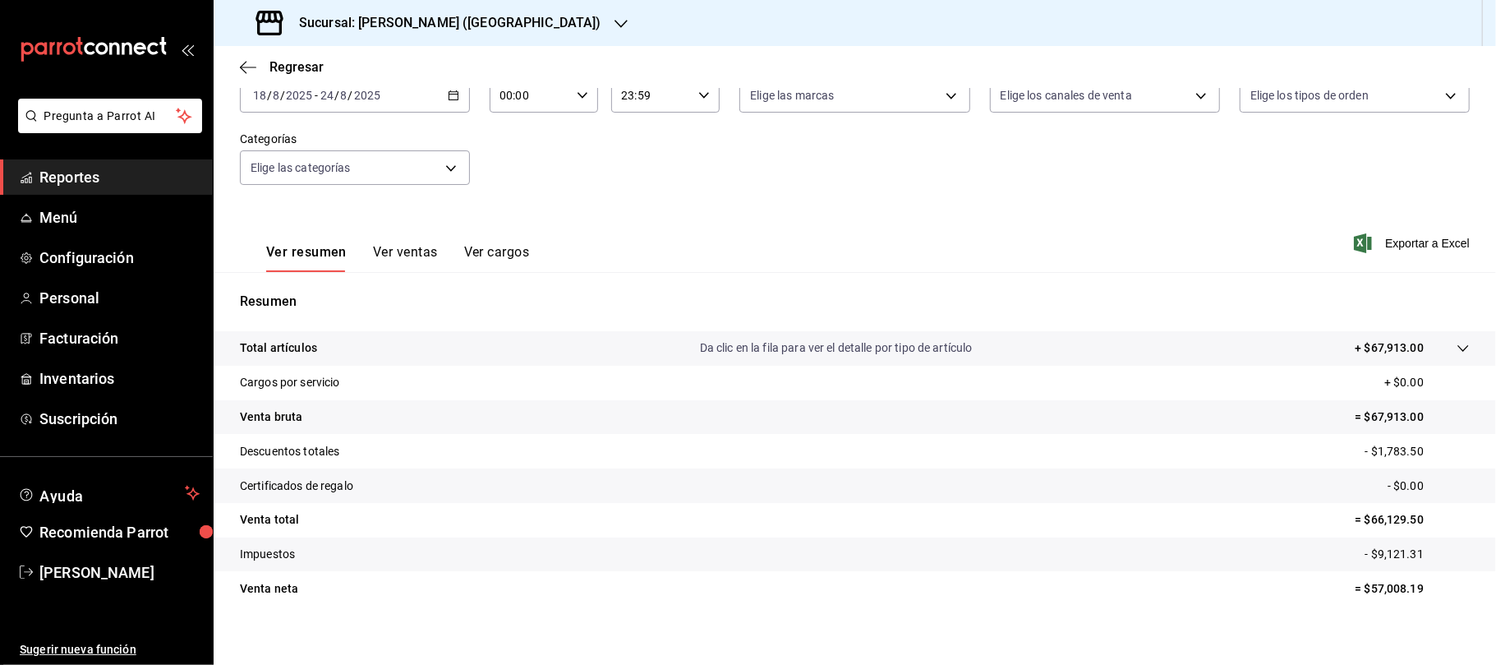
click at [510, 12] on div "Sucursal: [PERSON_NAME] ([GEOGRAPHIC_DATA])" at bounding box center [430, 23] width 407 height 46
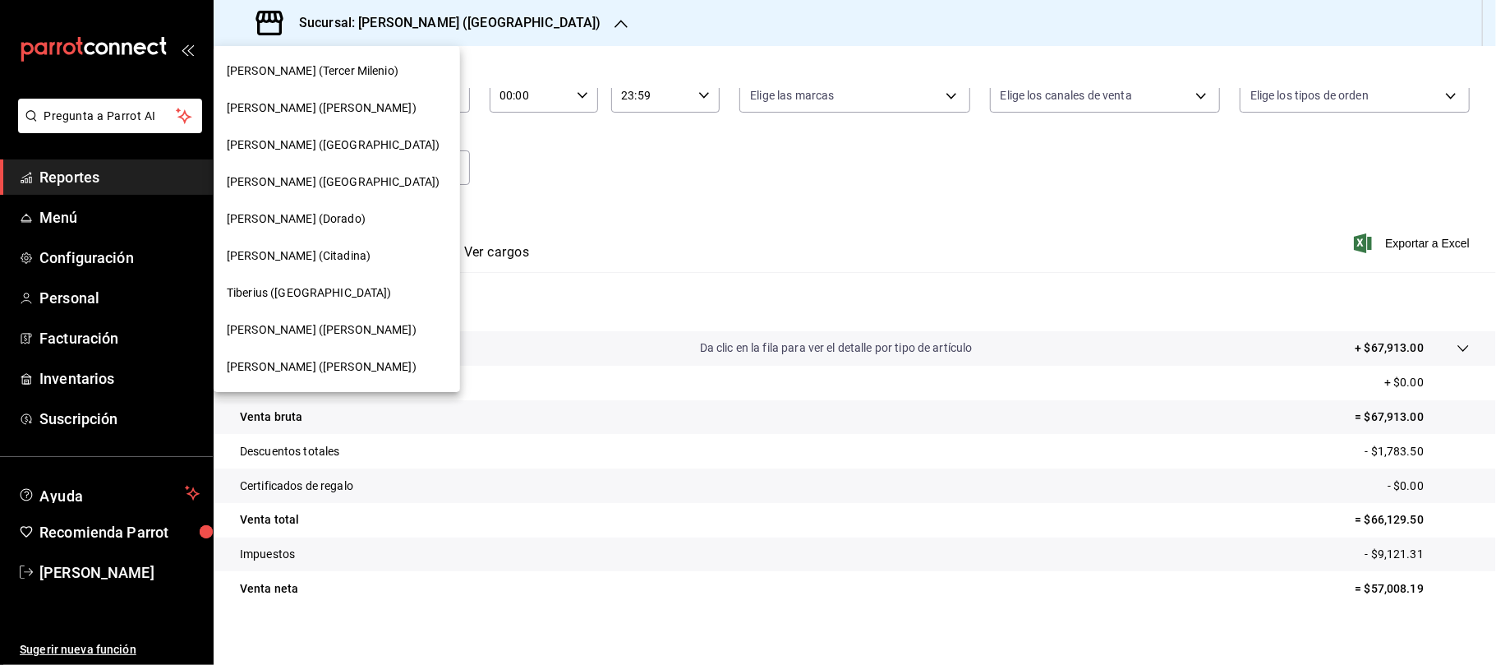
click at [309, 284] on span "Tiberius ([GEOGRAPHIC_DATA])" at bounding box center [309, 292] width 165 height 17
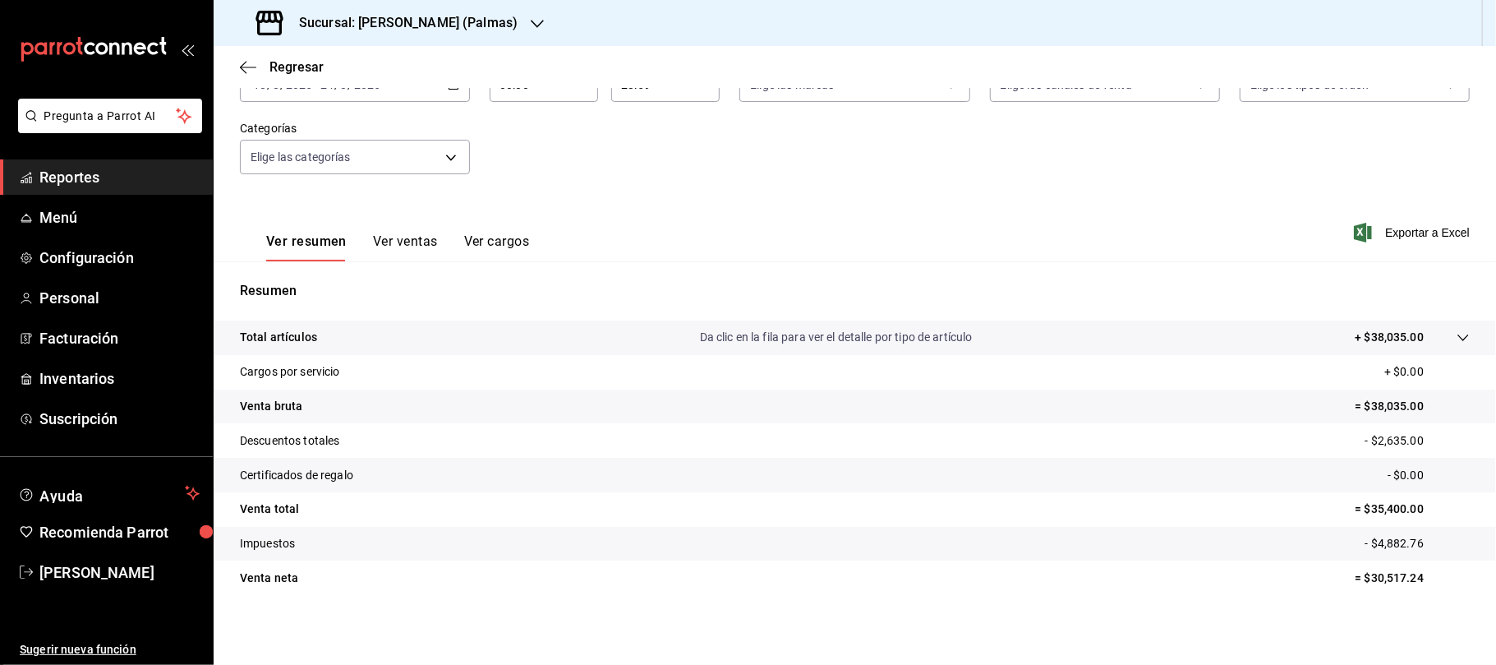
scroll to position [122, 0]
click at [454, 10] on div "Sucursal: [PERSON_NAME] (Palmas)" at bounding box center [389, 23] width 324 height 46
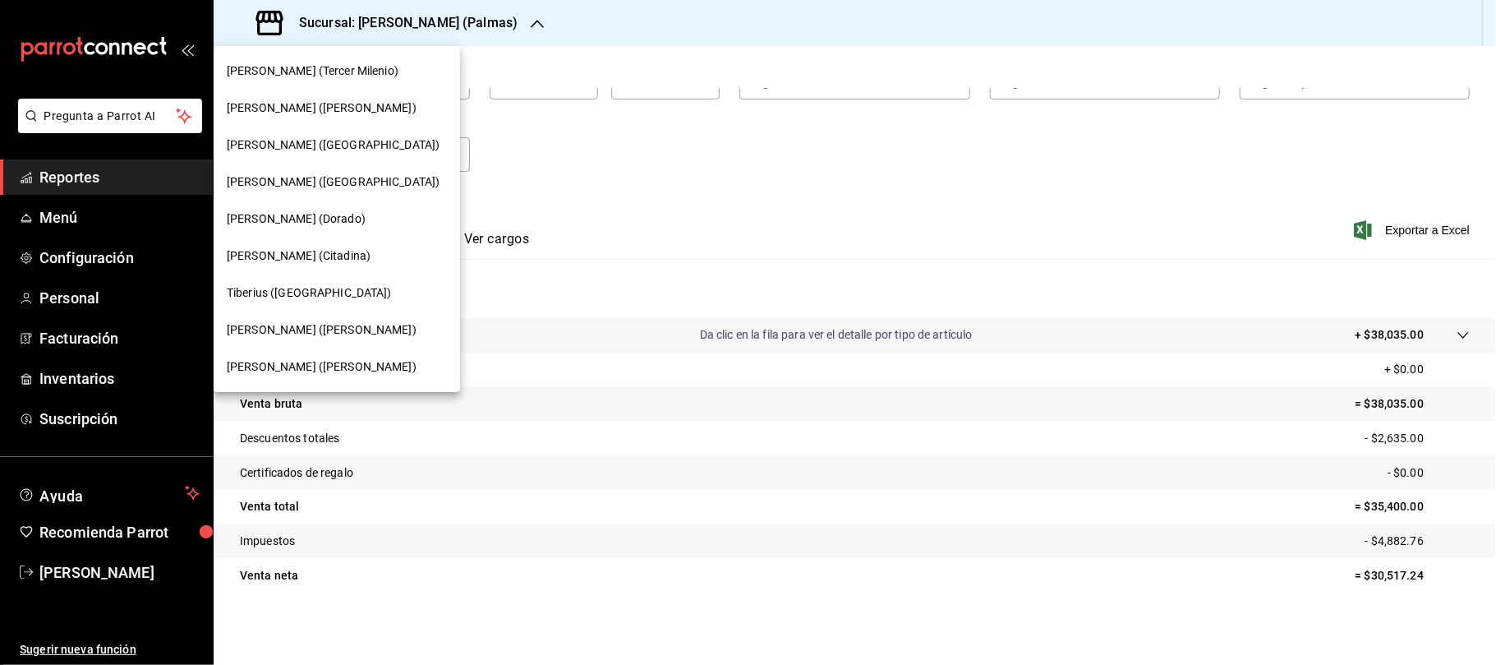
click at [322, 313] on div "[PERSON_NAME] ([PERSON_NAME])" at bounding box center [337, 329] width 246 height 37
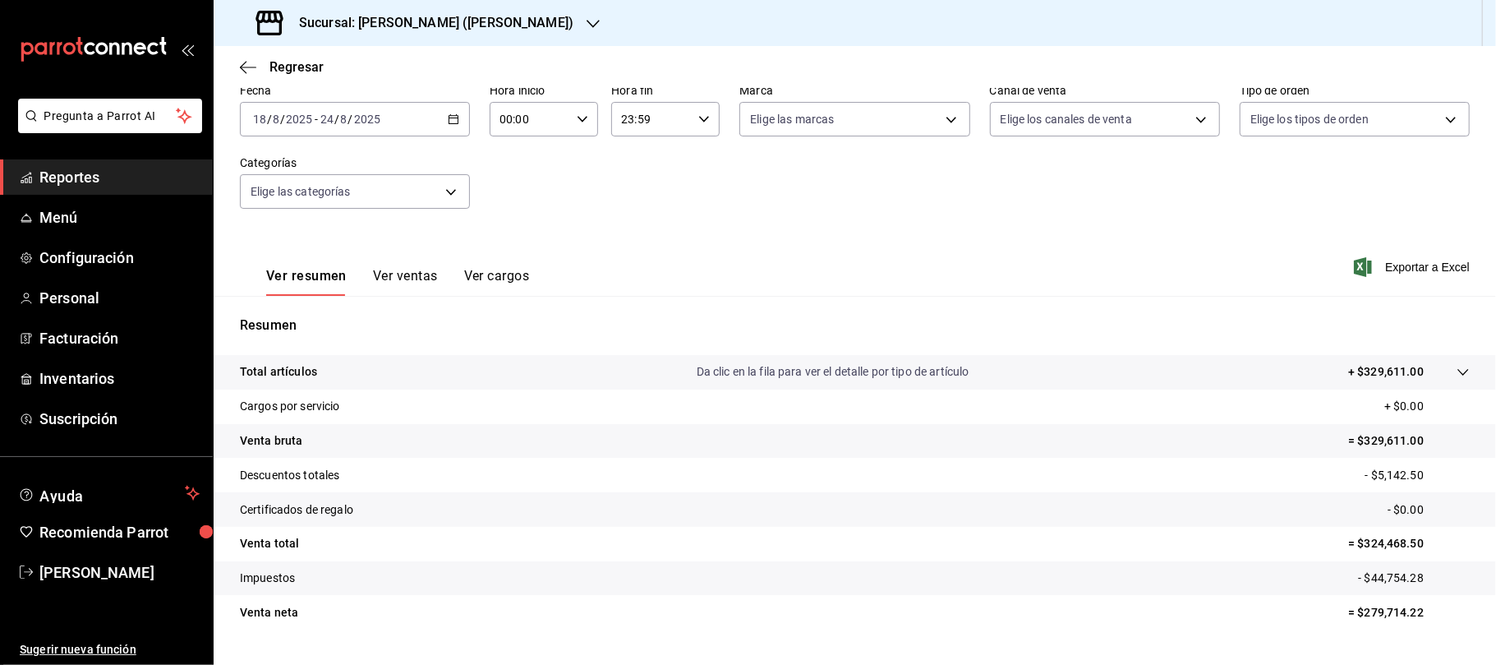
scroll to position [109, 0]
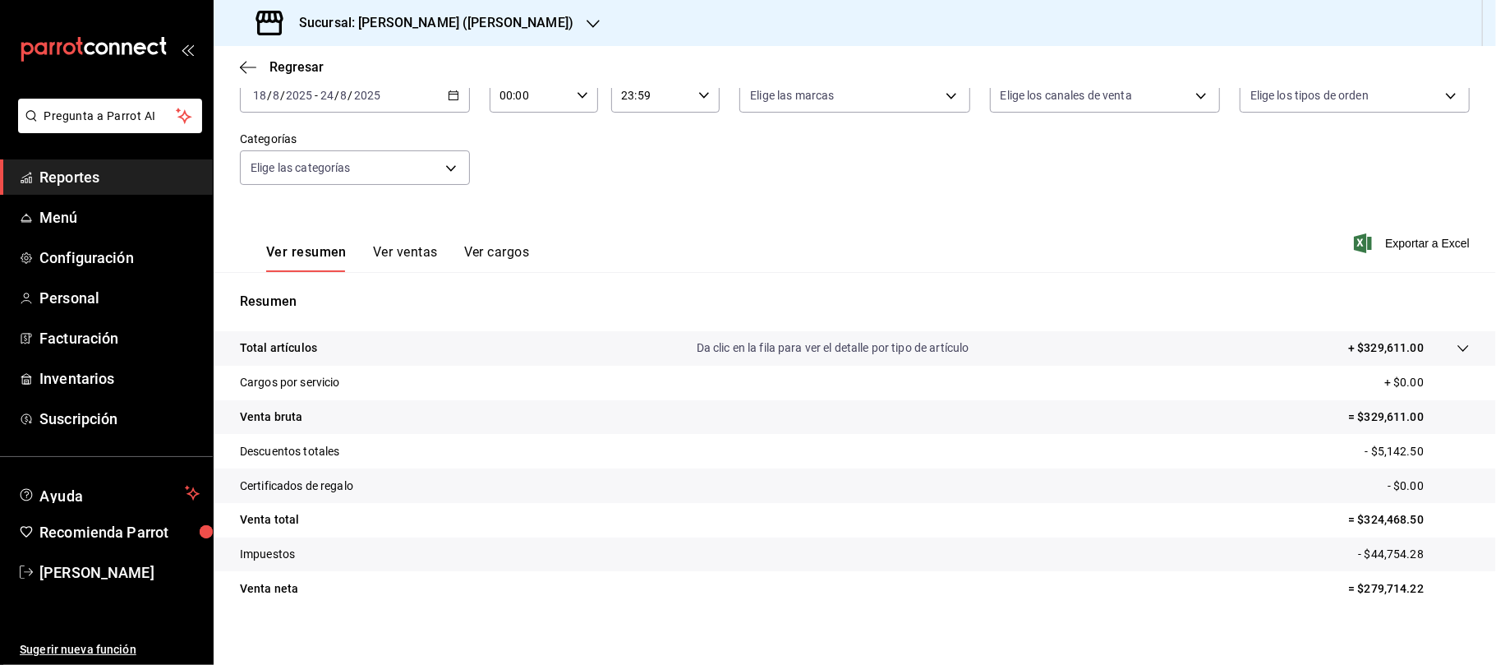
click at [475, 27] on div "Sucursal: [PERSON_NAME] ([PERSON_NAME])" at bounding box center [417, 23] width 380 height 46
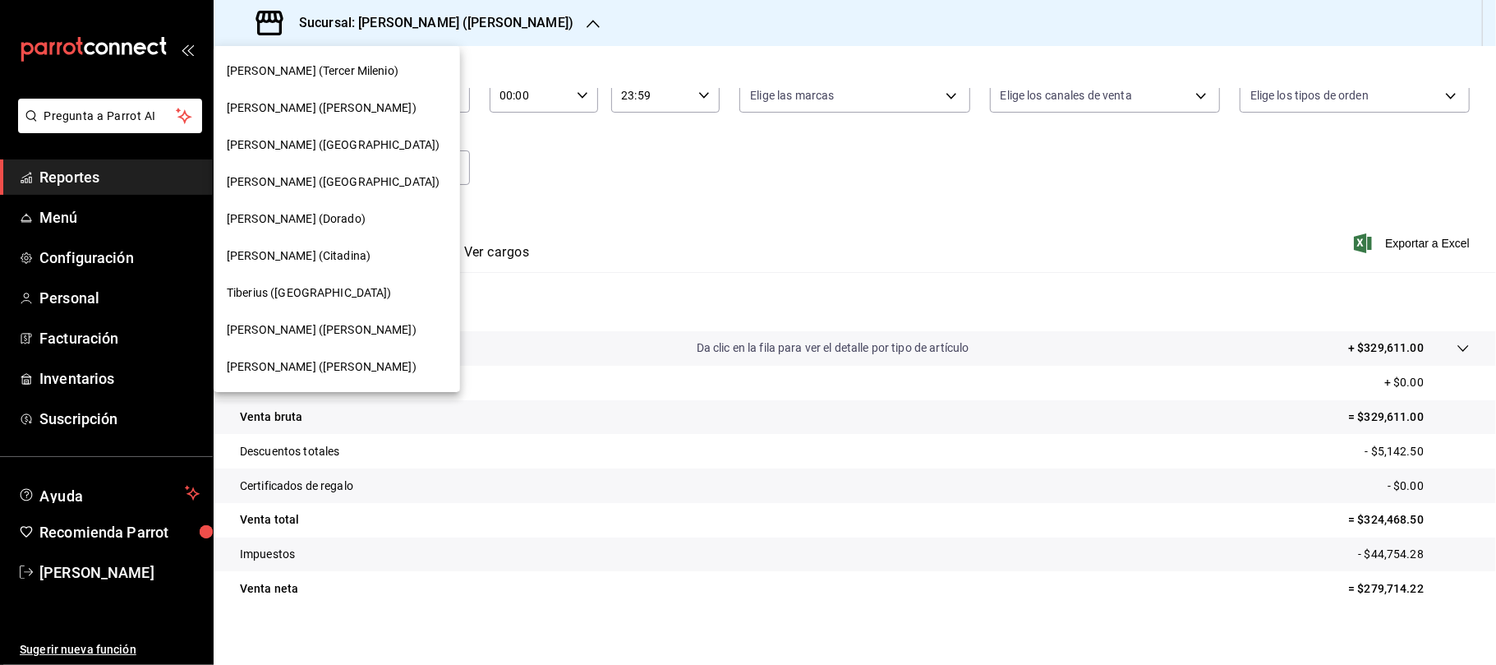
click at [361, 363] on div "[PERSON_NAME] ([PERSON_NAME])" at bounding box center [337, 366] width 220 height 17
